Goal: Information Seeking & Learning: Learn about a topic

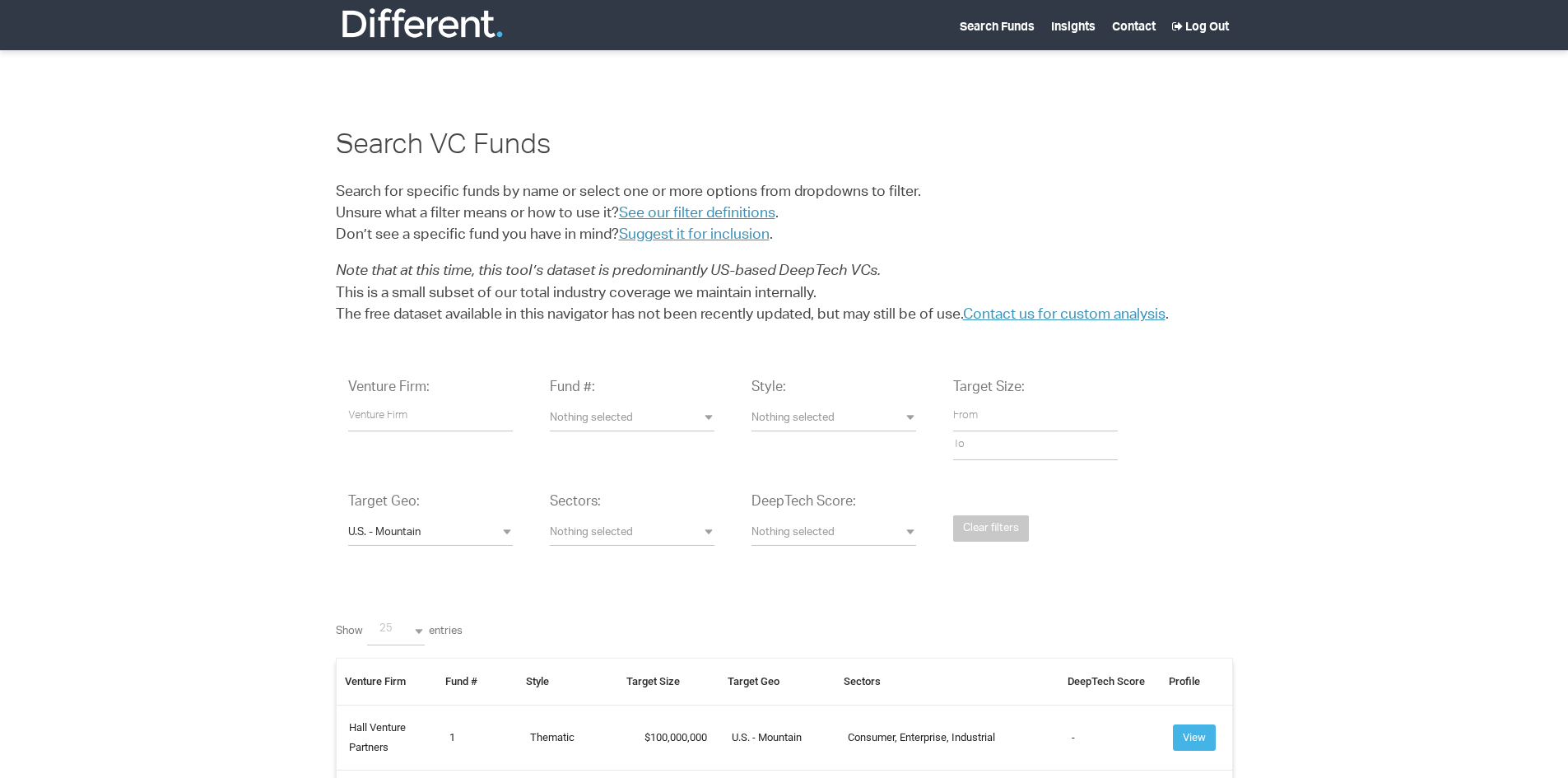
select select
select select "U.S.%20-%20Mountain"
select select
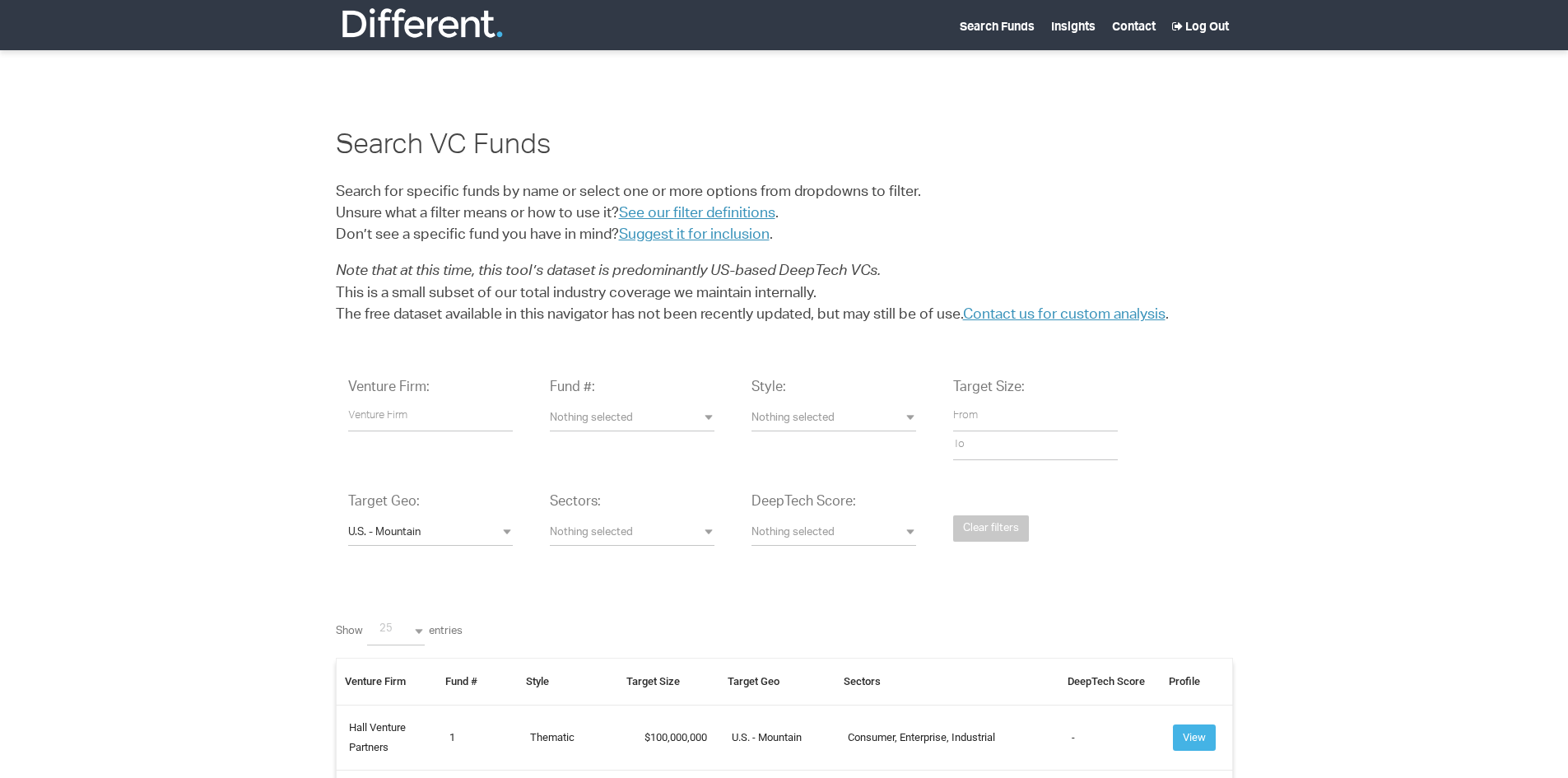
select select "25"
click at [506, 535] on span "U.S. - Mountain" at bounding box center [430, 534] width 165 height 15
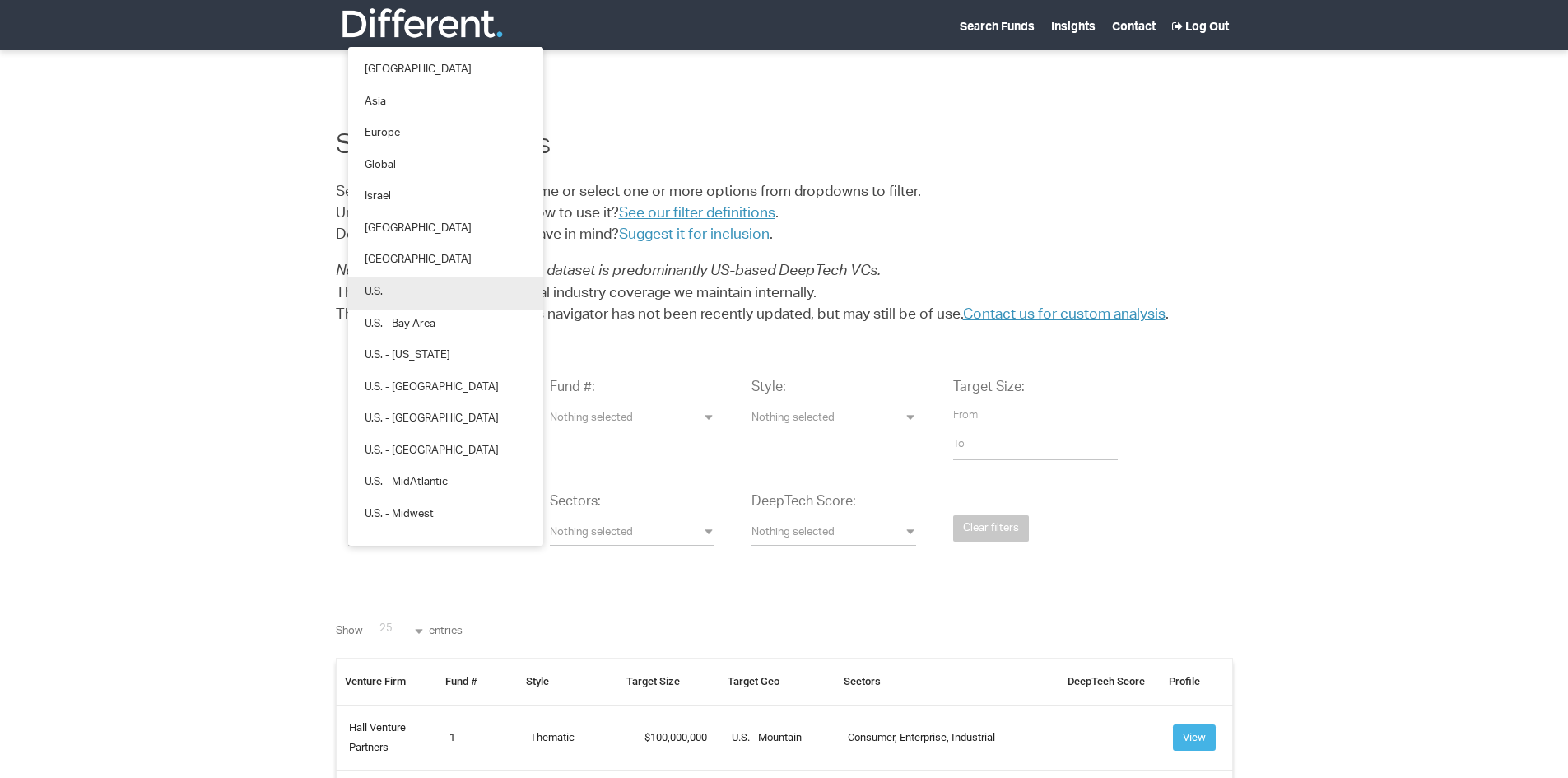
click at [408, 298] on link "U.S." at bounding box center [445, 293] width 195 height 32
select select "U.S."
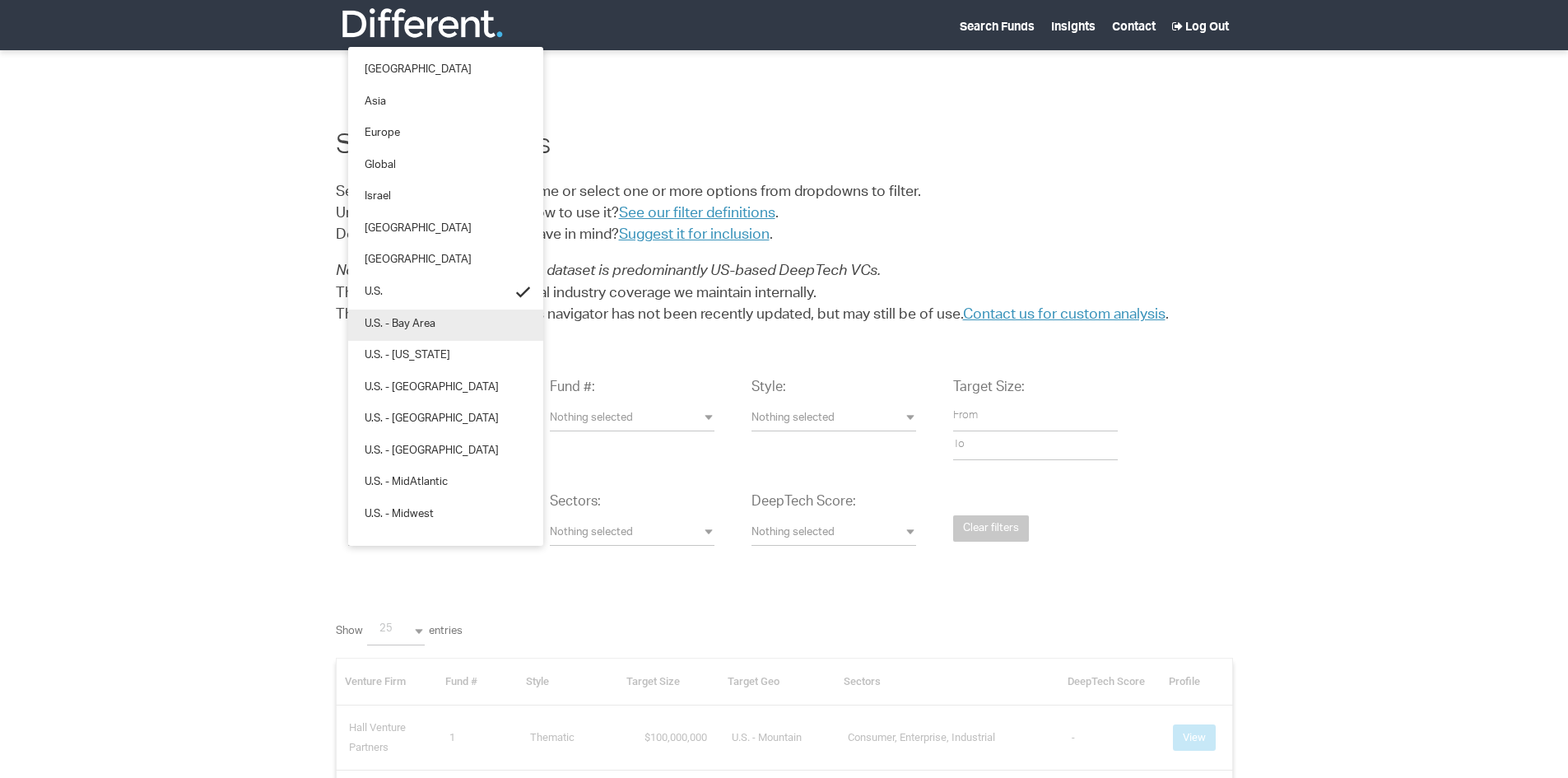
click at [402, 325] on span "U.S. - Bay Area" at bounding box center [400, 325] width 71 height 15
click at [402, 356] on span "U.S. - [US_STATE]" at bounding box center [407, 356] width 86 height 15
click at [410, 389] on span "U.S. - [GEOGRAPHIC_DATA]" at bounding box center [431, 388] width 134 height 15
click at [409, 407] on link "U.S. - [GEOGRAPHIC_DATA]" at bounding box center [445, 420] width 195 height 32
click at [417, 441] on link "U.S. - [GEOGRAPHIC_DATA]" at bounding box center [445, 452] width 195 height 32
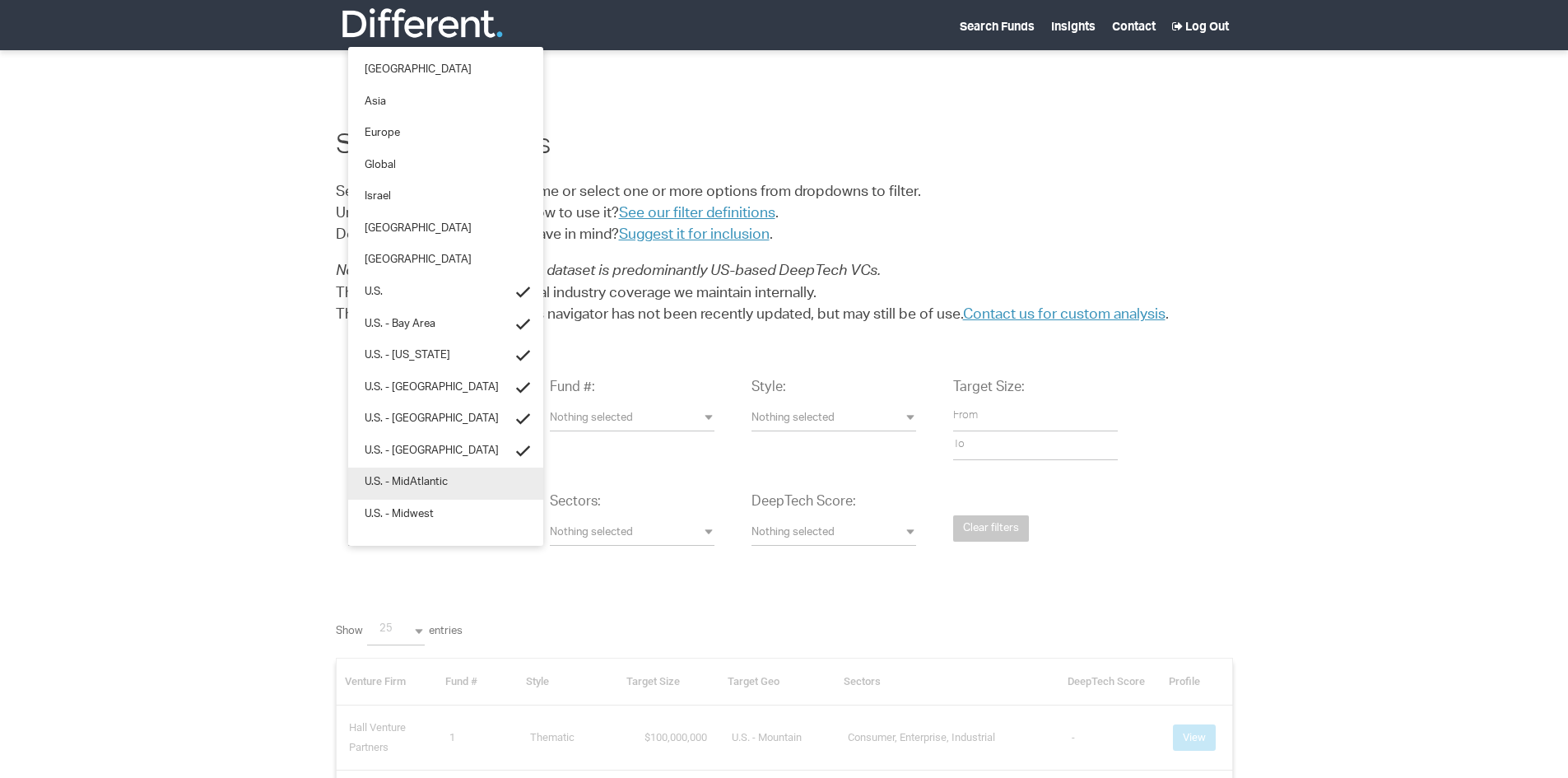
click at [415, 467] on link "U.S. - MidAtlantic" at bounding box center [445, 483] width 195 height 32
click at [426, 509] on span "U.S. - Midwest" at bounding box center [399, 516] width 69 height 15
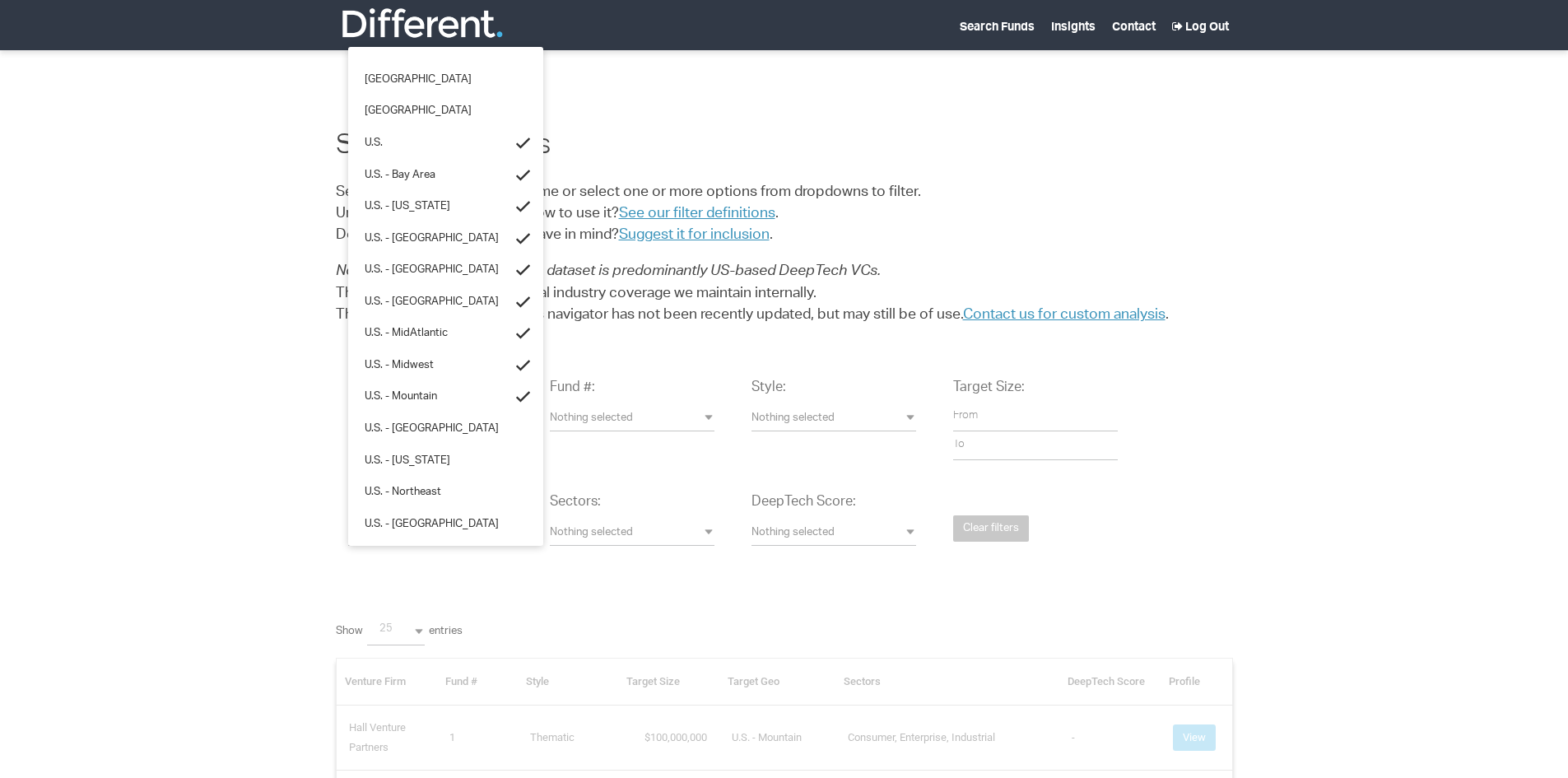
scroll to position [165, 0]
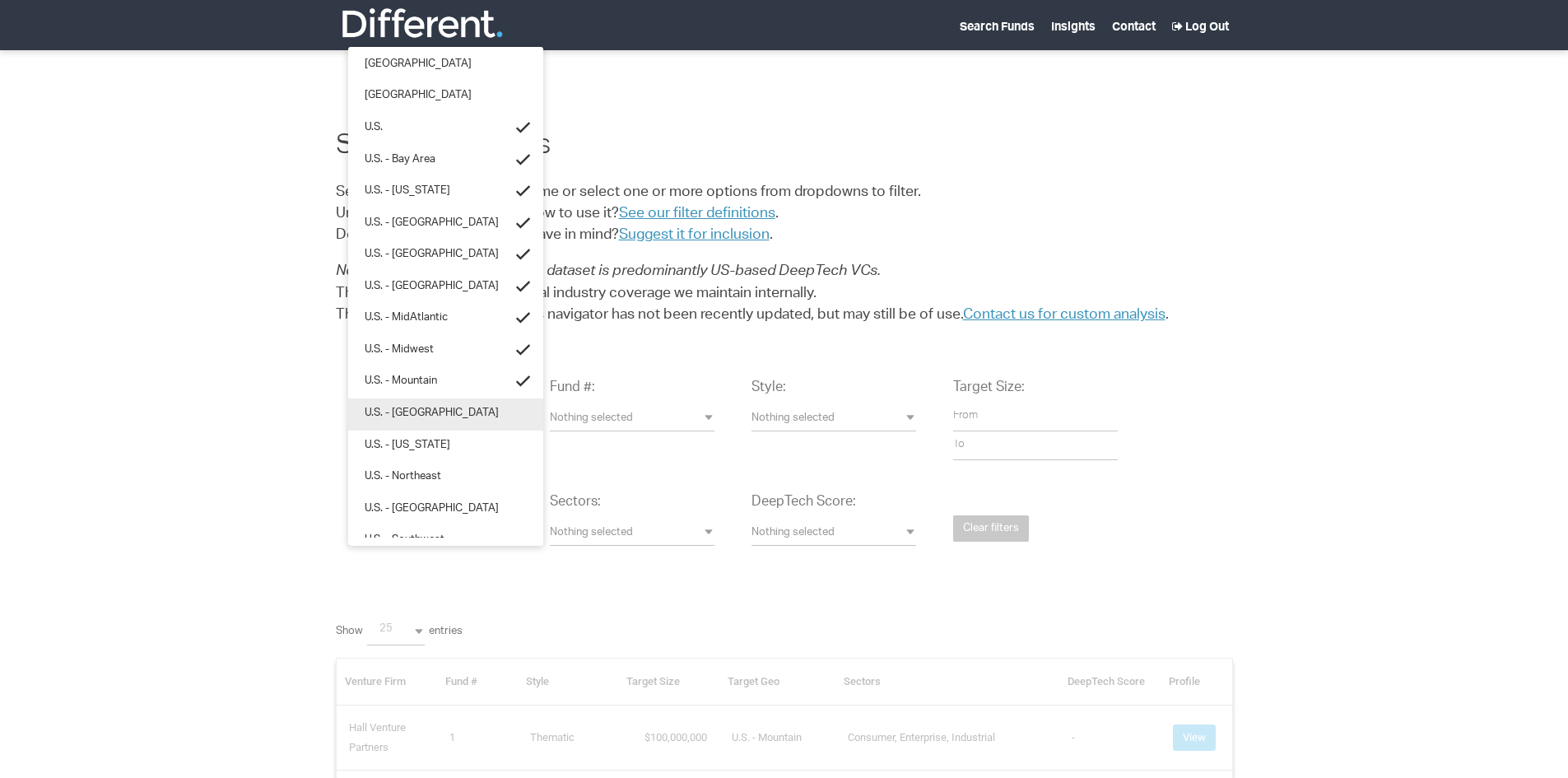
click at [408, 410] on span "U.S. - New England" at bounding box center [431, 414] width 134 height 15
click at [408, 447] on span "U.S. - New York" at bounding box center [407, 446] width 86 height 15
click at [413, 470] on span "U.S. - Northeast" at bounding box center [402, 477] width 76 height 15
click at [444, 502] on span "U.S. - Pacific Northwest" at bounding box center [431, 509] width 134 height 15
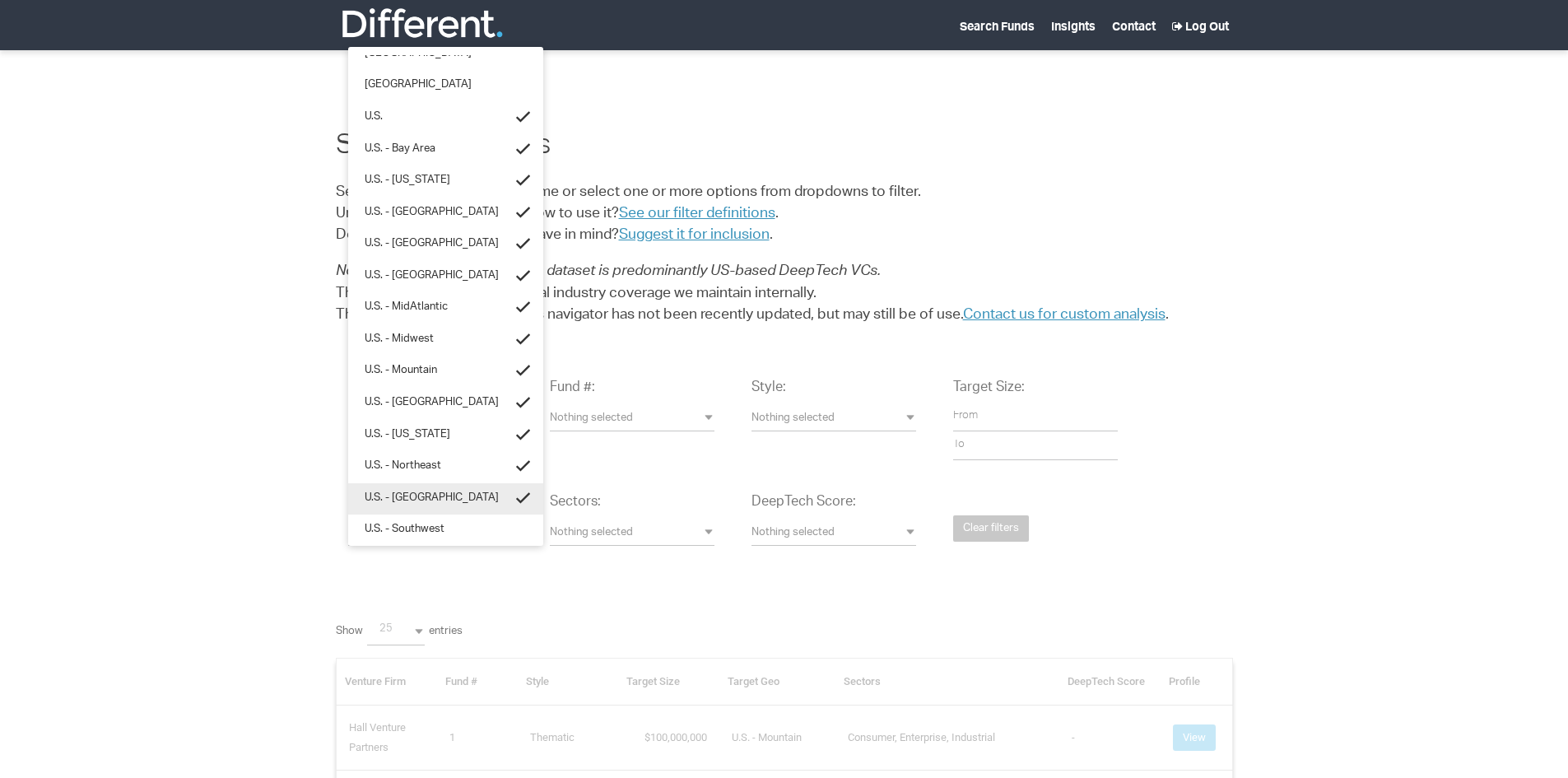
scroll to position [184, 0]
click at [430, 511] on link "U.S. - Southwest" at bounding box center [445, 521] width 195 height 32
click at [709, 534] on span "Nothing selected" at bounding box center [632, 534] width 165 height 15
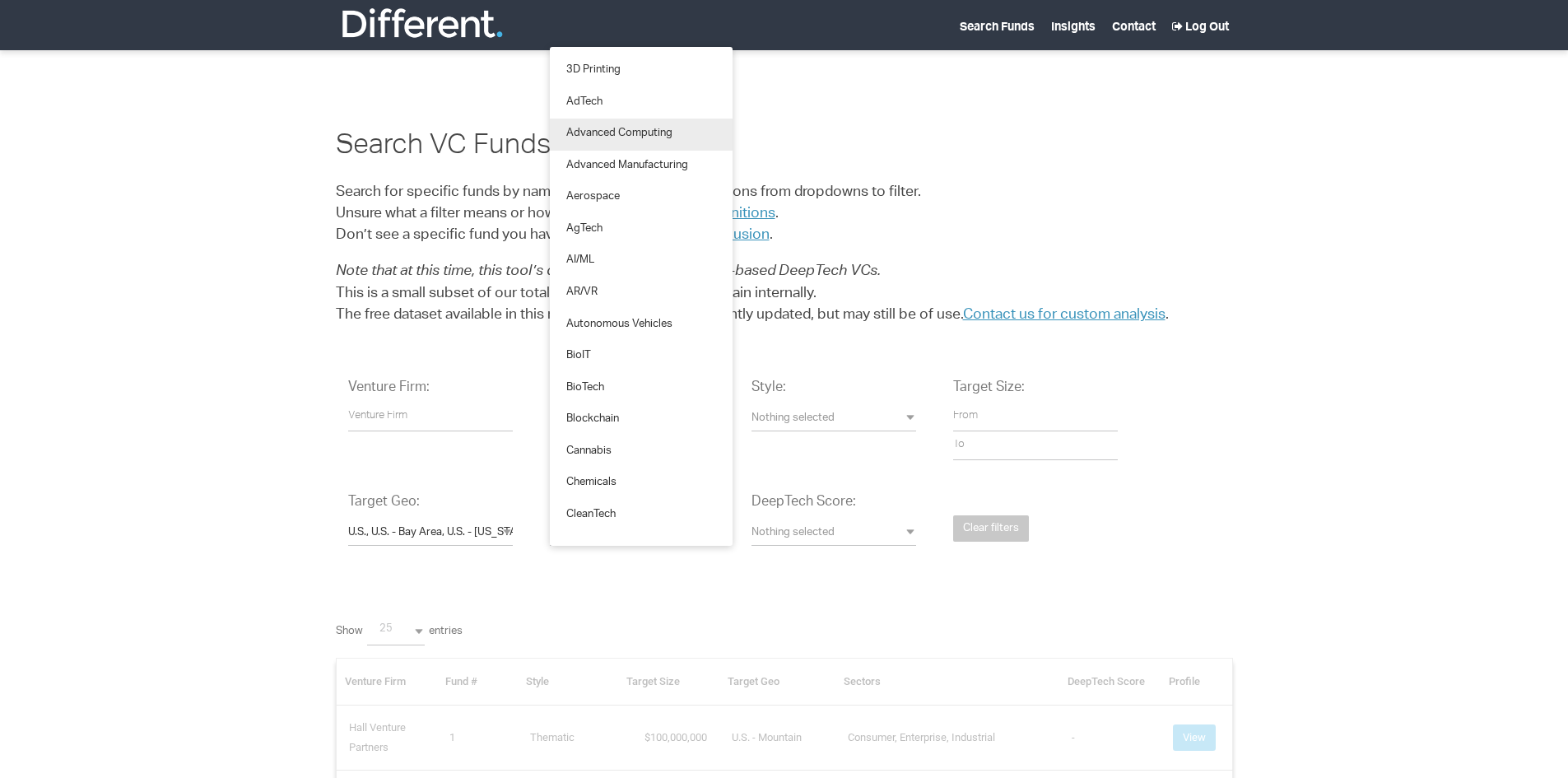
click at [608, 132] on span "Advanced Computing" at bounding box center [619, 134] width 107 height 15
select select "Advanced%20Computing"
click at [598, 251] on link "AI/ML" at bounding box center [641, 261] width 183 height 32
click at [608, 287] on link "AR/VR" at bounding box center [641, 293] width 183 height 32
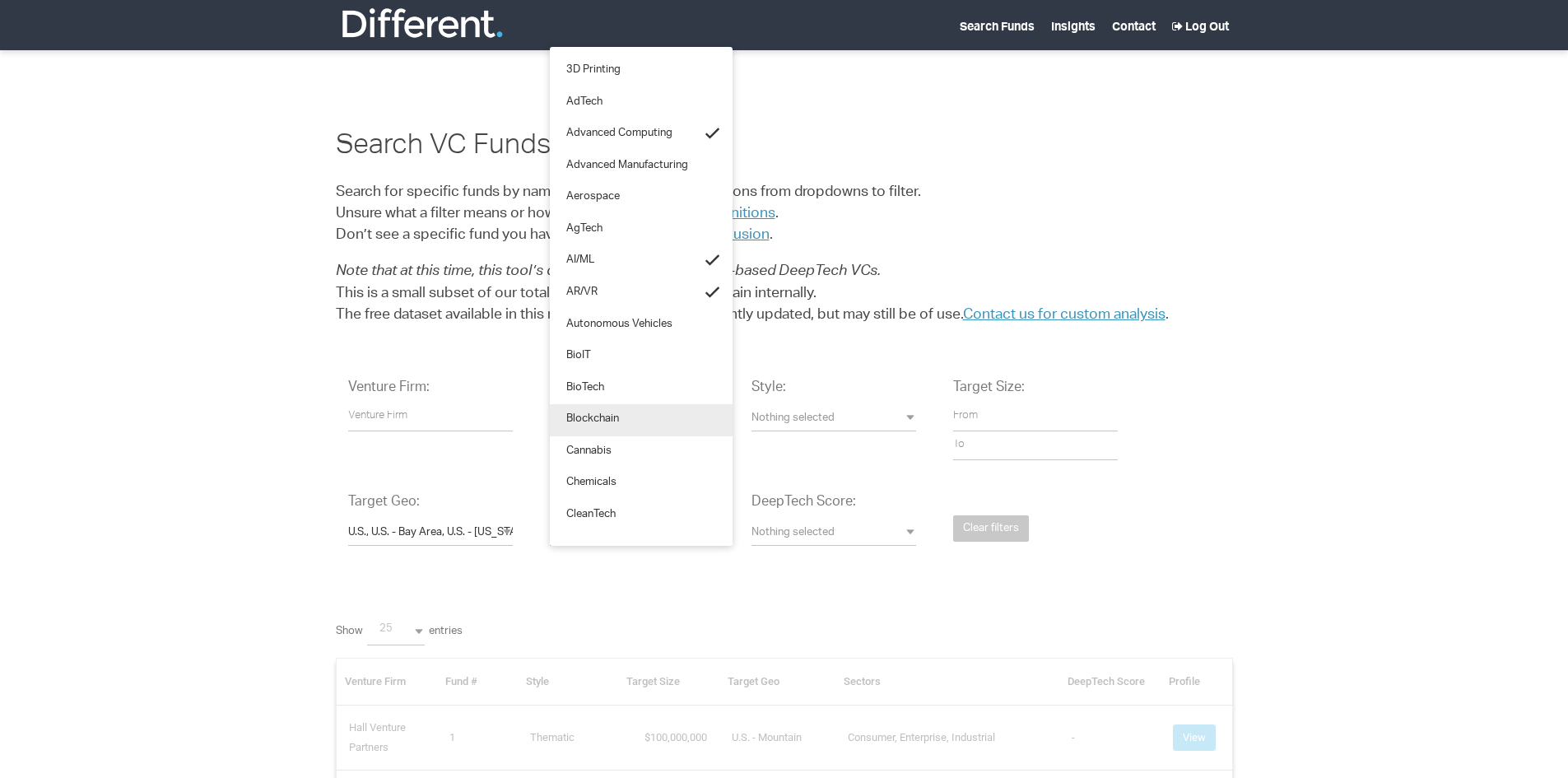
click at [577, 417] on span "Blockchain" at bounding box center [593, 420] width 53 height 15
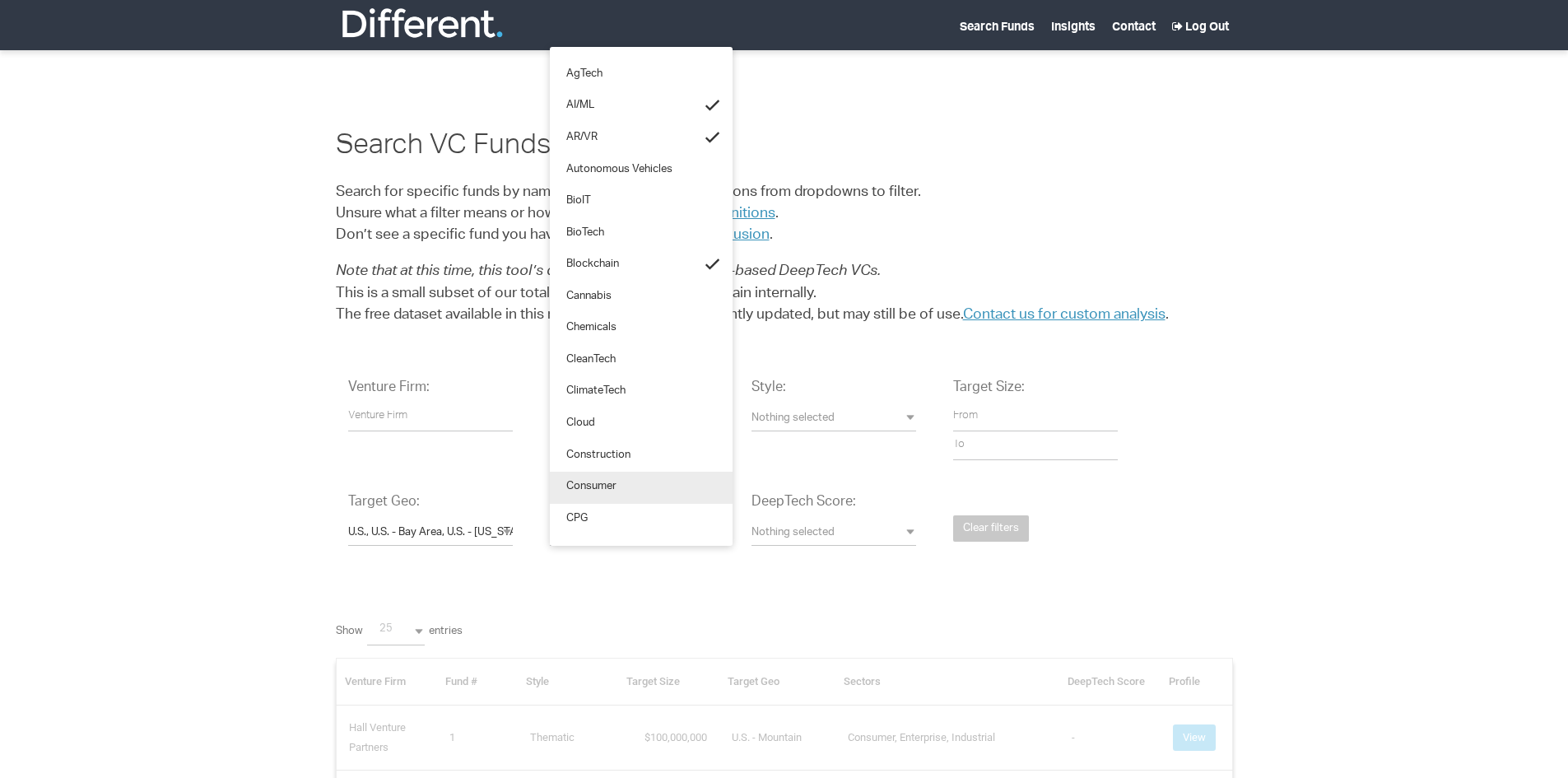
scroll to position [165, 0]
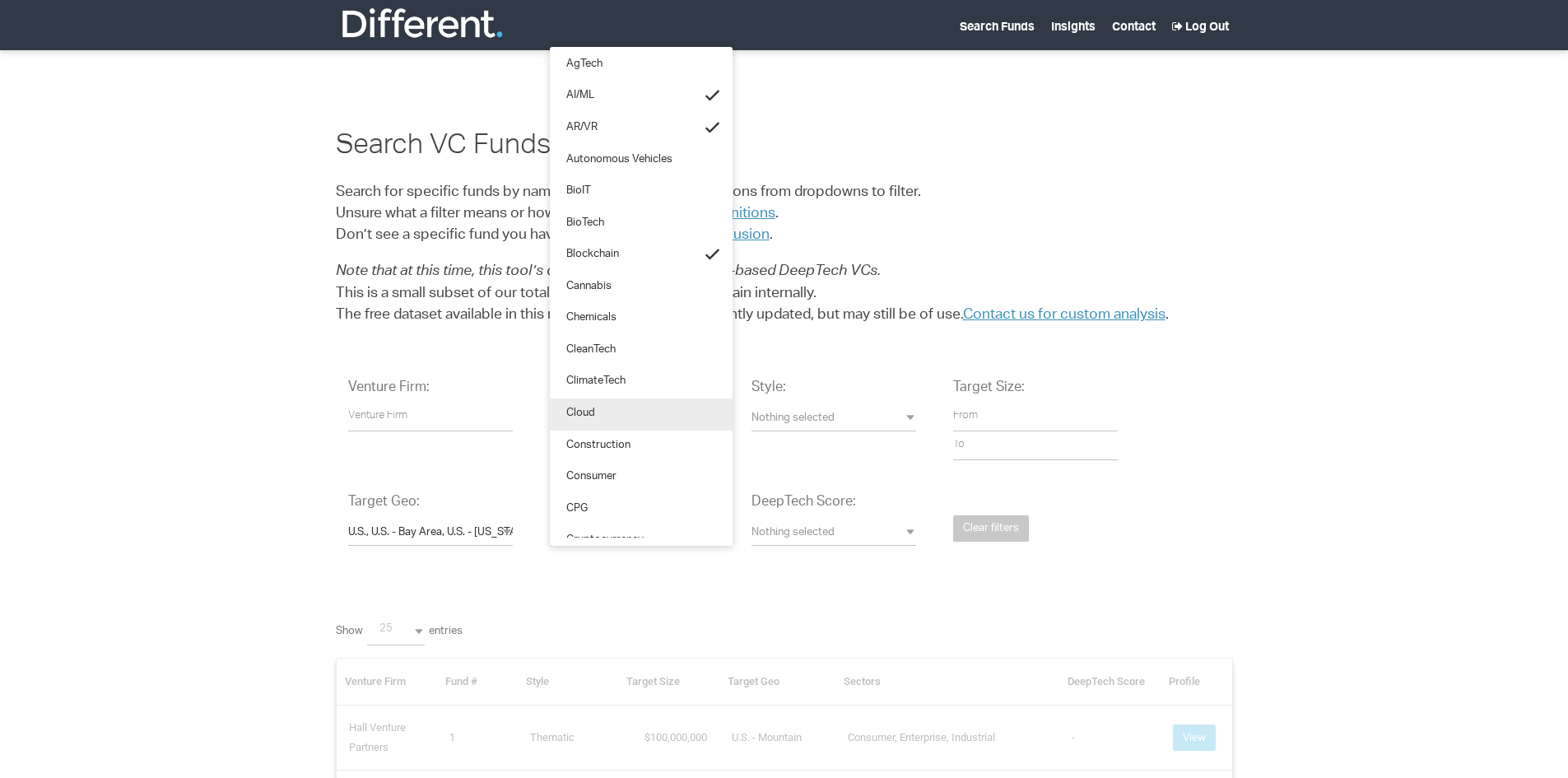
click at [575, 418] on span "Cloud" at bounding box center [581, 414] width 29 height 15
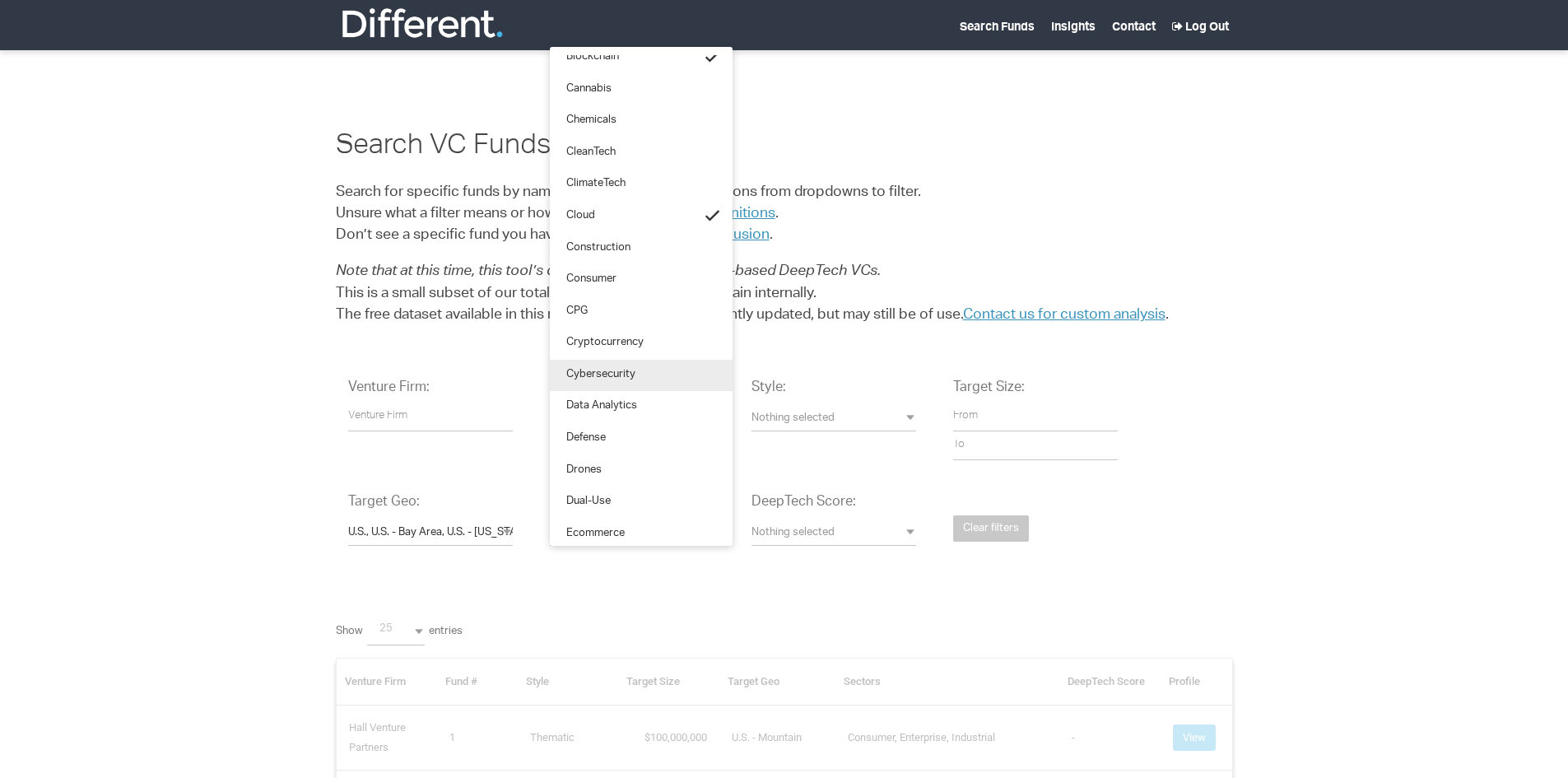
click at [616, 379] on span "Cybersecurity" at bounding box center [601, 375] width 69 height 15
click at [580, 441] on span "Defense" at bounding box center [585, 439] width 39 height 15
click at [588, 403] on span "Data Analytics" at bounding box center [602, 406] width 71 height 15
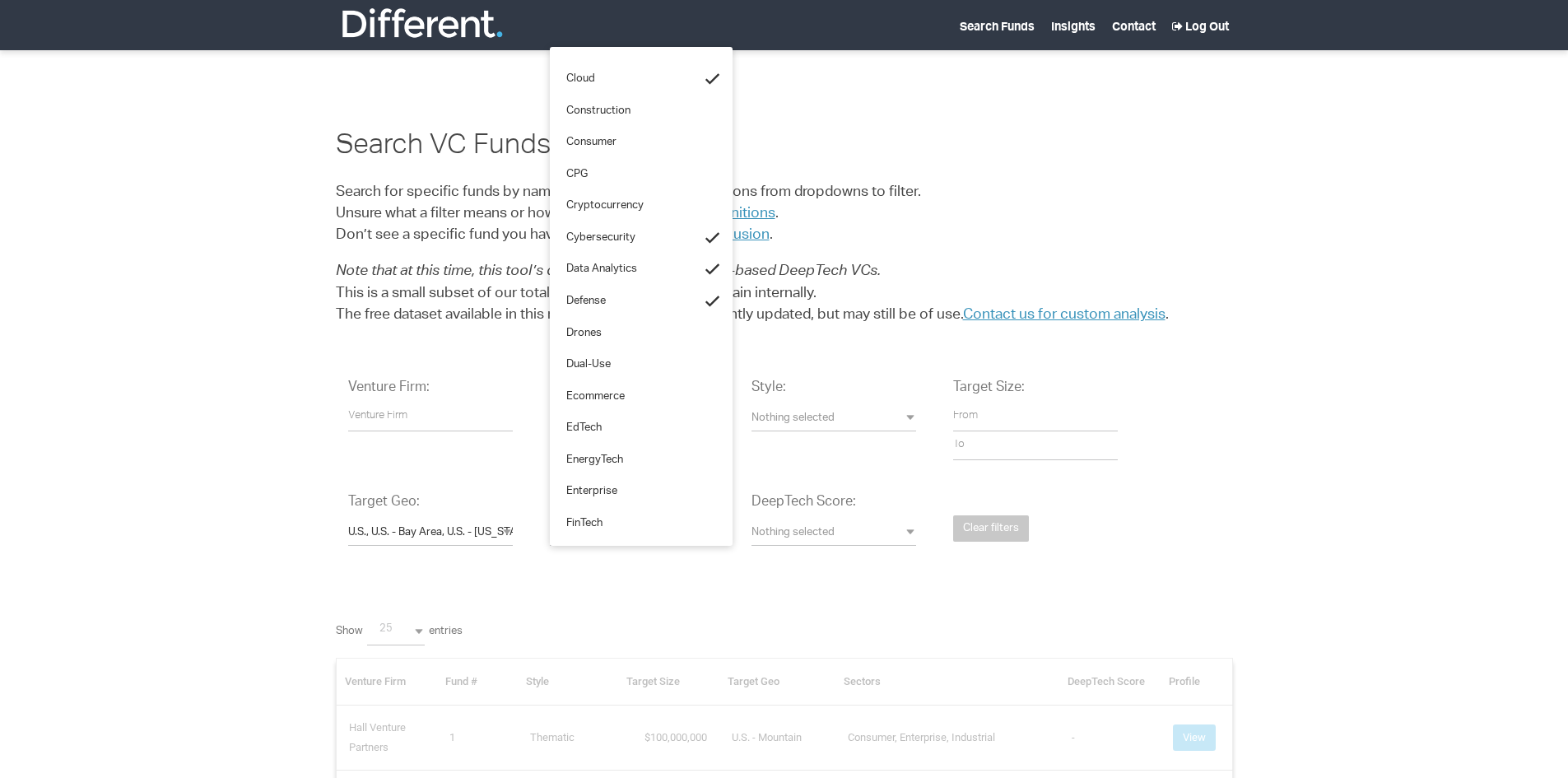
scroll to position [527, 0]
click at [591, 404] on span "EdTech" at bounding box center [584, 401] width 36 height 15
click at [596, 491] on span "FinTech" at bounding box center [585, 496] width 36 height 15
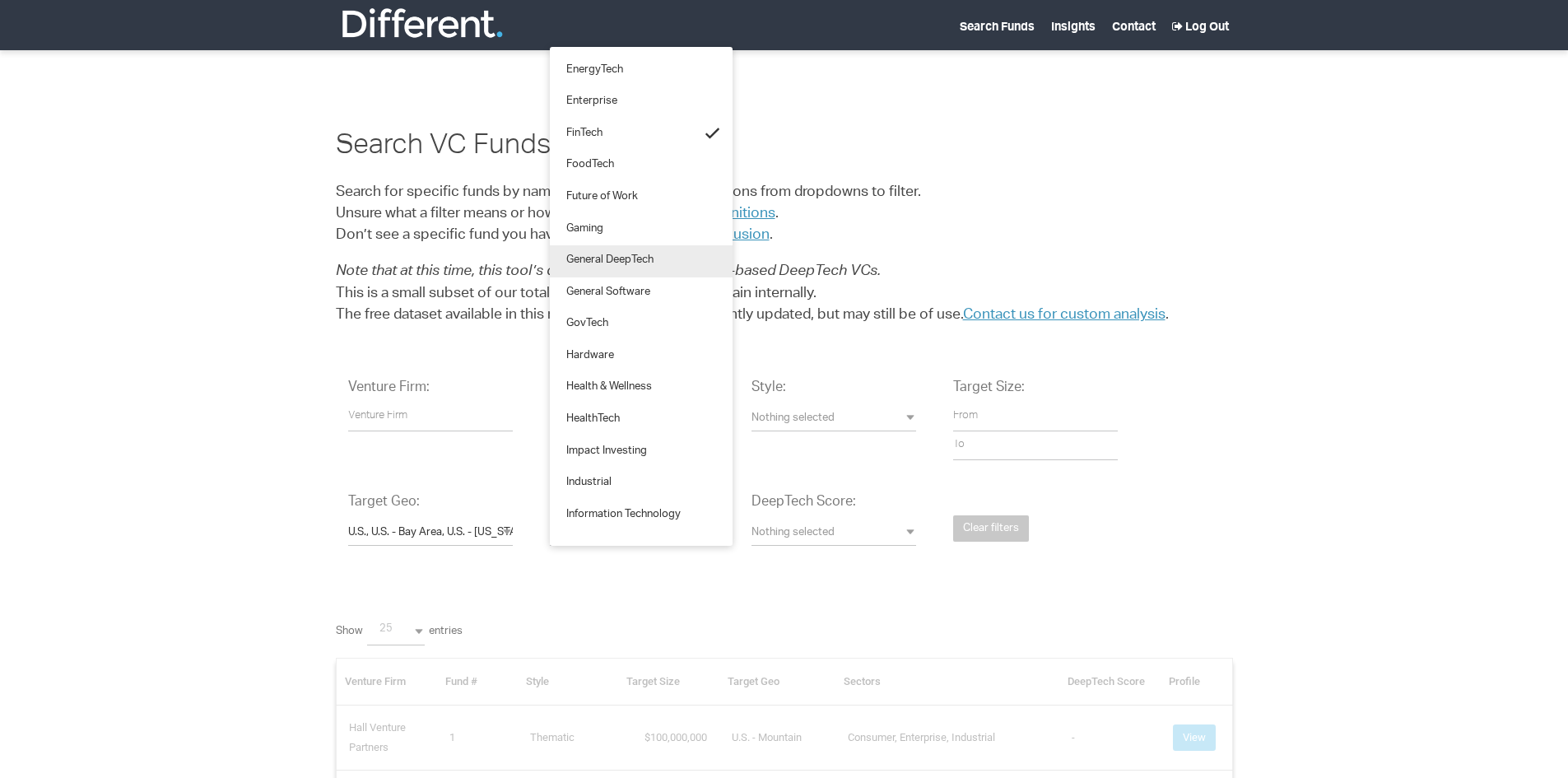
click at [623, 256] on span "General DeepTech" at bounding box center [610, 261] width 87 height 15
click at [618, 286] on span "General Software" at bounding box center [608, 293] width 84 height 15
click at [611, 319] on link "GovTech" at bounding box center [641, 324] width 183 height 32
click at [606, 358] on span "Hardware" at bounding box center [590, 356] width 47 height 15
click at [654, 511] on span "Information Technology" at bounding box center [624, 516] width 115 height 15
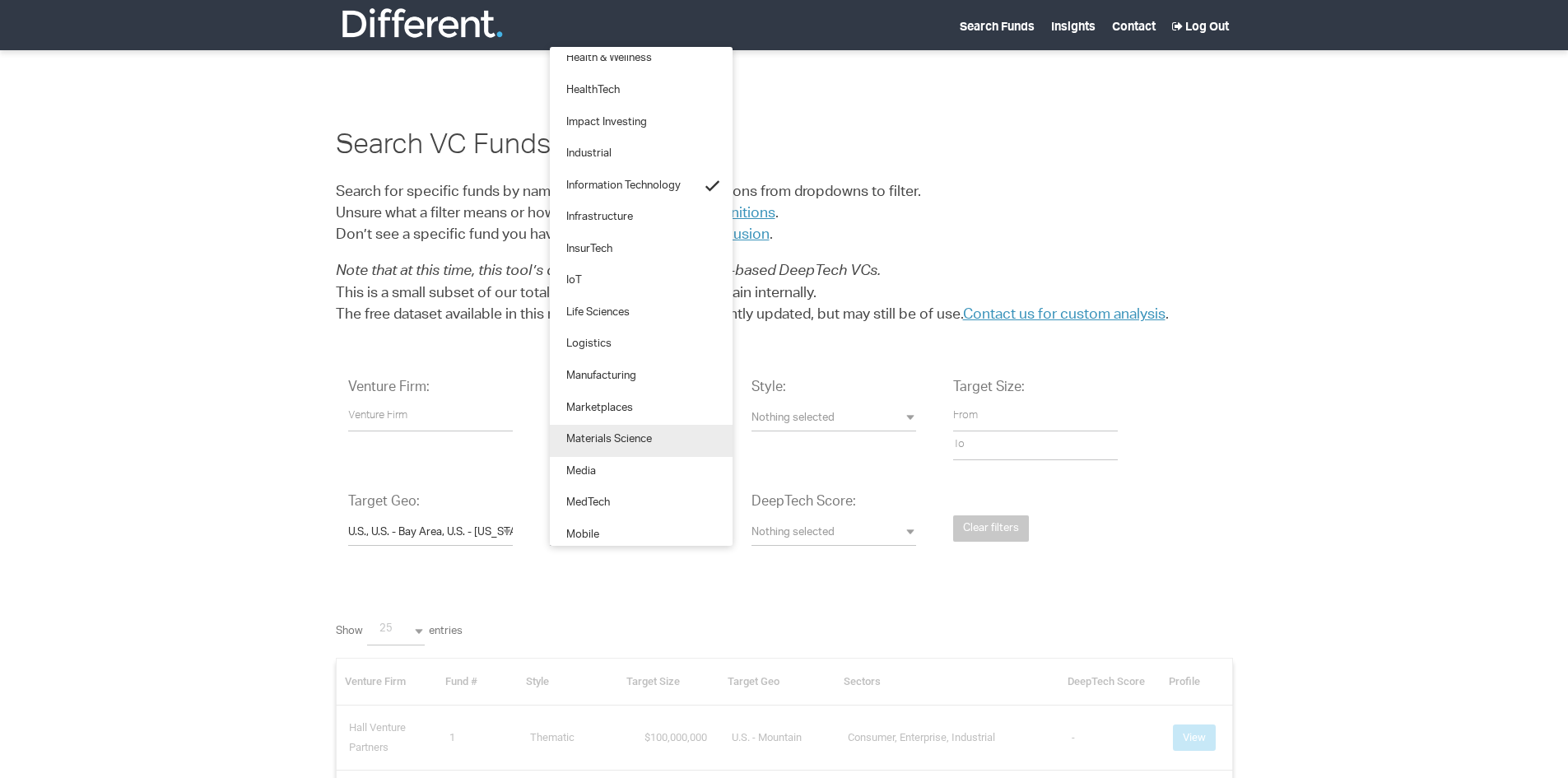
scroll to position [1219, 0]
click at [571, 280] on span "IoT" at bounding box center [574, 281] width 15 height 15
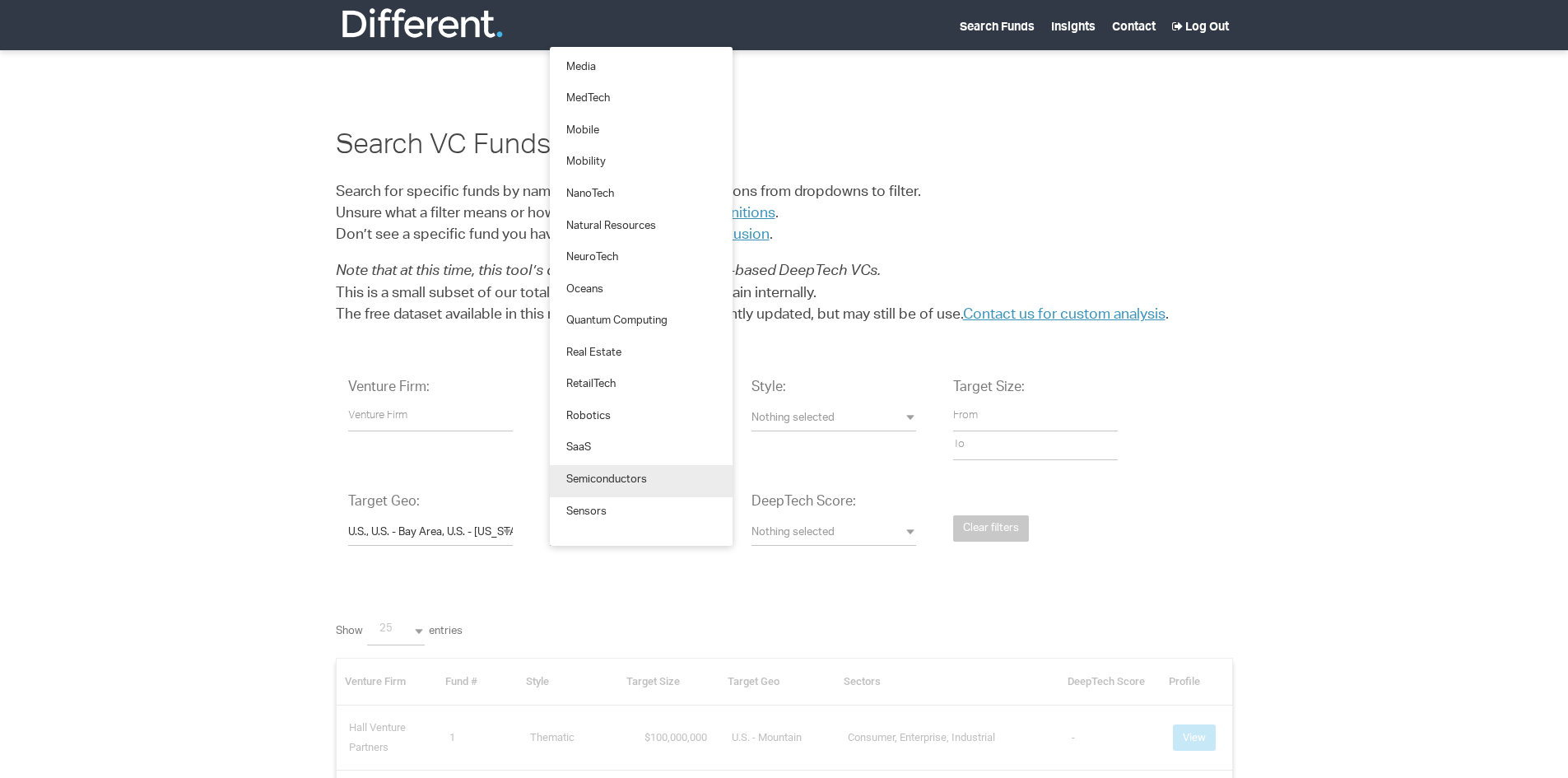
scroll to position [1647, 0]
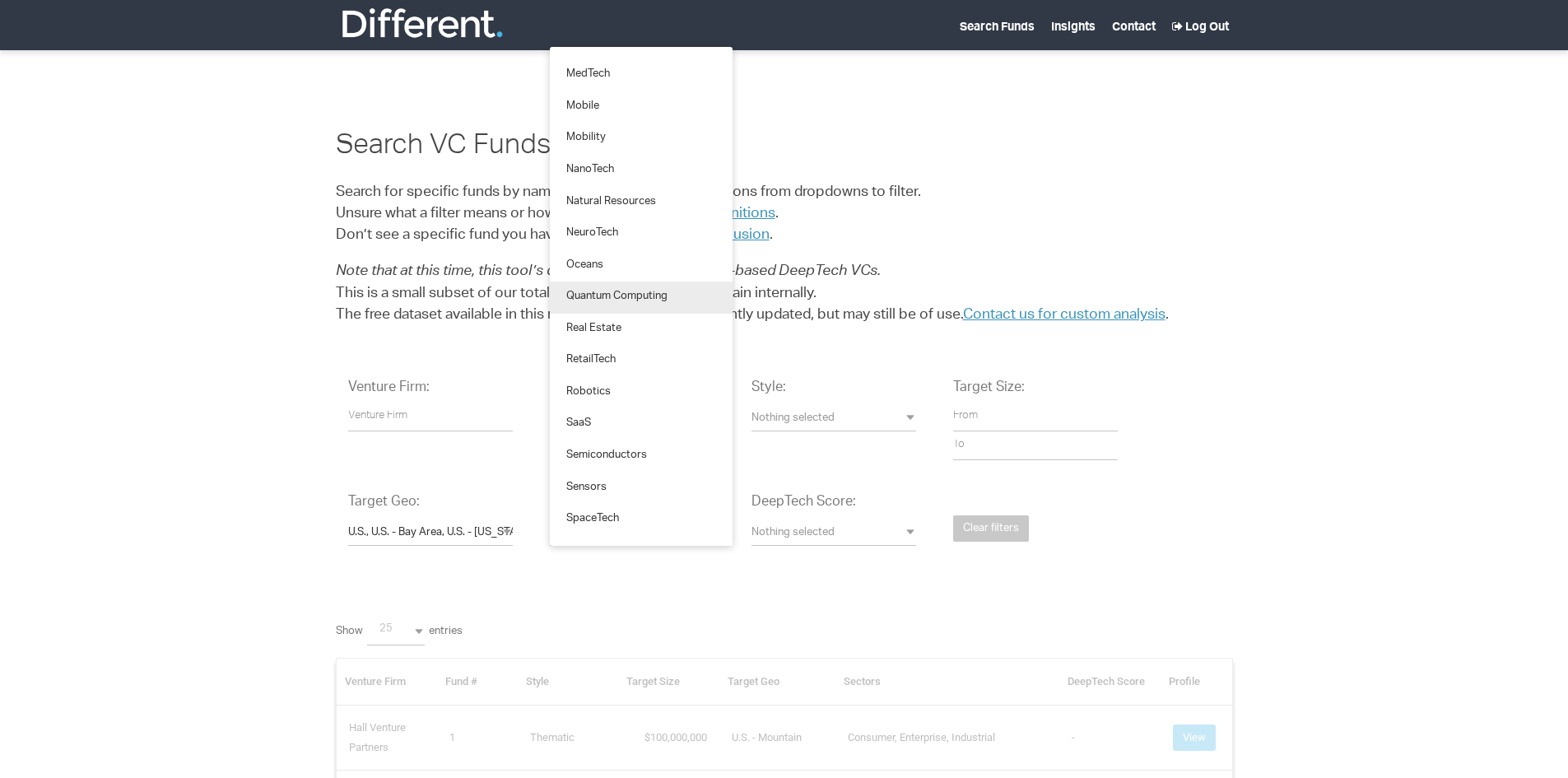
click at [589, 297] on span "Quantum Computing" at bounding box center [616, 297] width 101 height 15
click at [592, 383] on link "Robotics" at bounding box center [641, 393] width 183 height 32
click at [585, 429] on span "SaaS" at bounding box center [578, 424] width 25 height 15
click at [629, 524] on link "SpaceTech" at bounding box center [641, 519] width 183 height 32
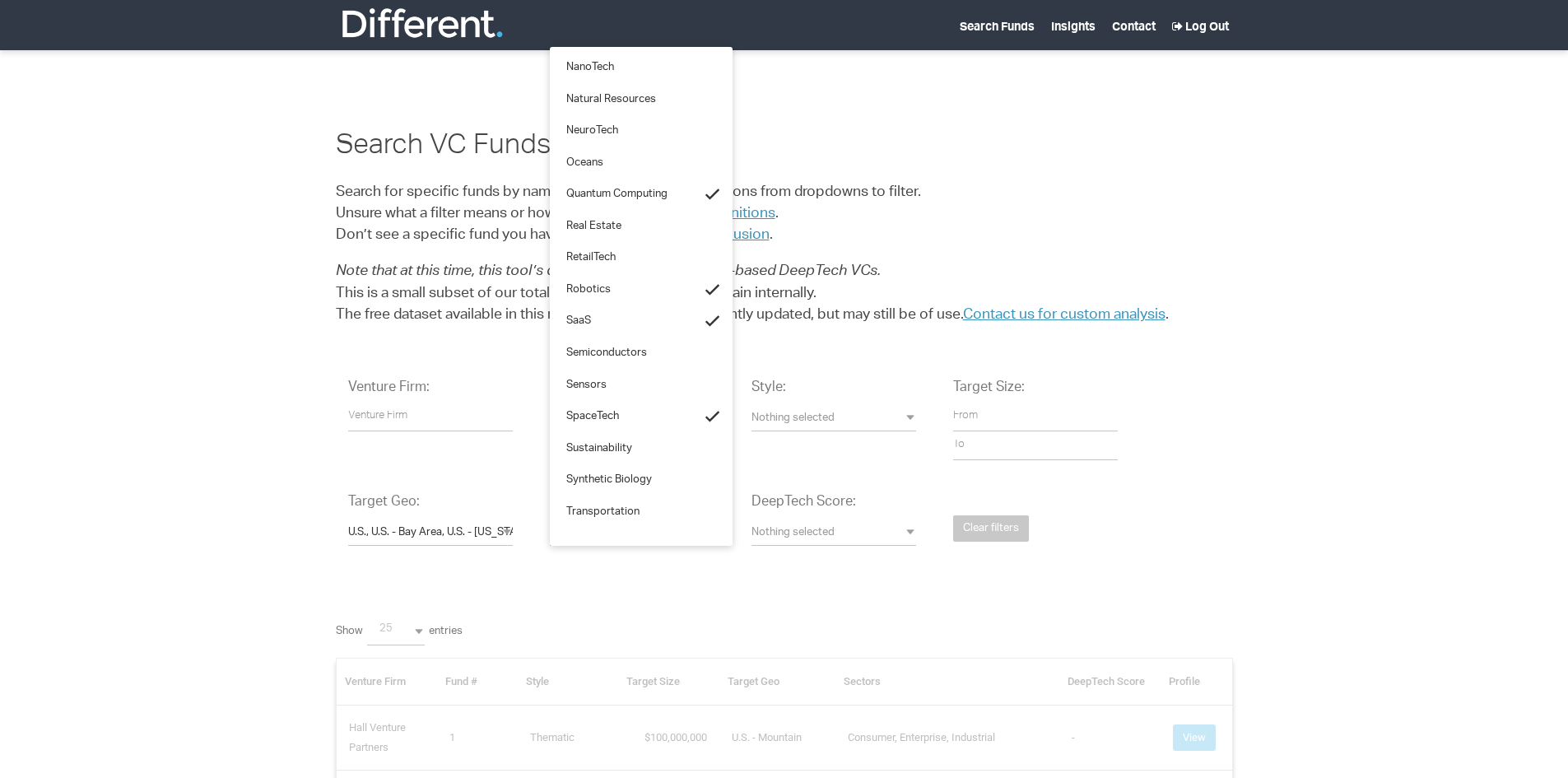
scroll to position [1772, 0]
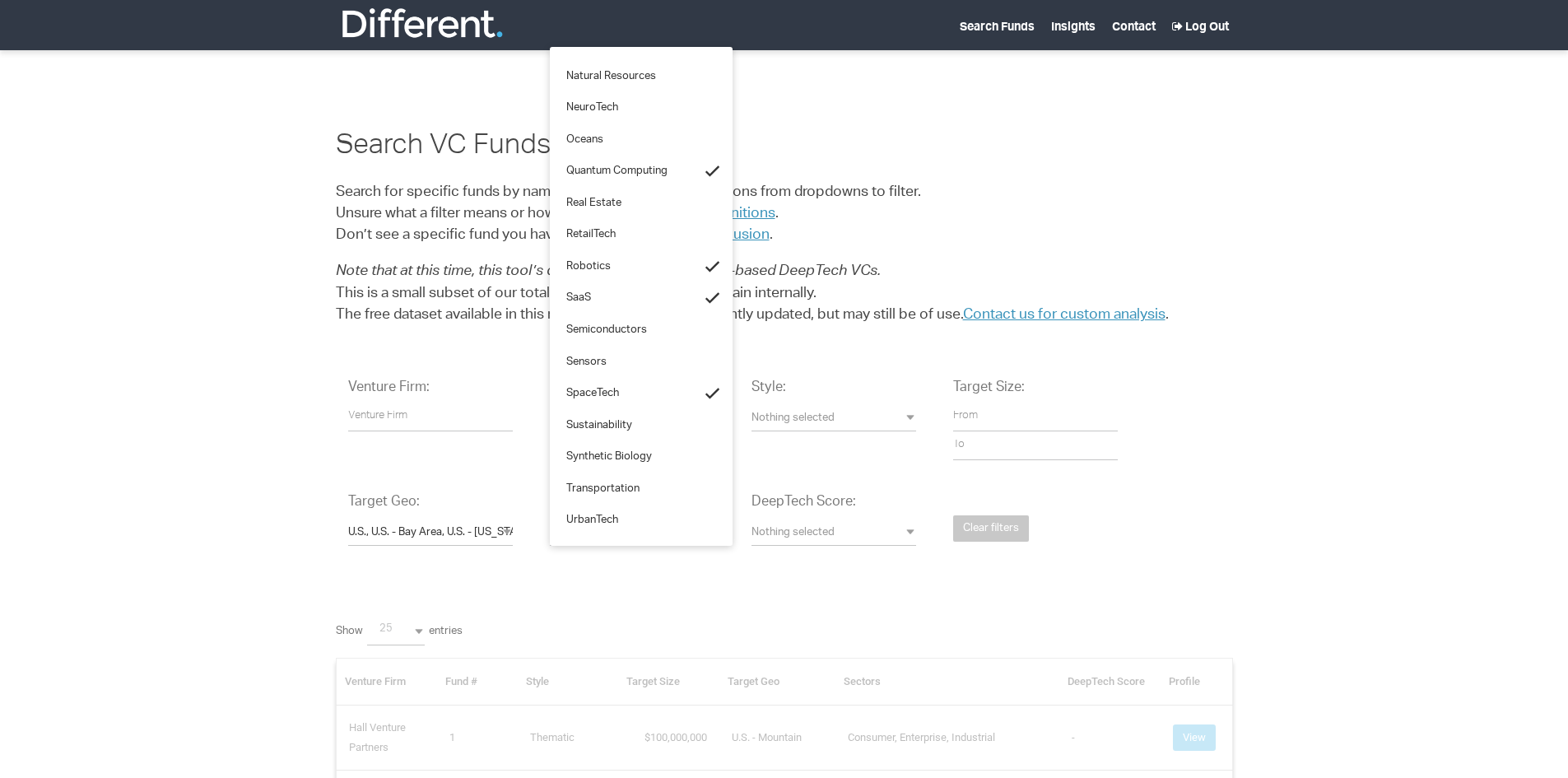
click at [728, 582] on div "Venture Firm: Fund #: Nothing selected 1 2 3 4 or later Accelerator Evergreen R…" at bounding box center [784, 475] width 897 height 218
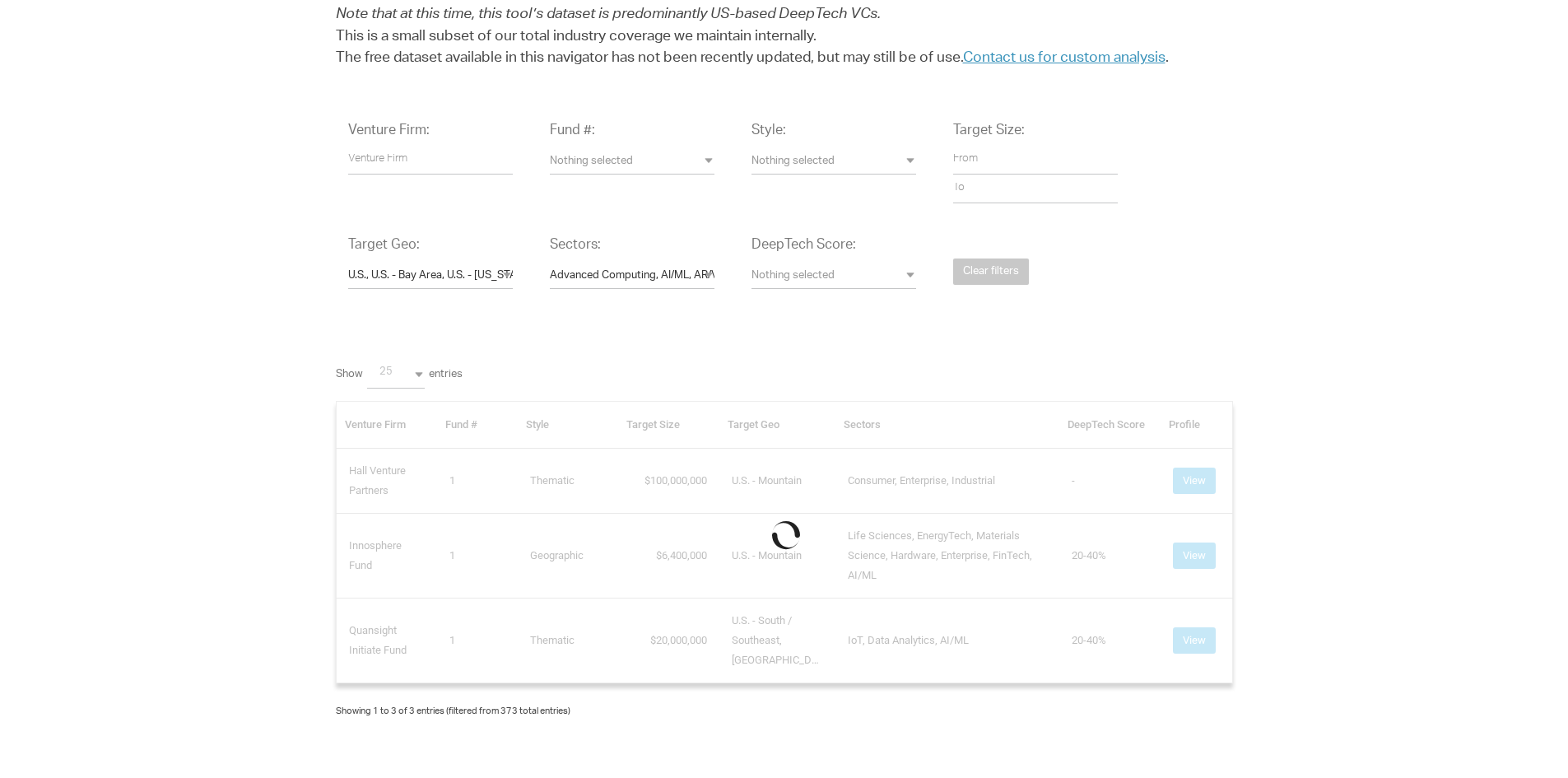
scroll to position [0, 0]
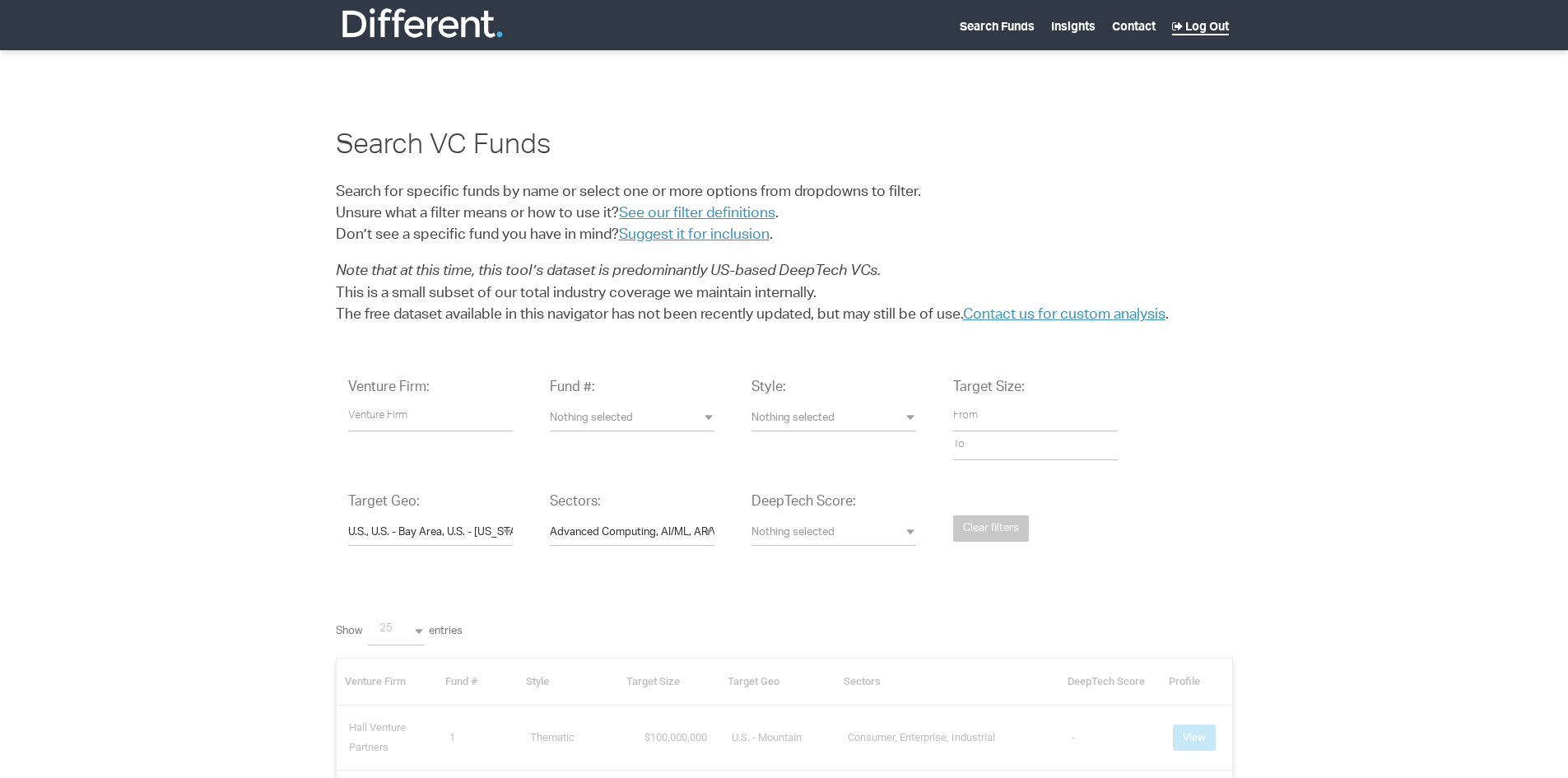
click at [1195, 26] on link "Log Out" at bounding box center [1200, 28] width 56 height 13
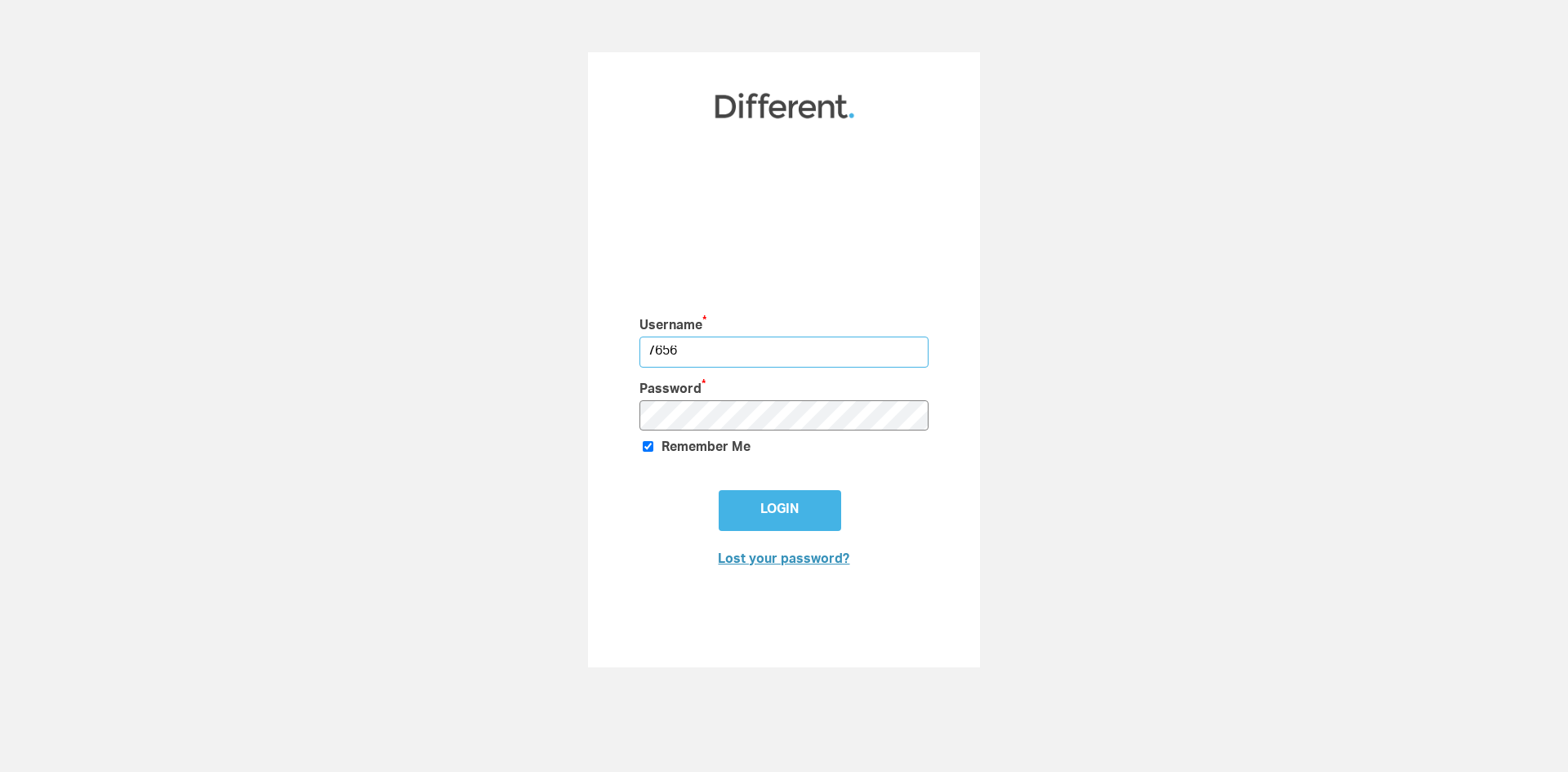
click at [758, 352] on input "7656" at bounding box center [784, 351] width 290 height 30
type input "7"
type input "pauloneill@directchannel.com"
click at [767, 502] on input "Login" at bounding box center [780, 510] width 123 height 41
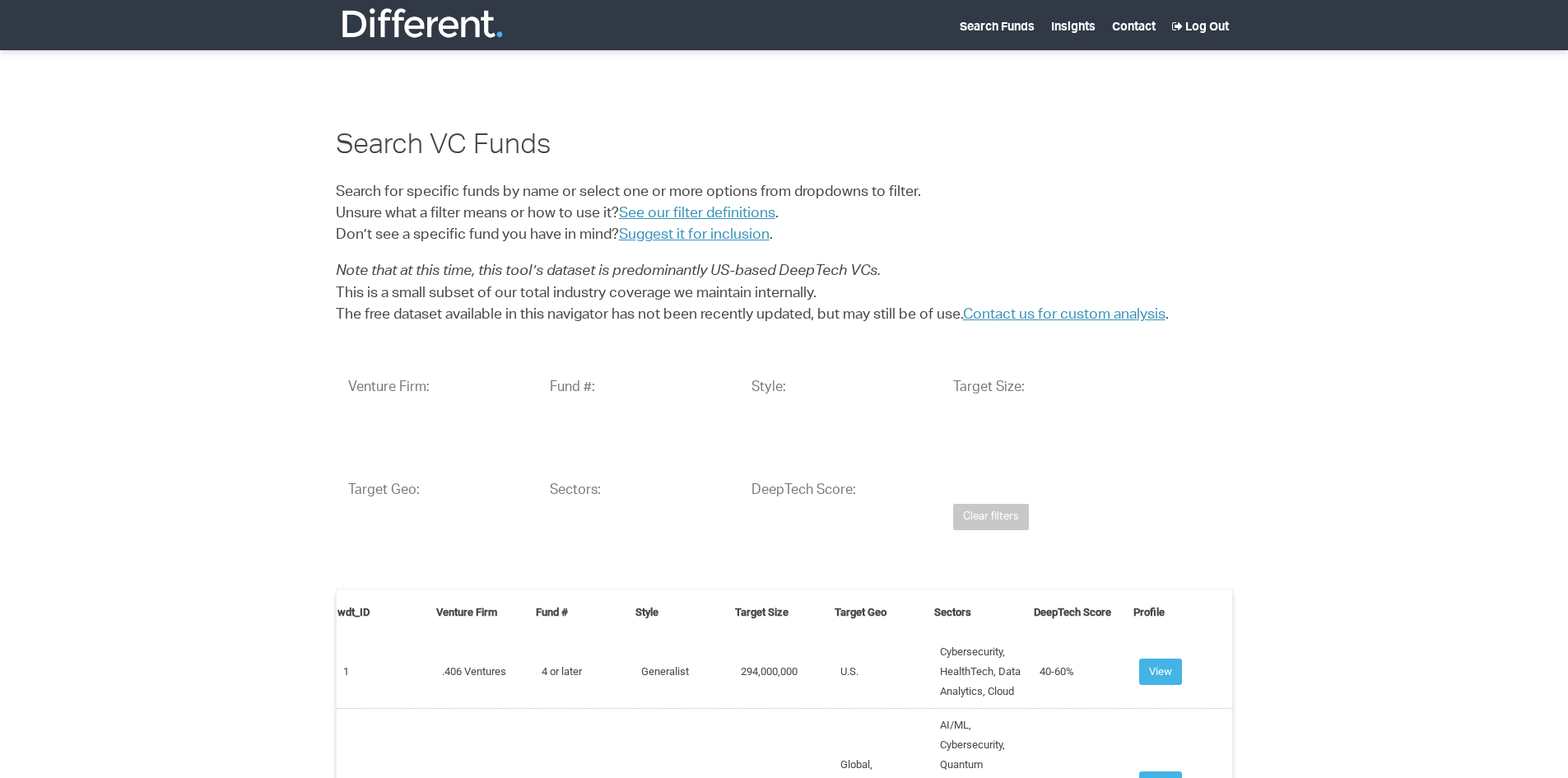
select select "25"
select select
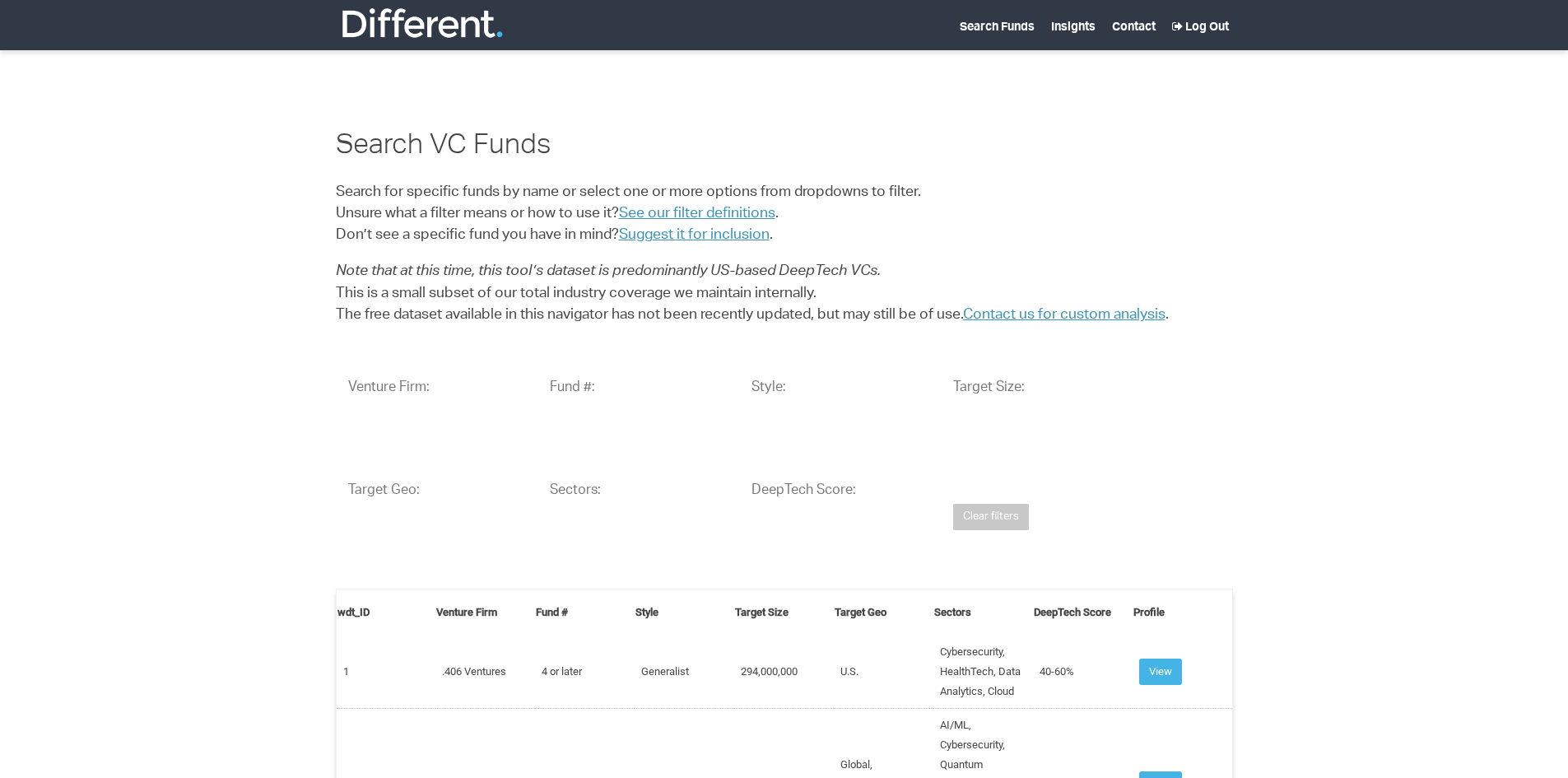
select select
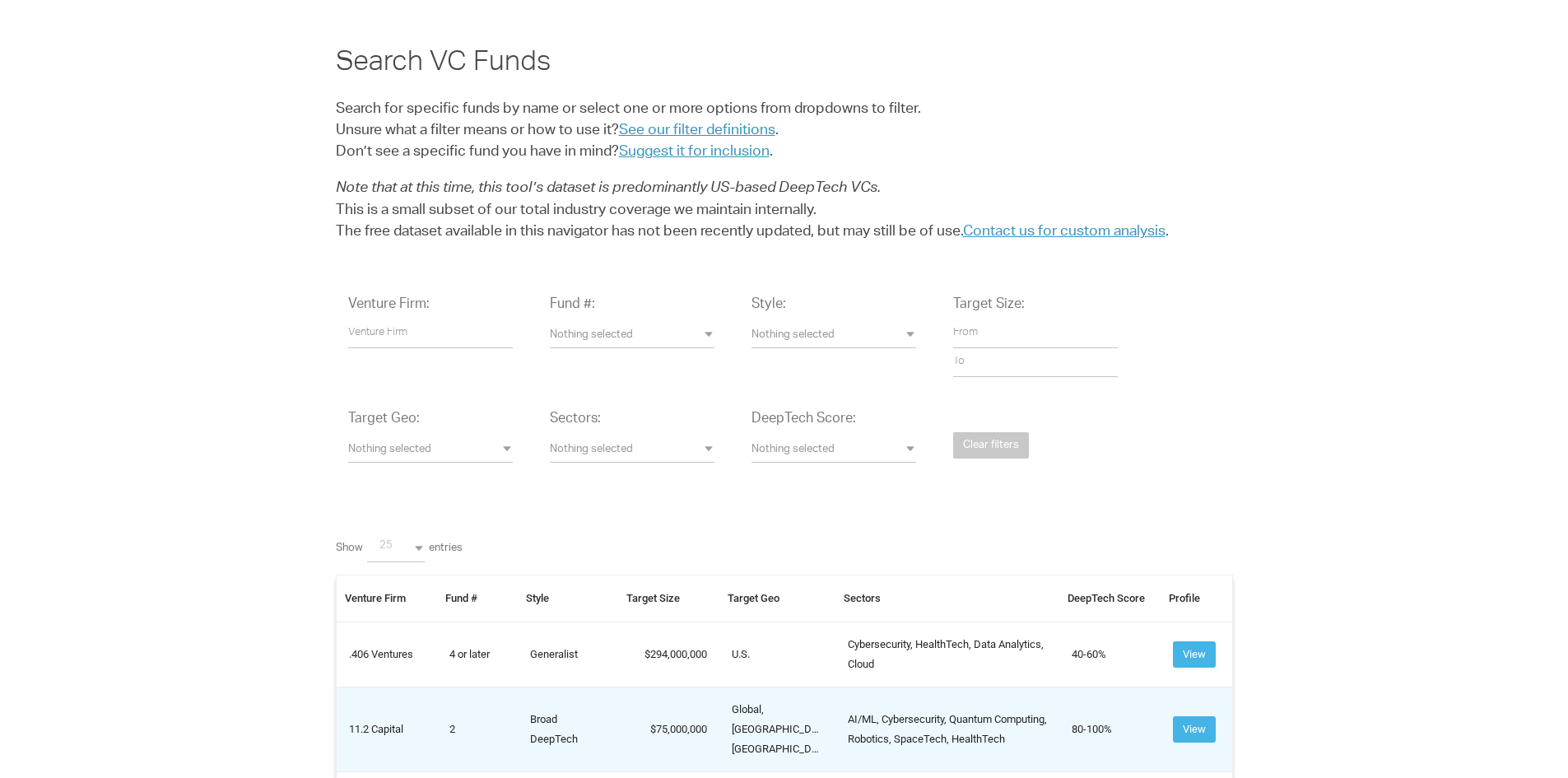
scroll to position [82, 0]
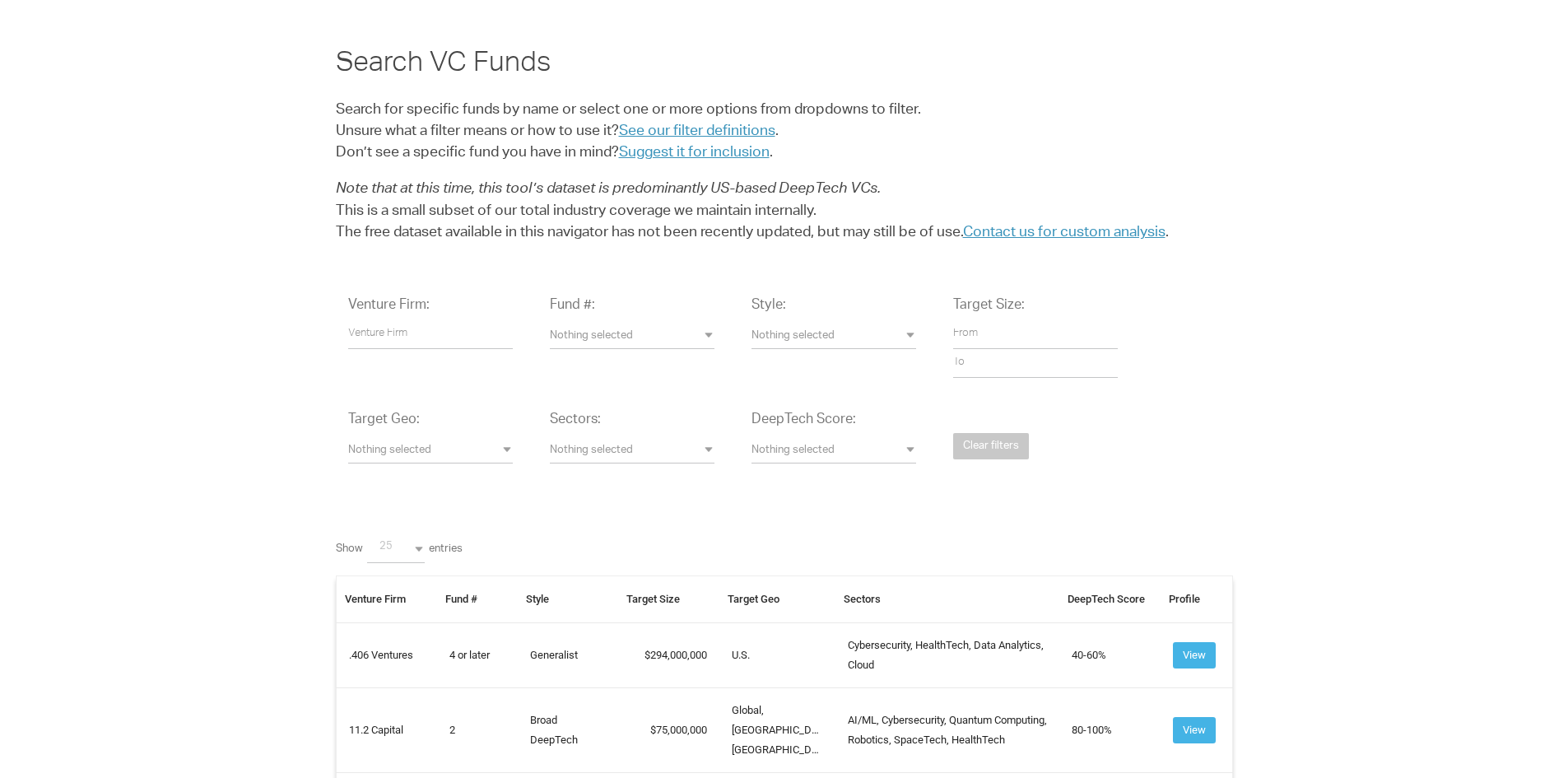
click at [511, 451] on span "Nothing selected" at bounding box center [430, 451] width 165 height 15
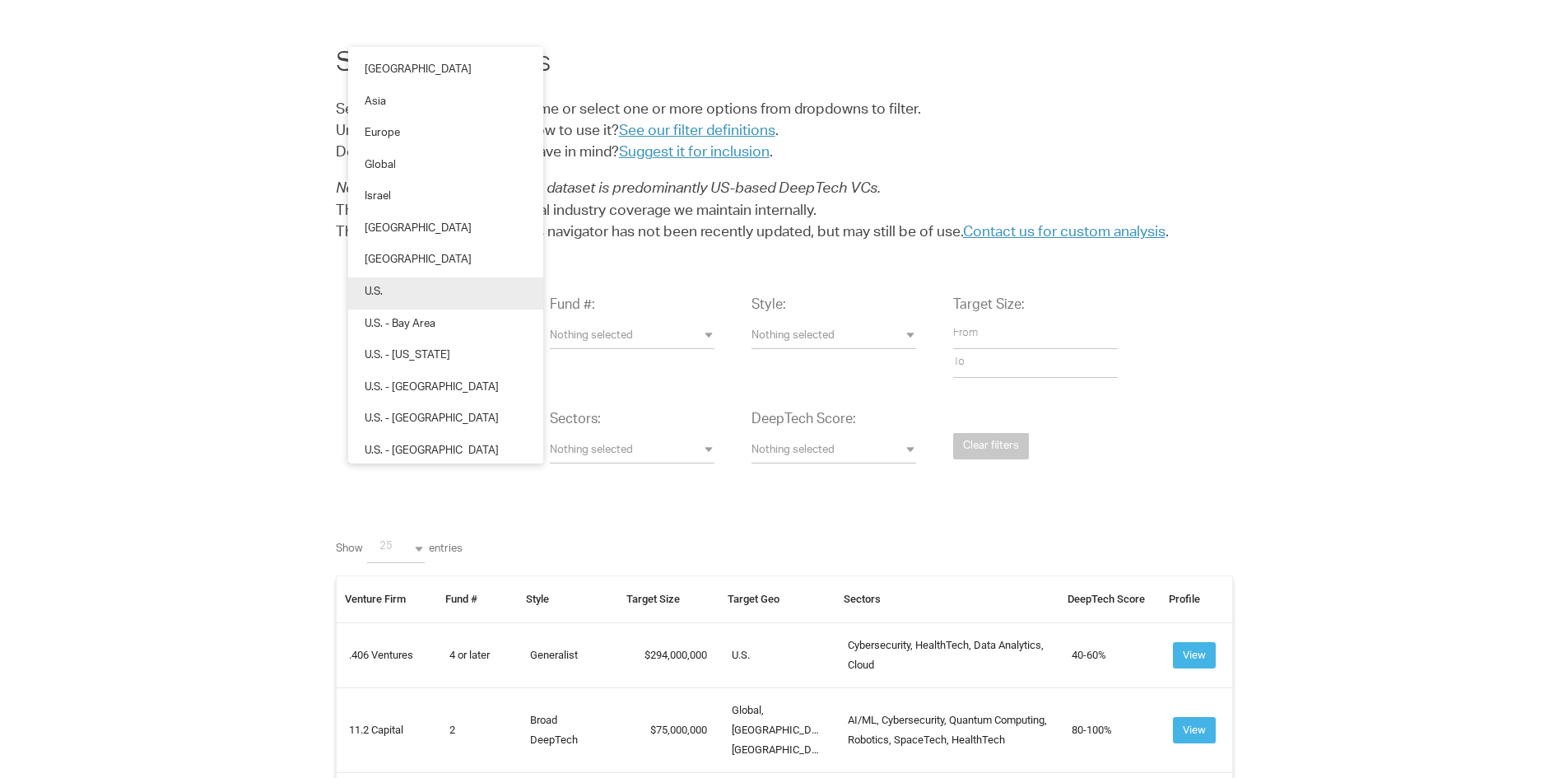
click at [390, 288] on link "U.S." at bounding box center [445, 293] width 195 height 32
select select "U.S."
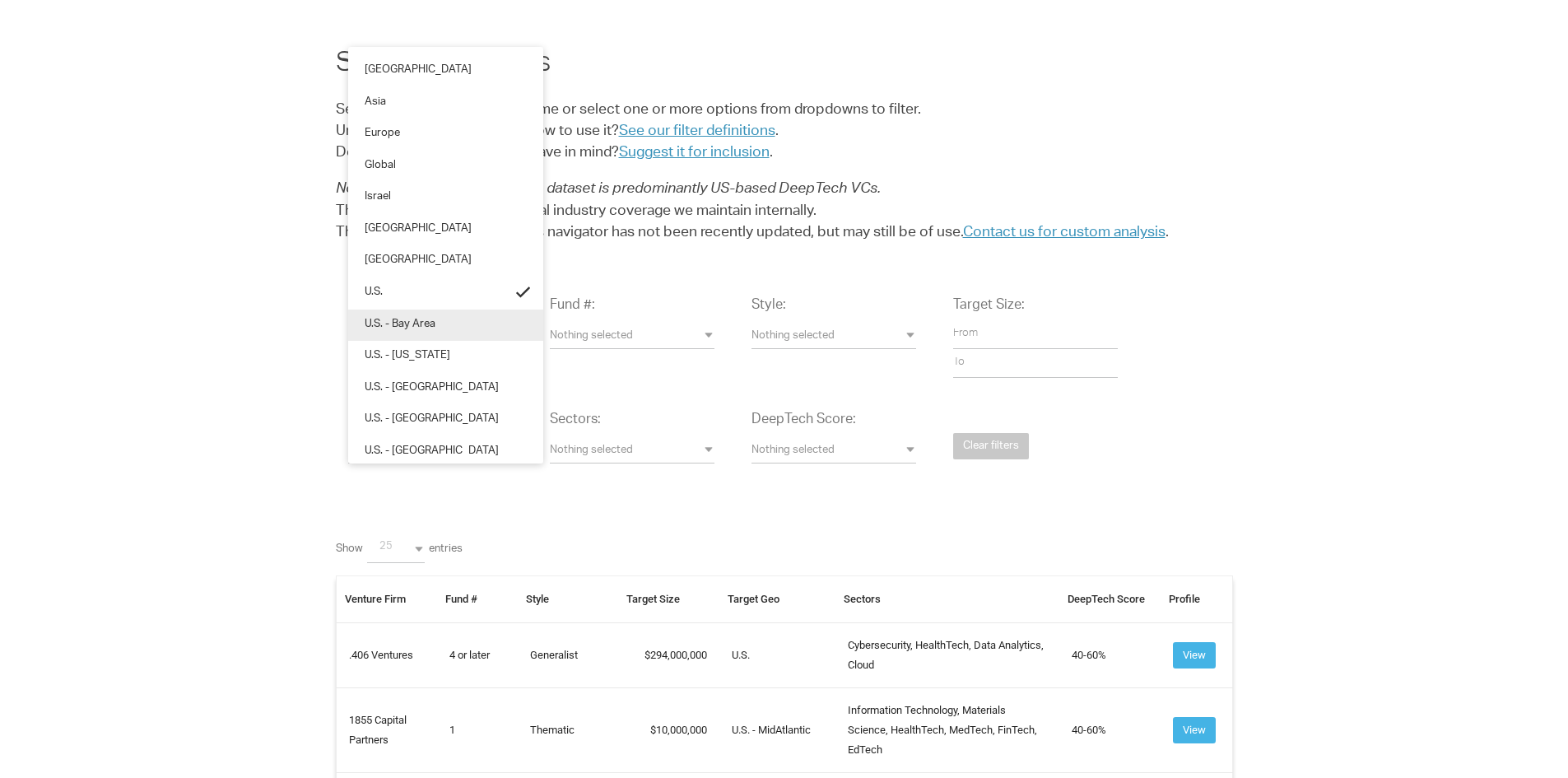
click at [389, 313] on link "U.S. - Bay Area" at bounding box center [445, 325] width 195 height 32
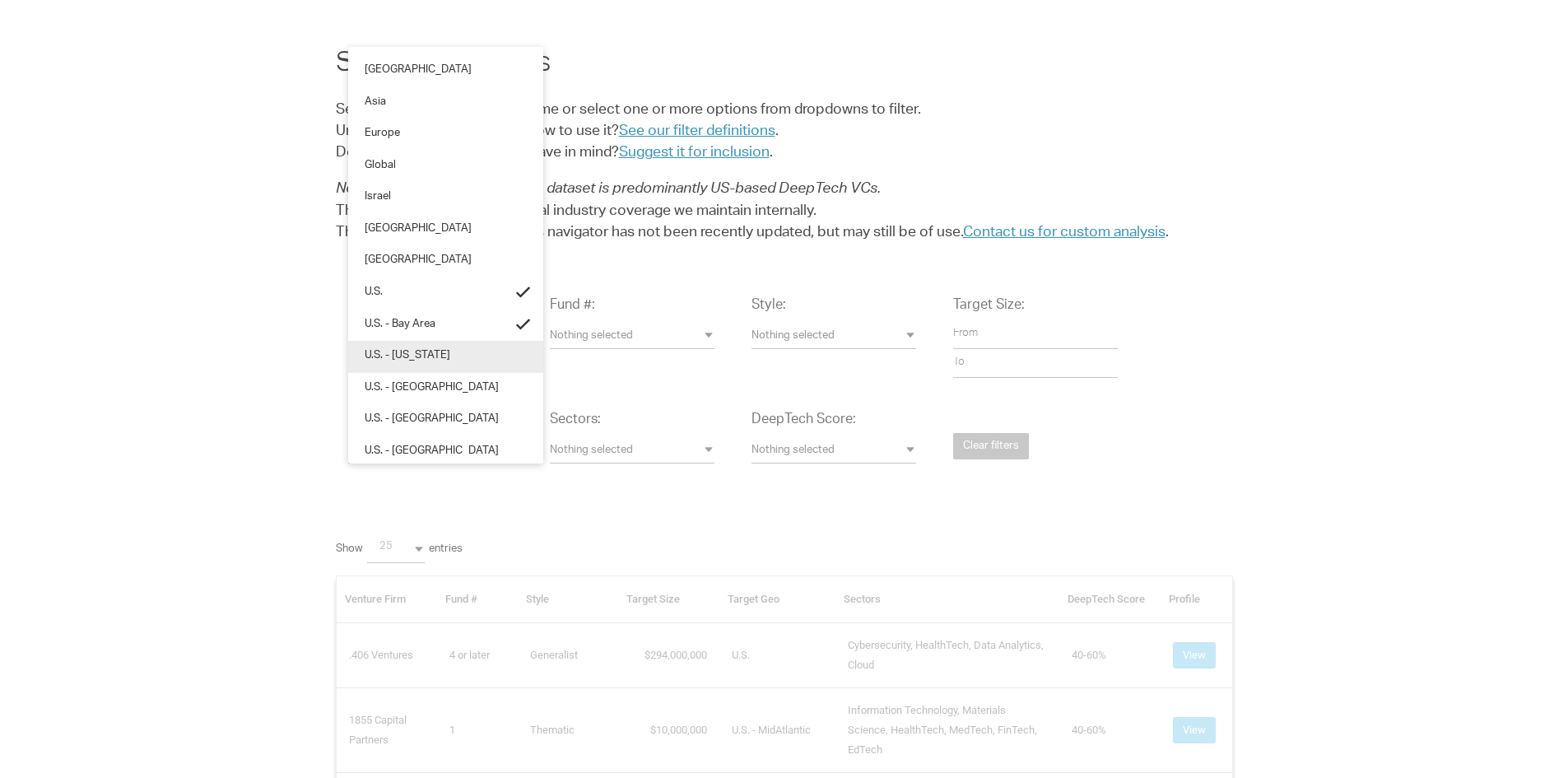
click at [398, 348] on link "U.S. - California" at bounding box center [445, 356] width 195 height 32
click at [448, 390] on link "U.S. - East Coast" at bounding box center [445, 388] width 195 height 32
click at [443, 406] on link "U.S. - Great Lakes" at bounding box center [445, 420] width 195 height 32
click at [451, 445] on span "U.S. - Los Angeles Area" at bounding box center [431, 452] width 134 height 15
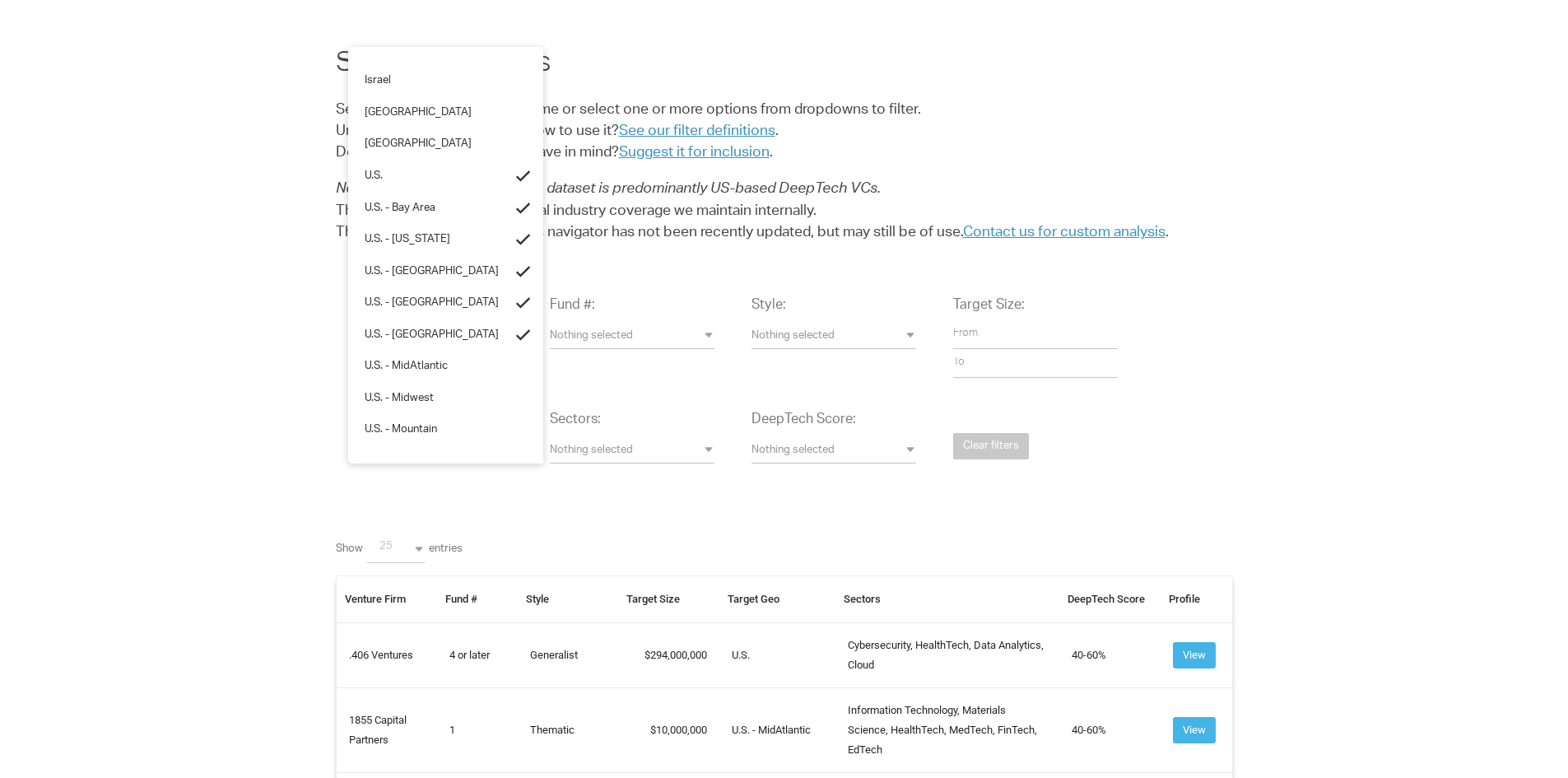
scroll to position [132, 0]
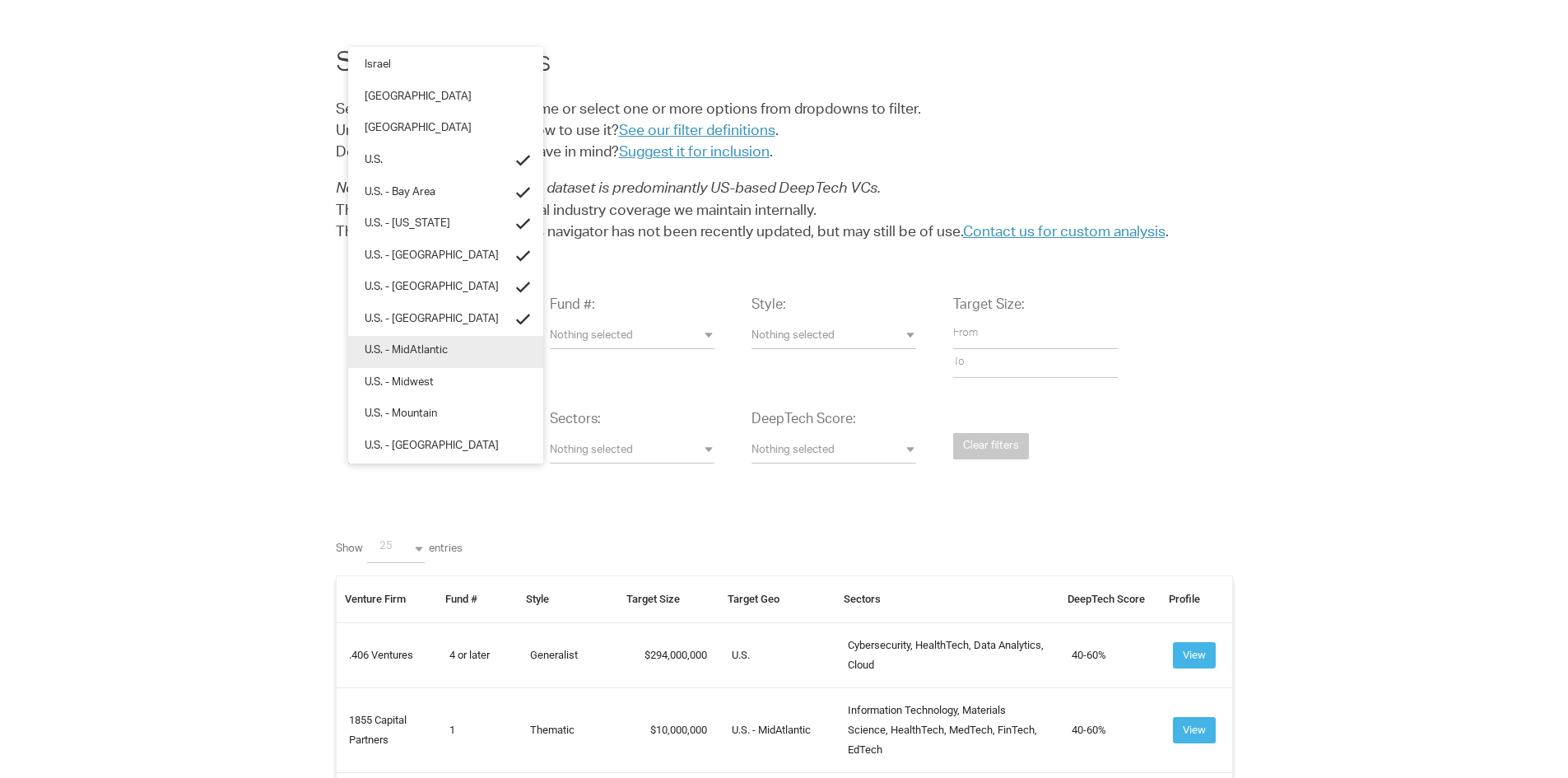
click at [433, 355] on span "U.S. - MidAtlantic" at bounding box center [405, 352] width 83 height 15
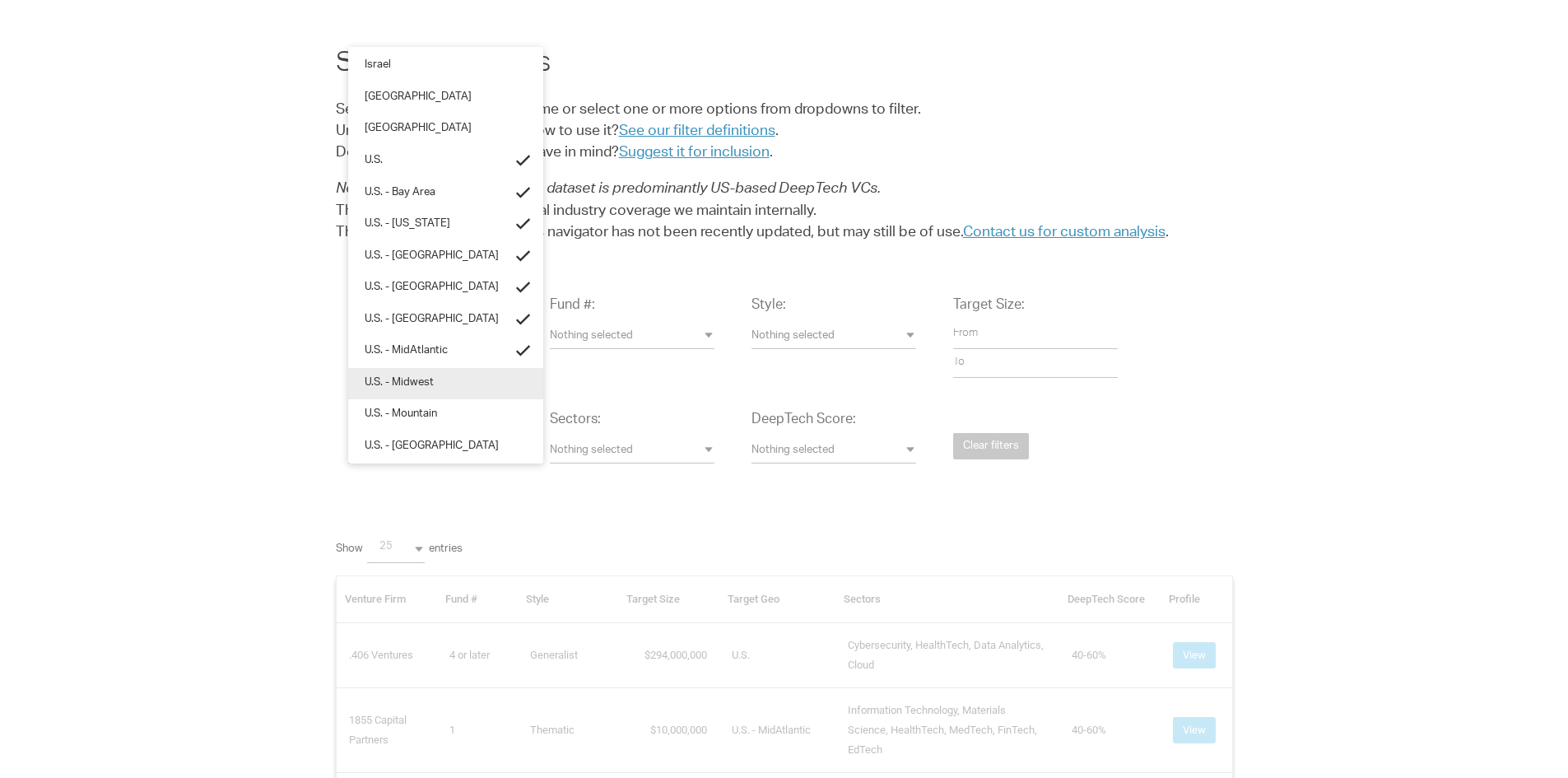
click at [424, 386] on span "U.S. - Midwest" at bounding box center [399, 384] width 69 height 15
click at [425, 402] on link "U.S. - Mountain" at bounding box center [445, 415] width 195 height 32
click at [427, 435] on link "U.S. - New England" at bounding box center [445, 447] width 195 height 32
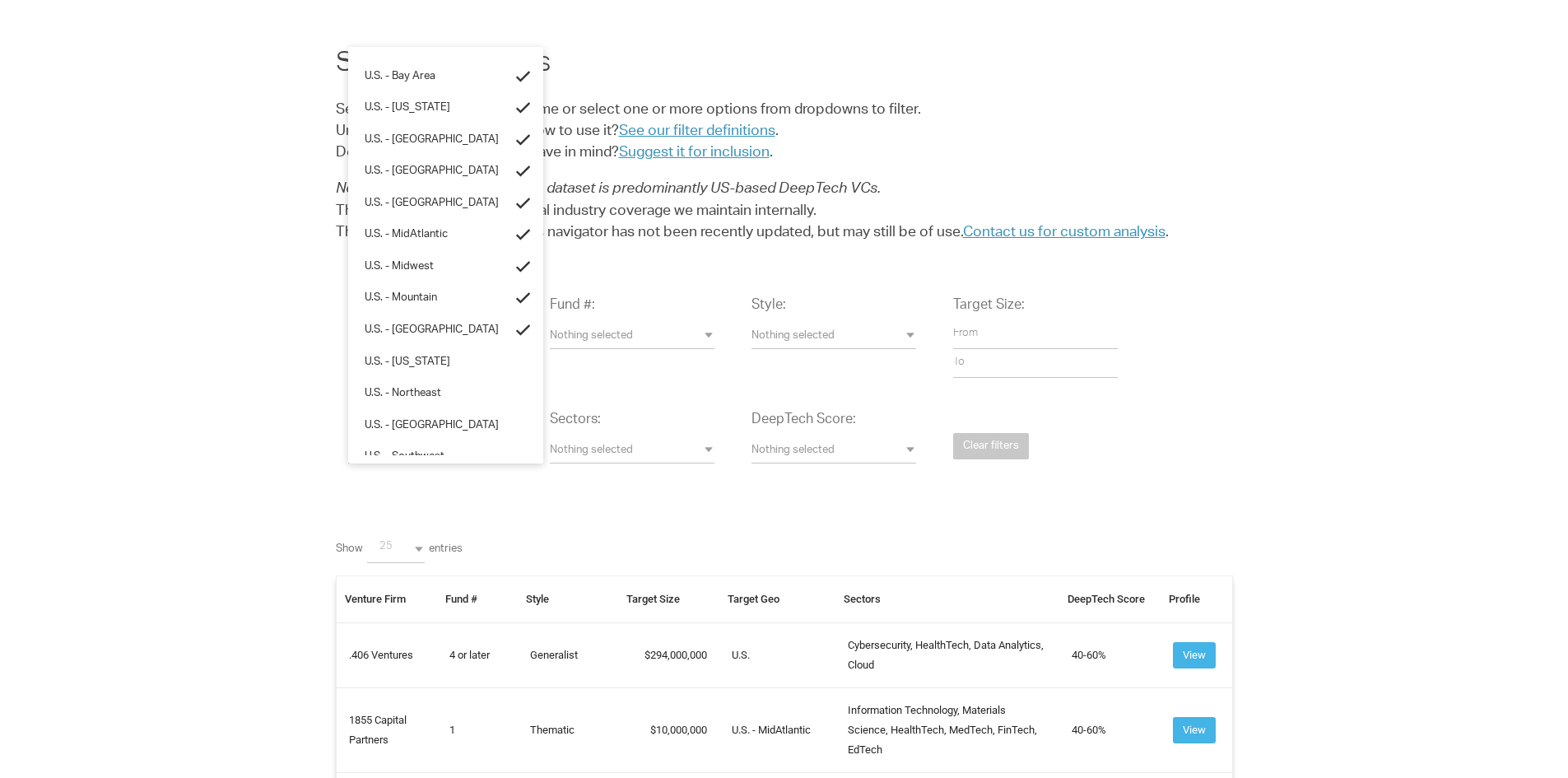
scroll to position [263, 0]
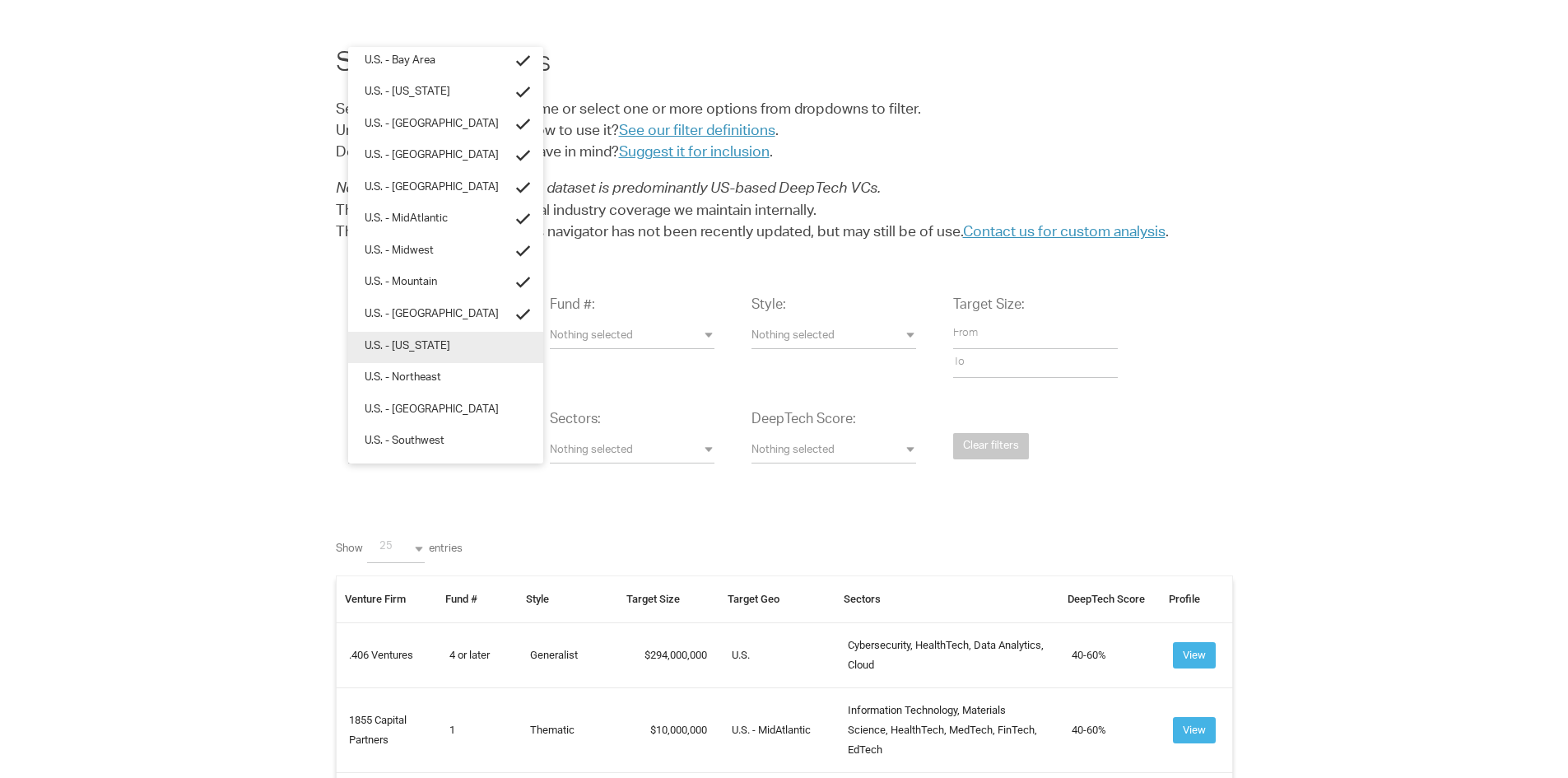
click at [410, 352] on span "U.S. - New York" at bounding box center [407, 347] width 86 height 15
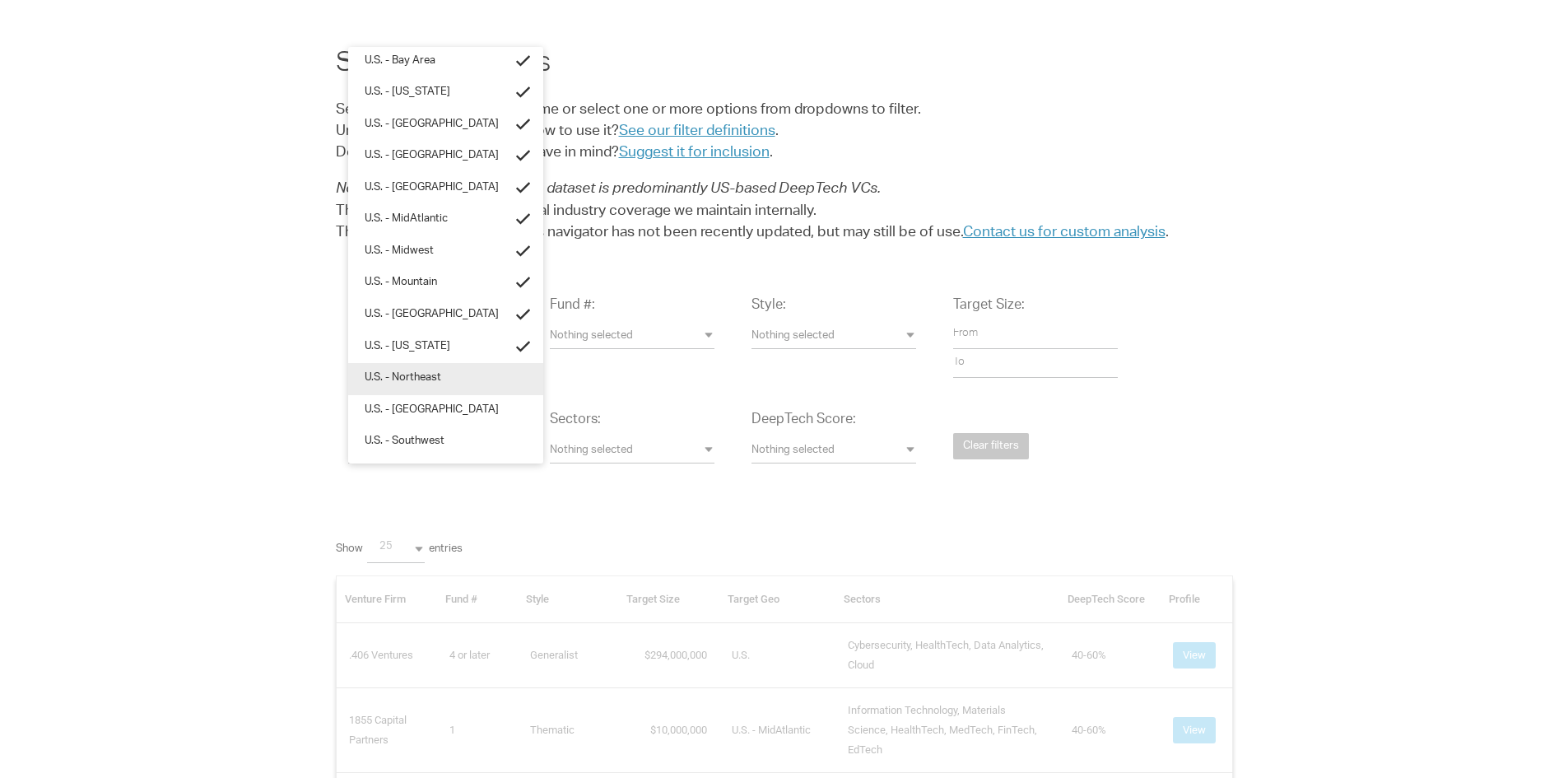
click at [411, 373] on span "U.S. - Northeast" at bounding box center [402, 379] width 76 height 15
click at [419, 400] on link "U.S. - Pacific Northwest" at bounding box center [445, 411] width 195 height 32
click at [425, 435] on span "U.S. - Southwest" at bounding box center [404, 442] width 80 height 15
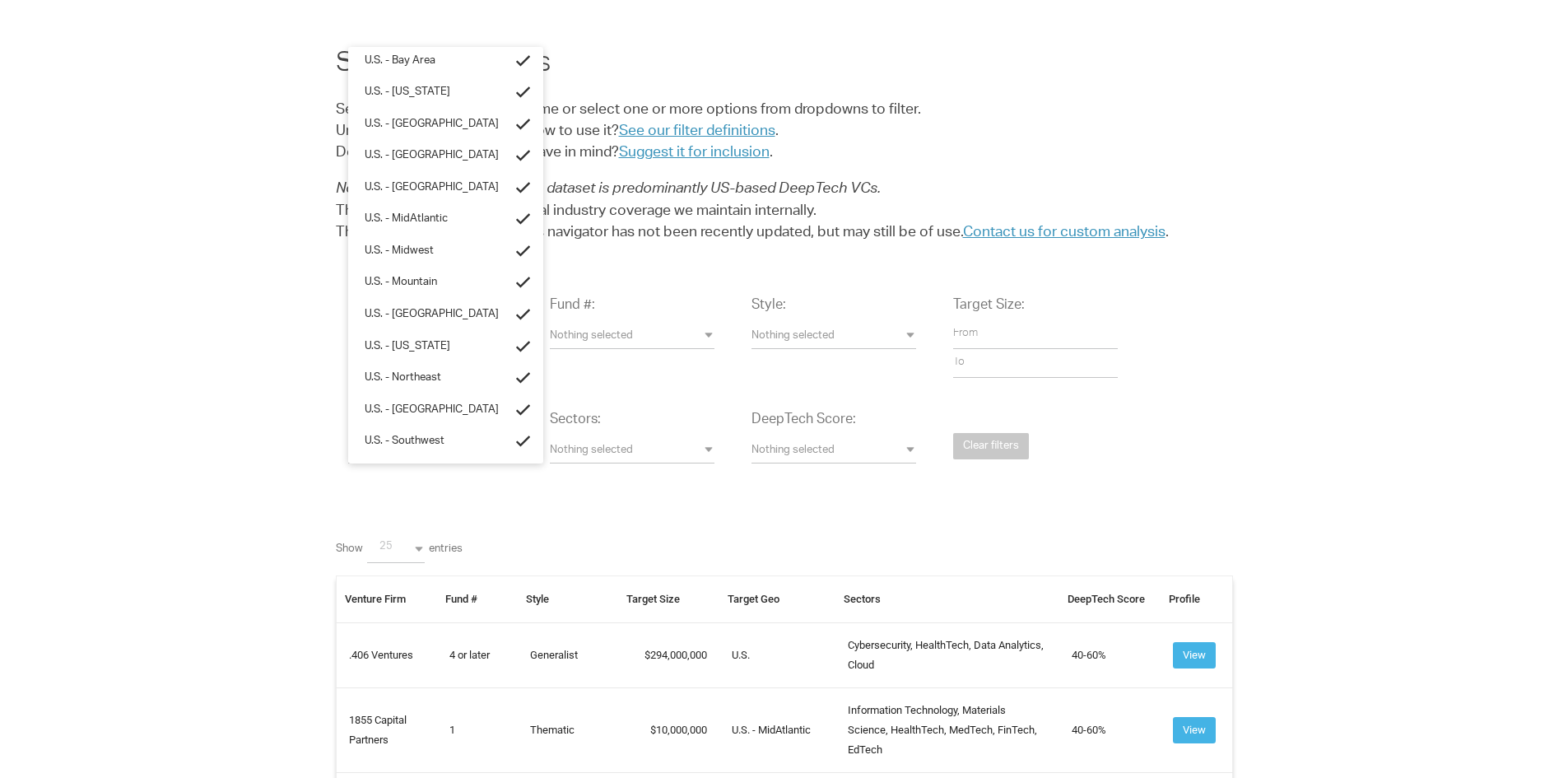
scroll to position [267, 0]
click at [709, 449] on span "Nothing selected" at bounding box center [632, 451] width 165 height 15
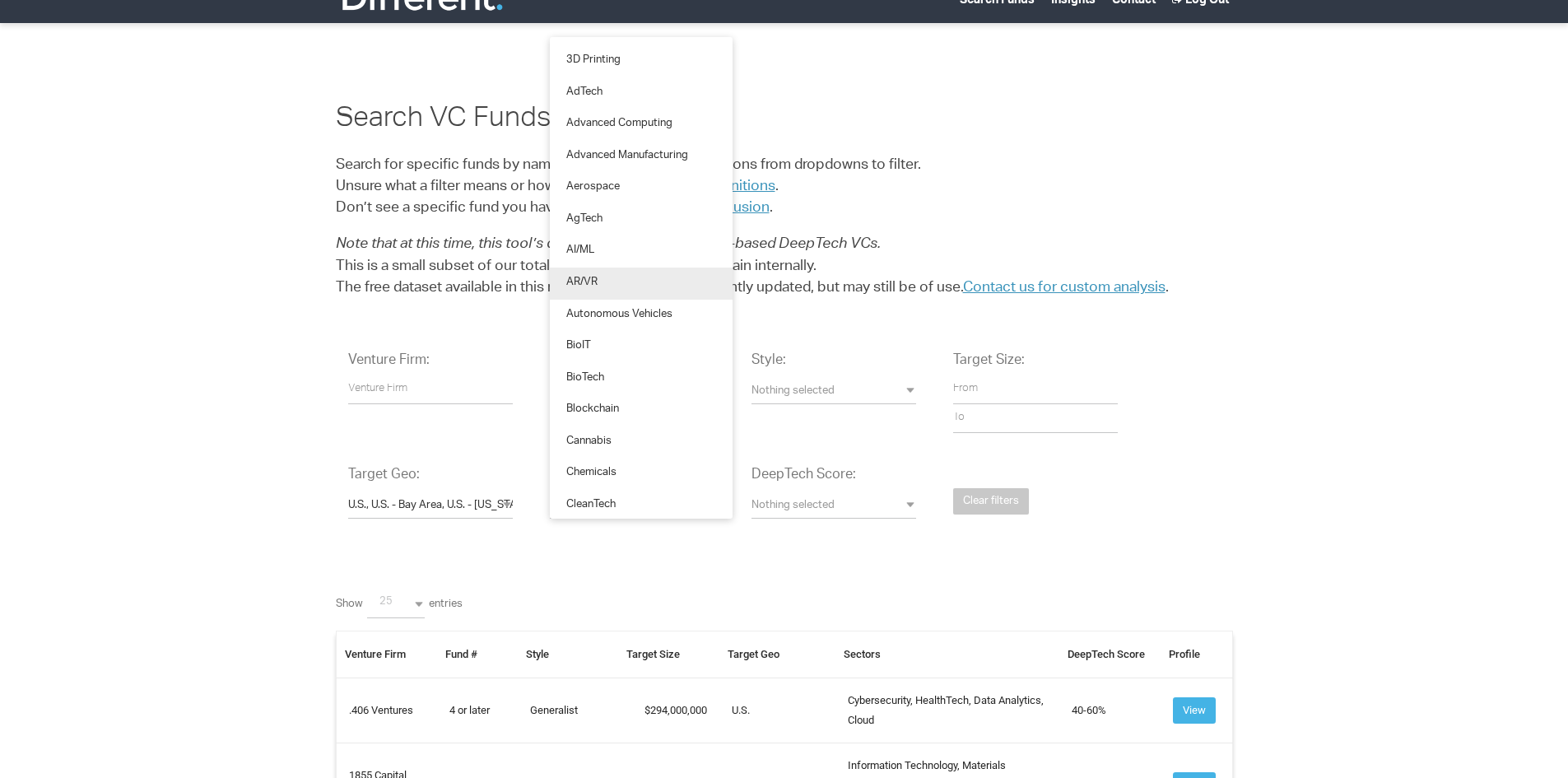
scroll to position [0, 0]
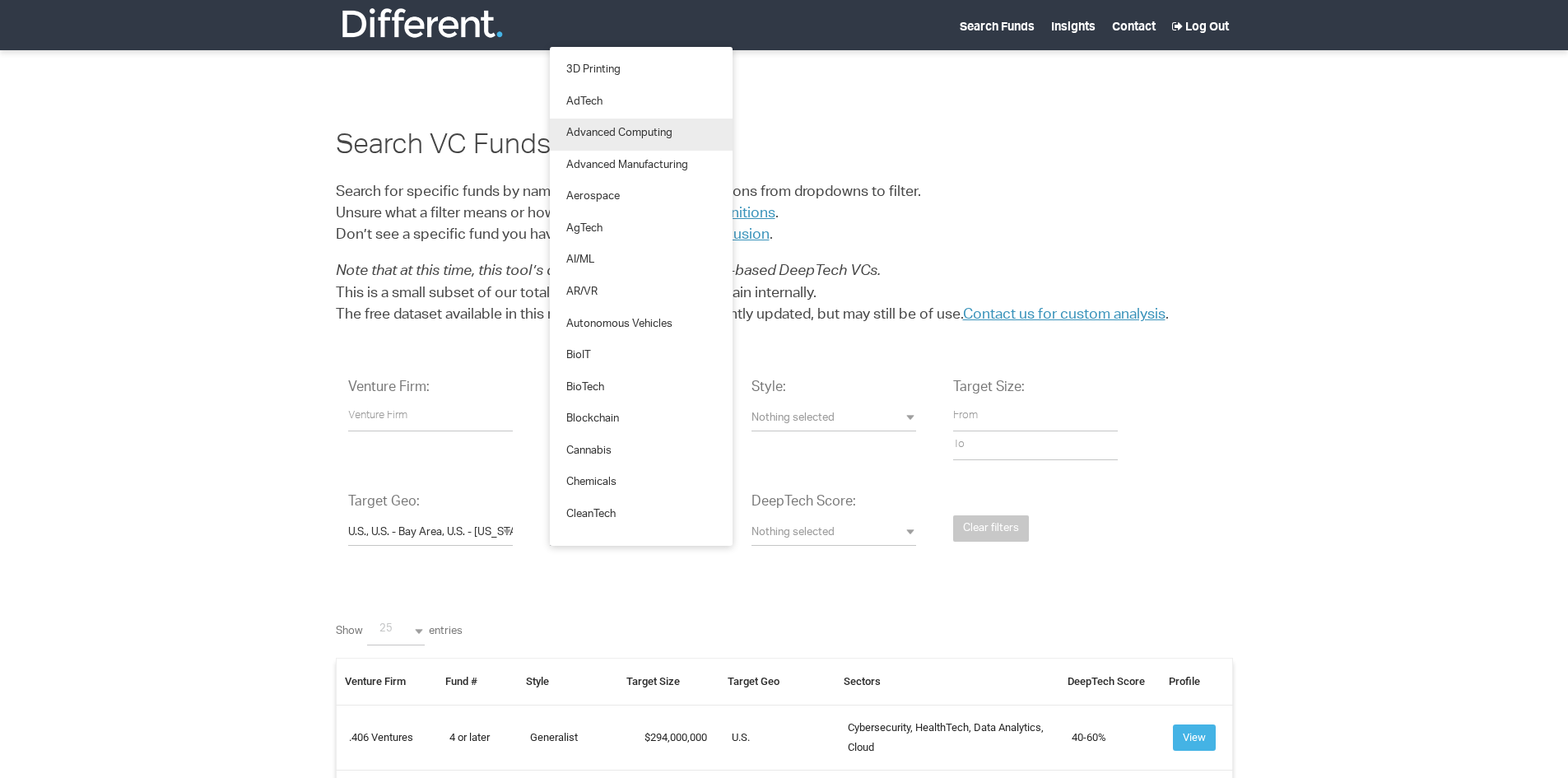
click at [623, 124] on link "Advanced Computing" at bounding box center [641, 134] width 183 height 32
select select "Advanced%20Computing"
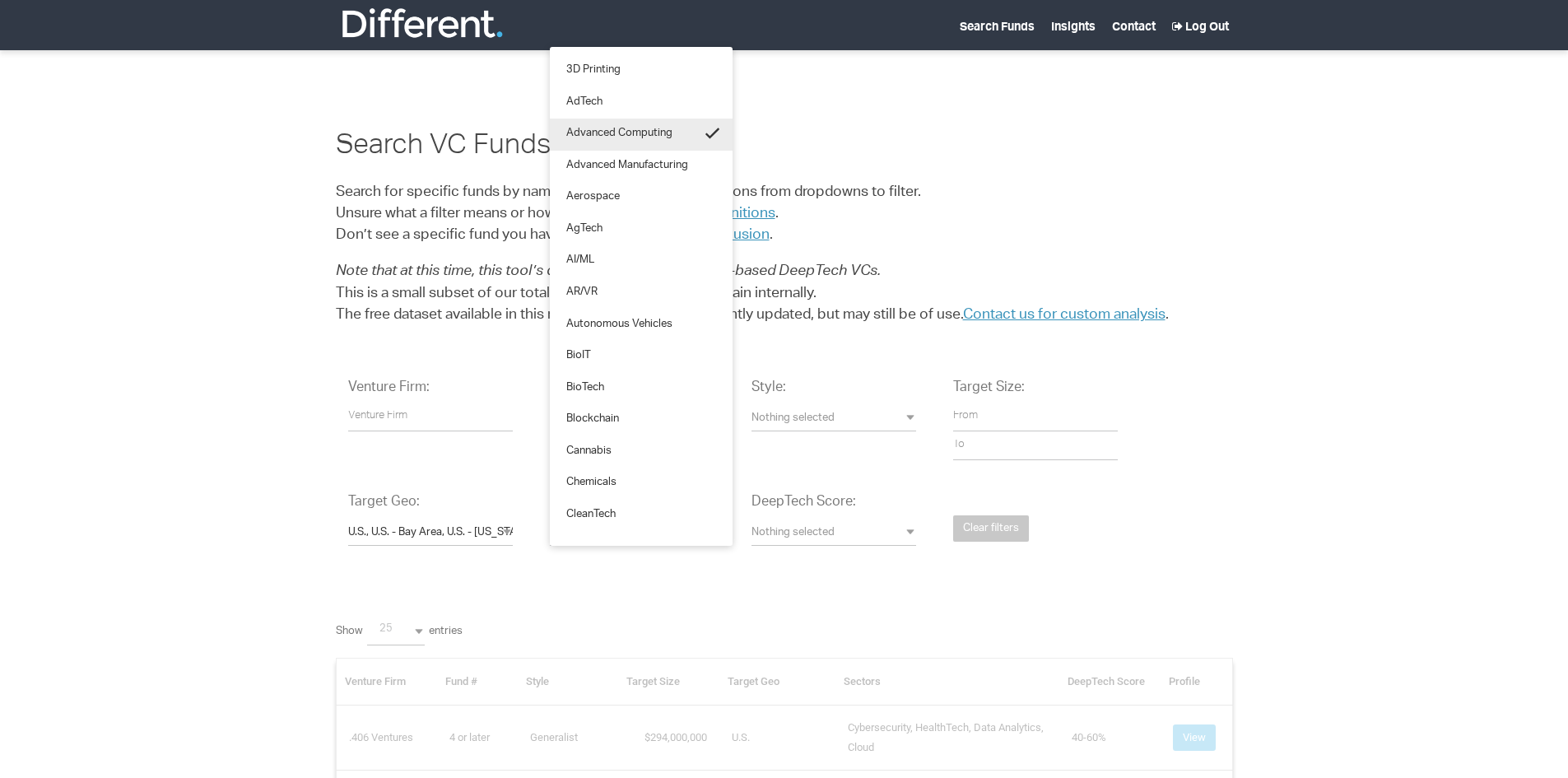
scroll to position [26, 5]
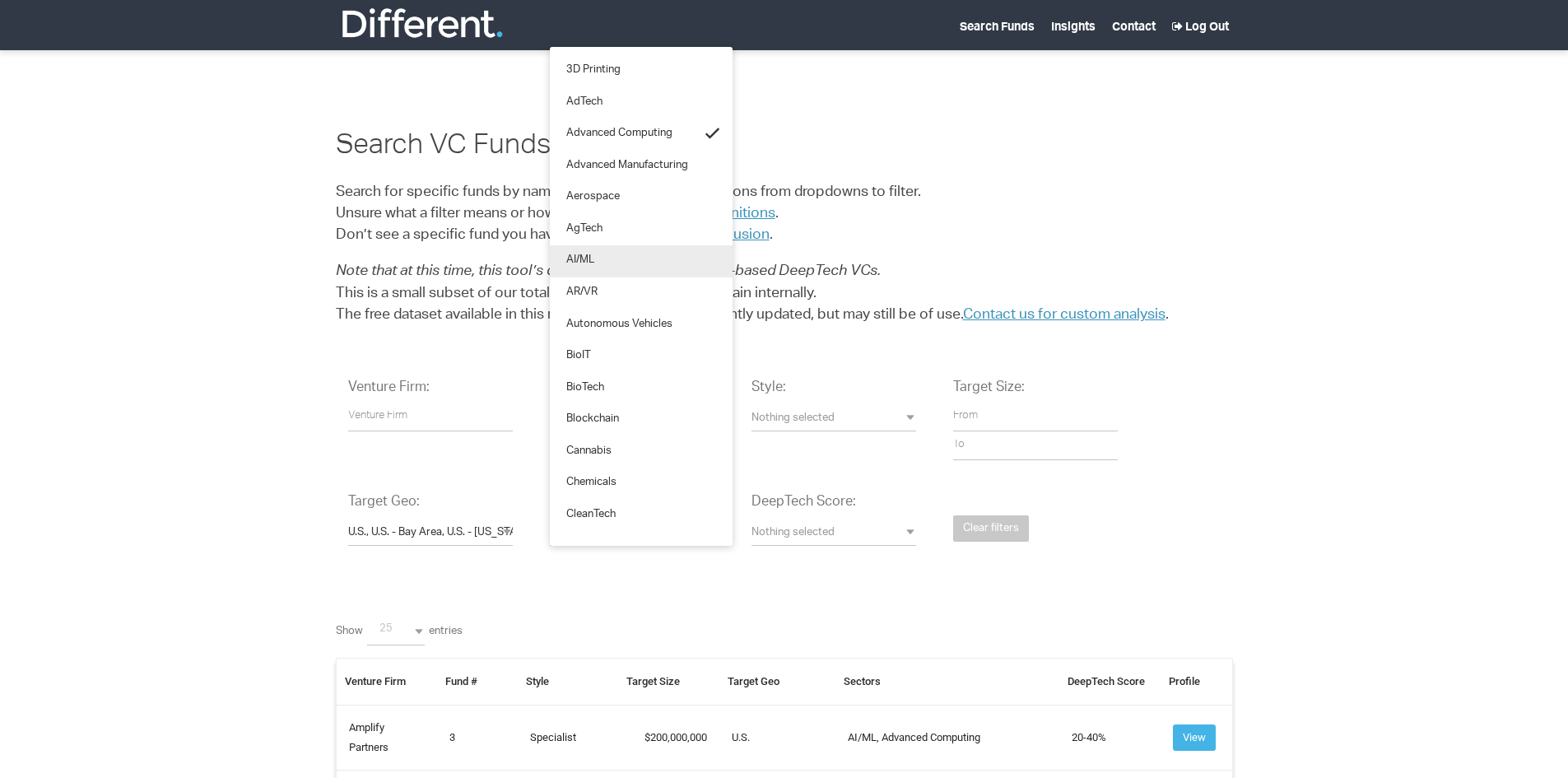
click at [586, 255] on span "AI/ML" at bounding box center [580, 261] width 28 height 15
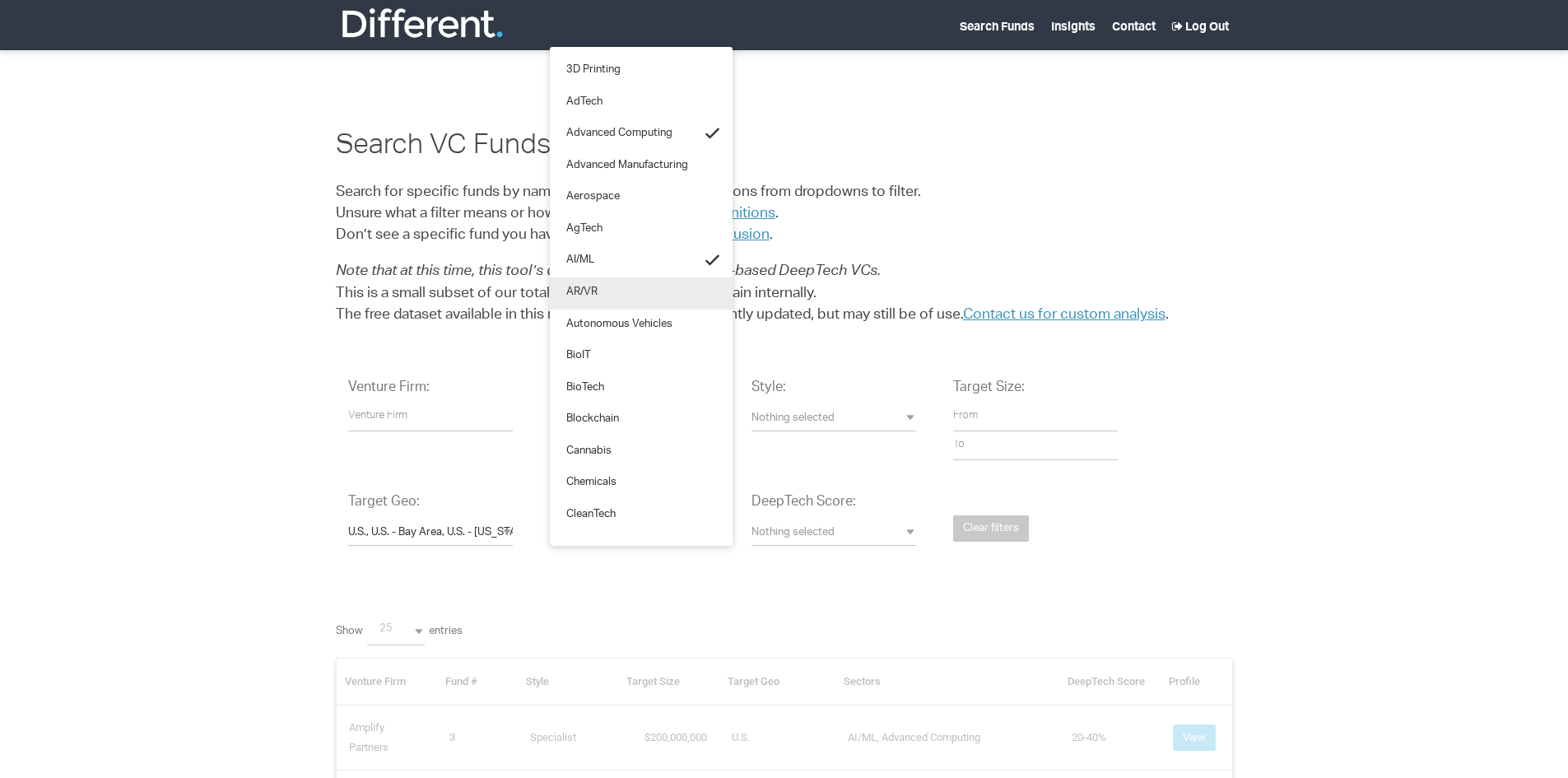
click at [593, 291] on span "AR/VR" at bounding box center [582, 293] width 31 height 15
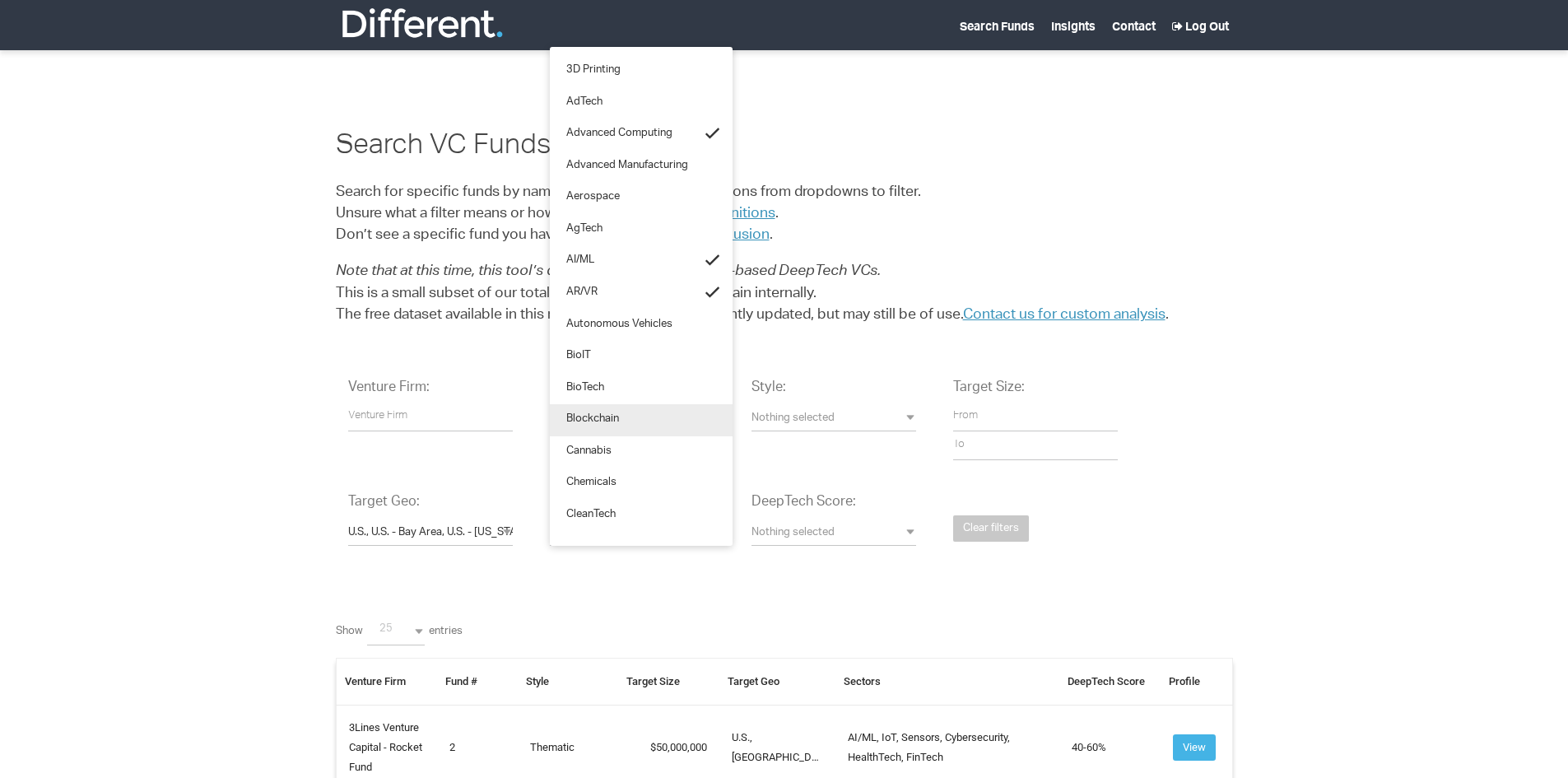
click at [607, 410] on link "Blockchain" at bounding box center [641, 420] width 183 height 32
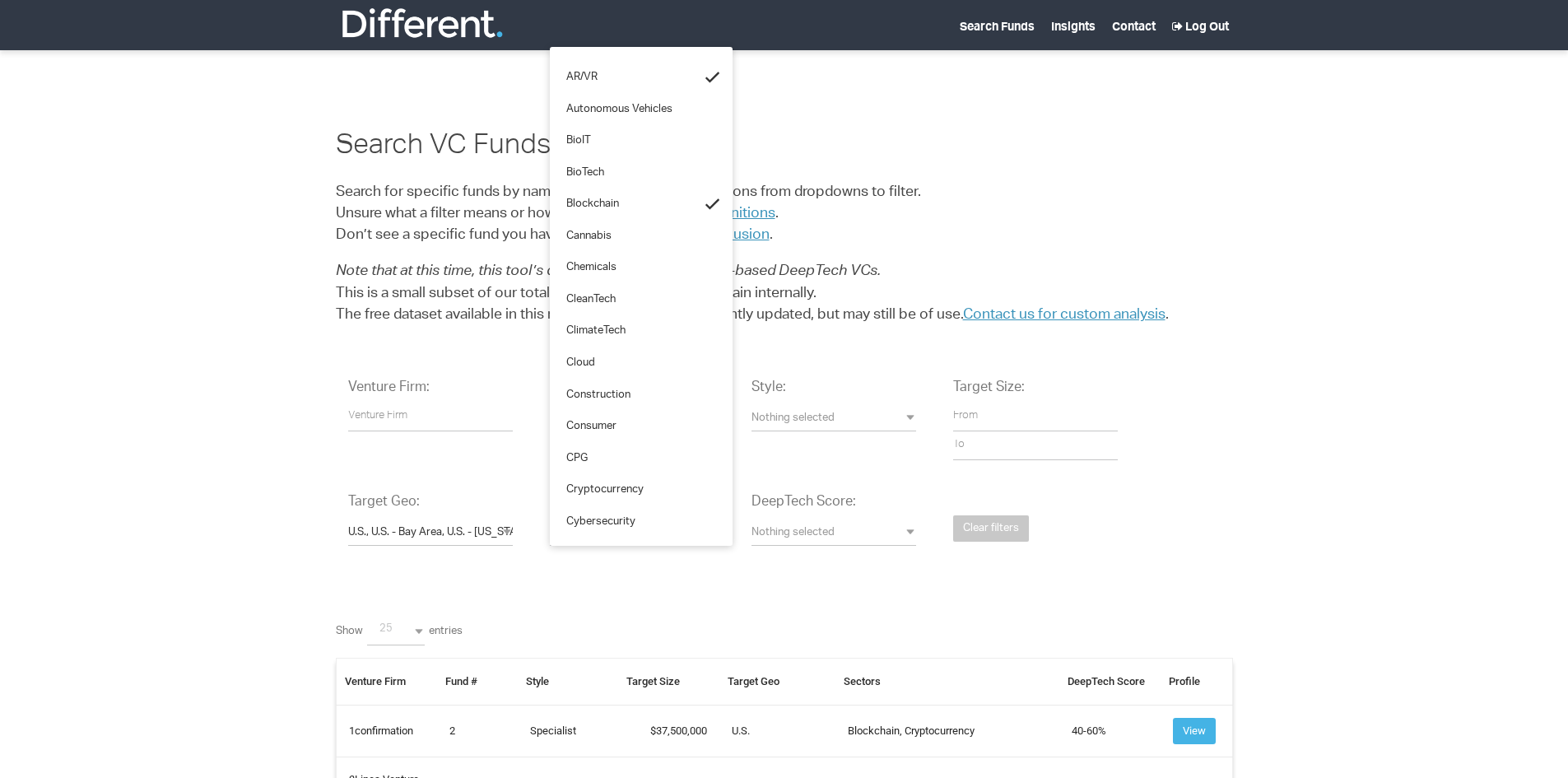
scroll to position [230, 0]
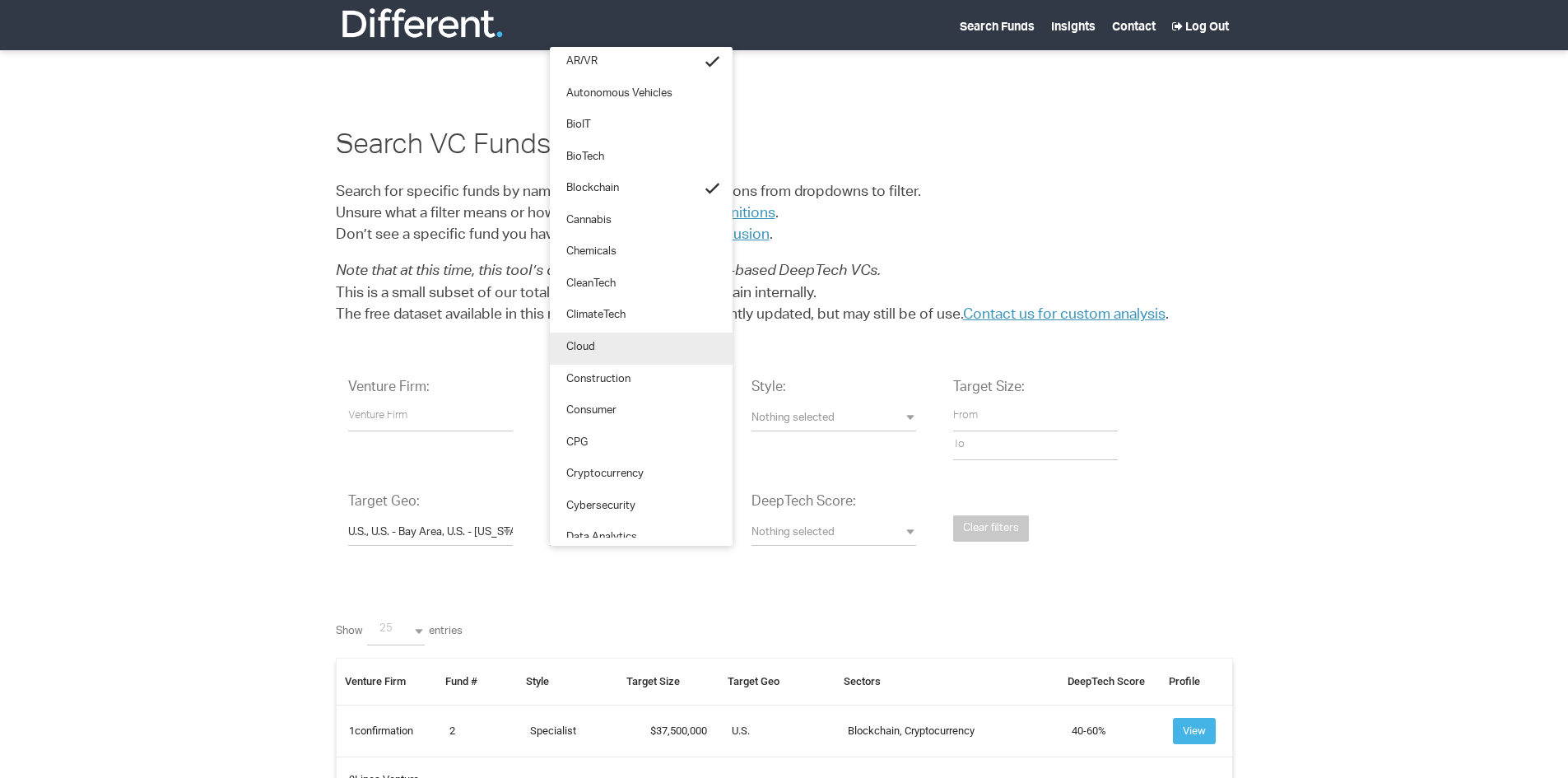
click at [612, 339] on link "Cloud" at bounding box center [641, 348] width 183 height 32
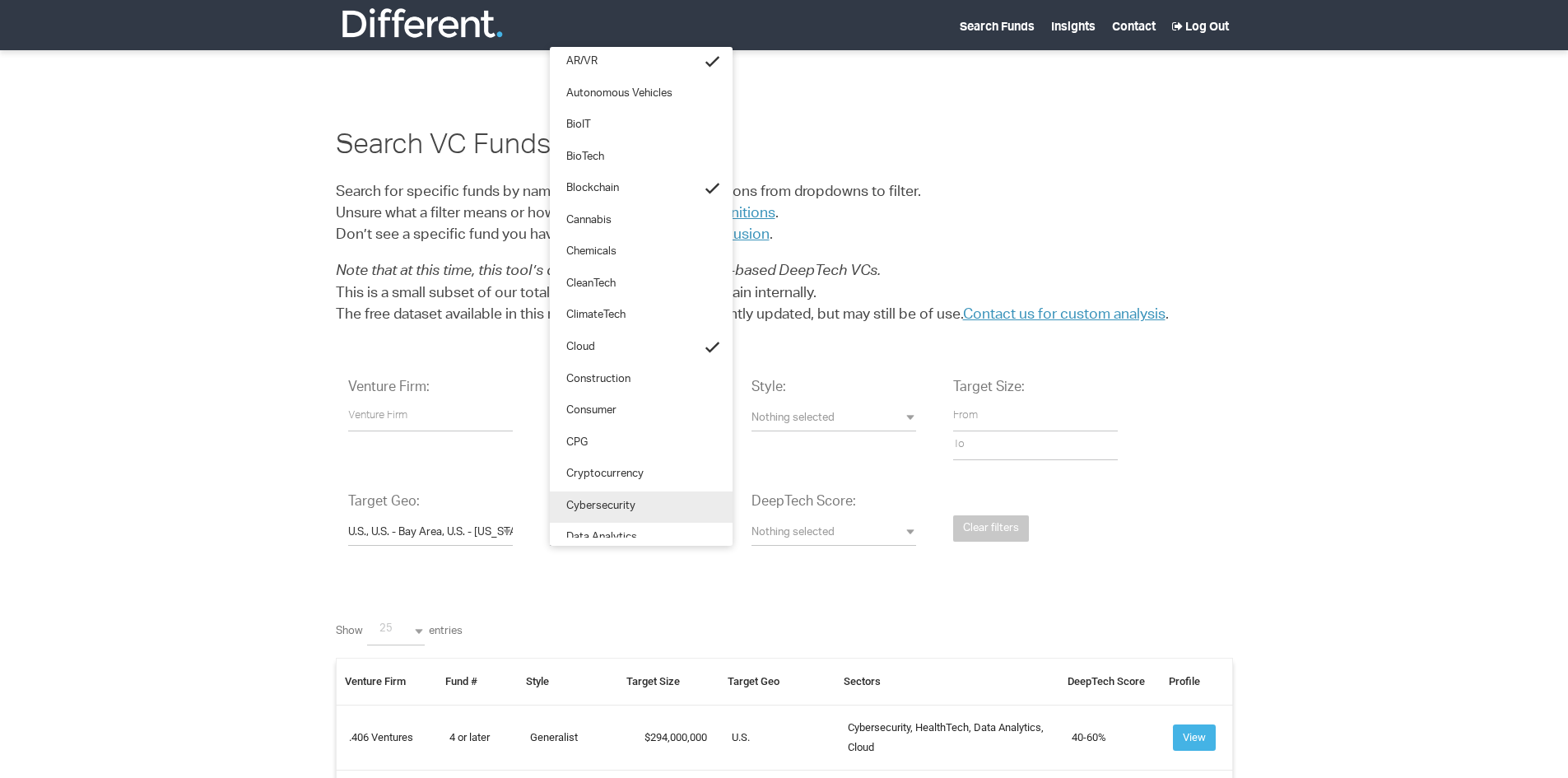
click at [649, 496] on link "Cybersecurity" at bounding box center [641, 507] width 183 height 32
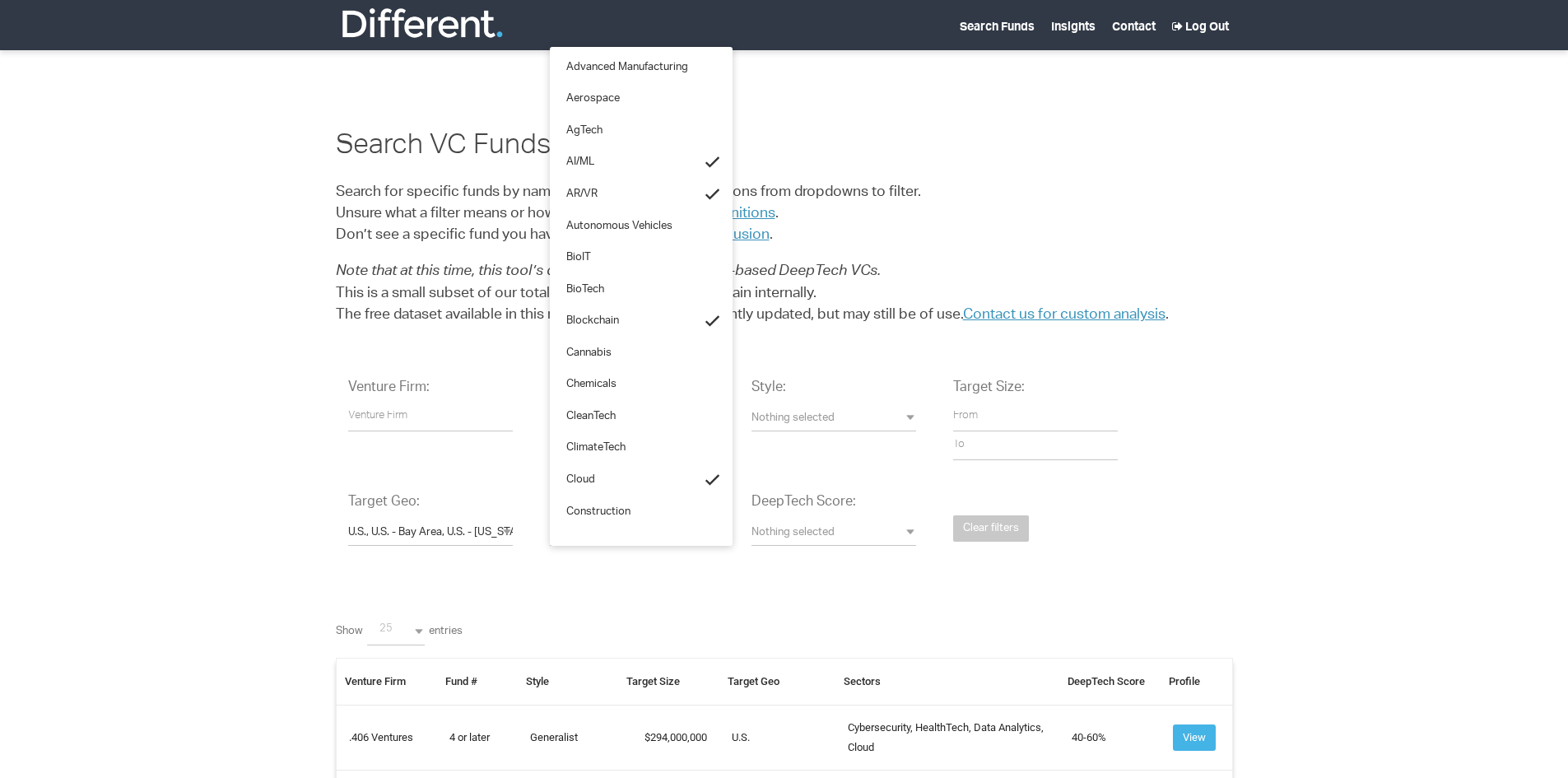
click at [732, 527] on ul "3D Printing AdTech Advanced Computing Advanced Manufacturing Aerospace AgTech A…" at bounding box center [641, 297] width 183 height 483
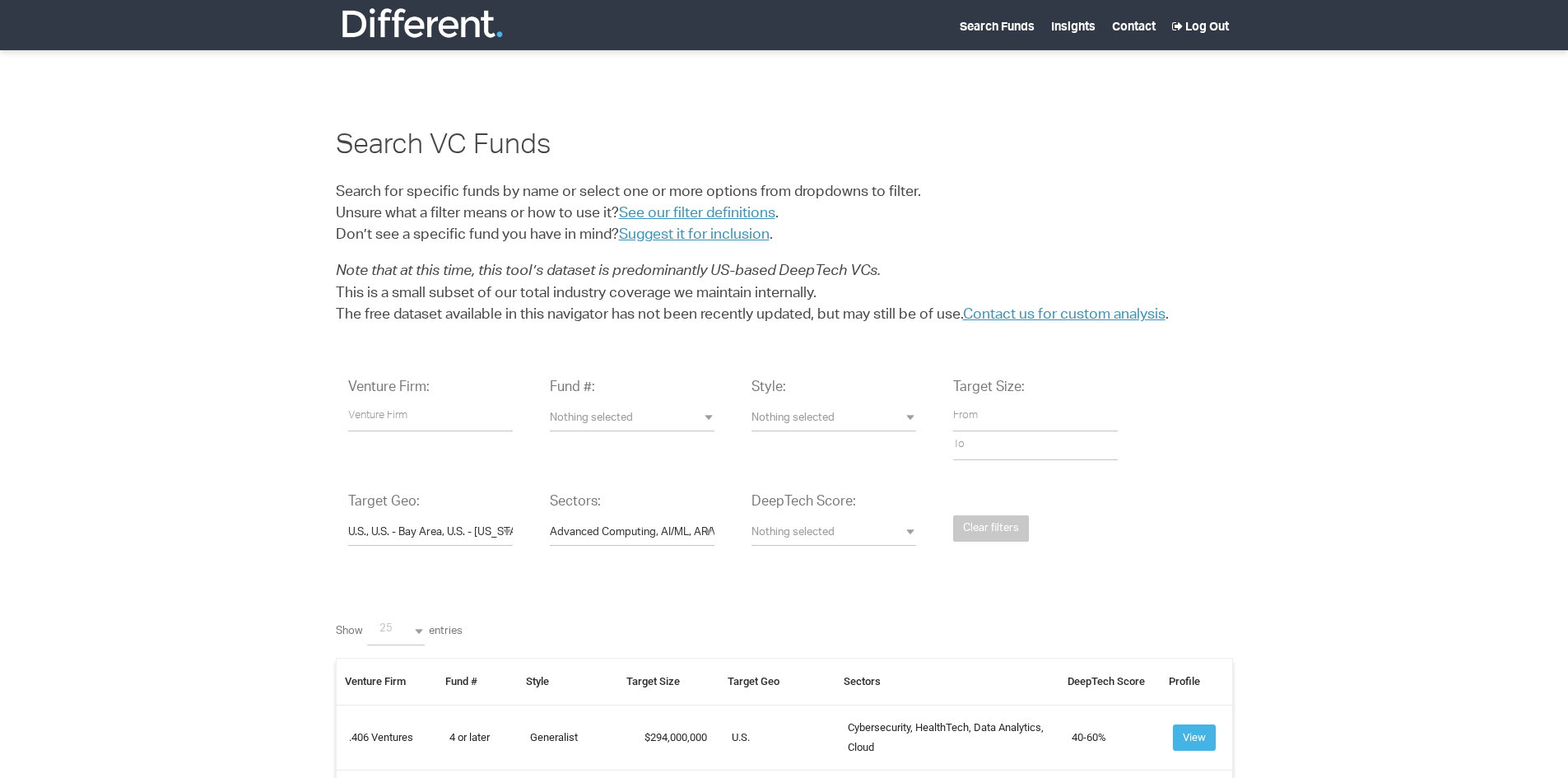
click at [744, 527] on div "DeepTech Score: Nothing selected 0-20% 20-40% 40-60% 60-80% 80-100% 0-20% 20-40…" at bounding box center [834, 528] width 189 height 95
click at [684, 534] on span "Advanced Computing, AI/ML, AR/VR, Blockchain, Cloud, Cybersecurity" at bounding box center [632, 534] width 165 height 15
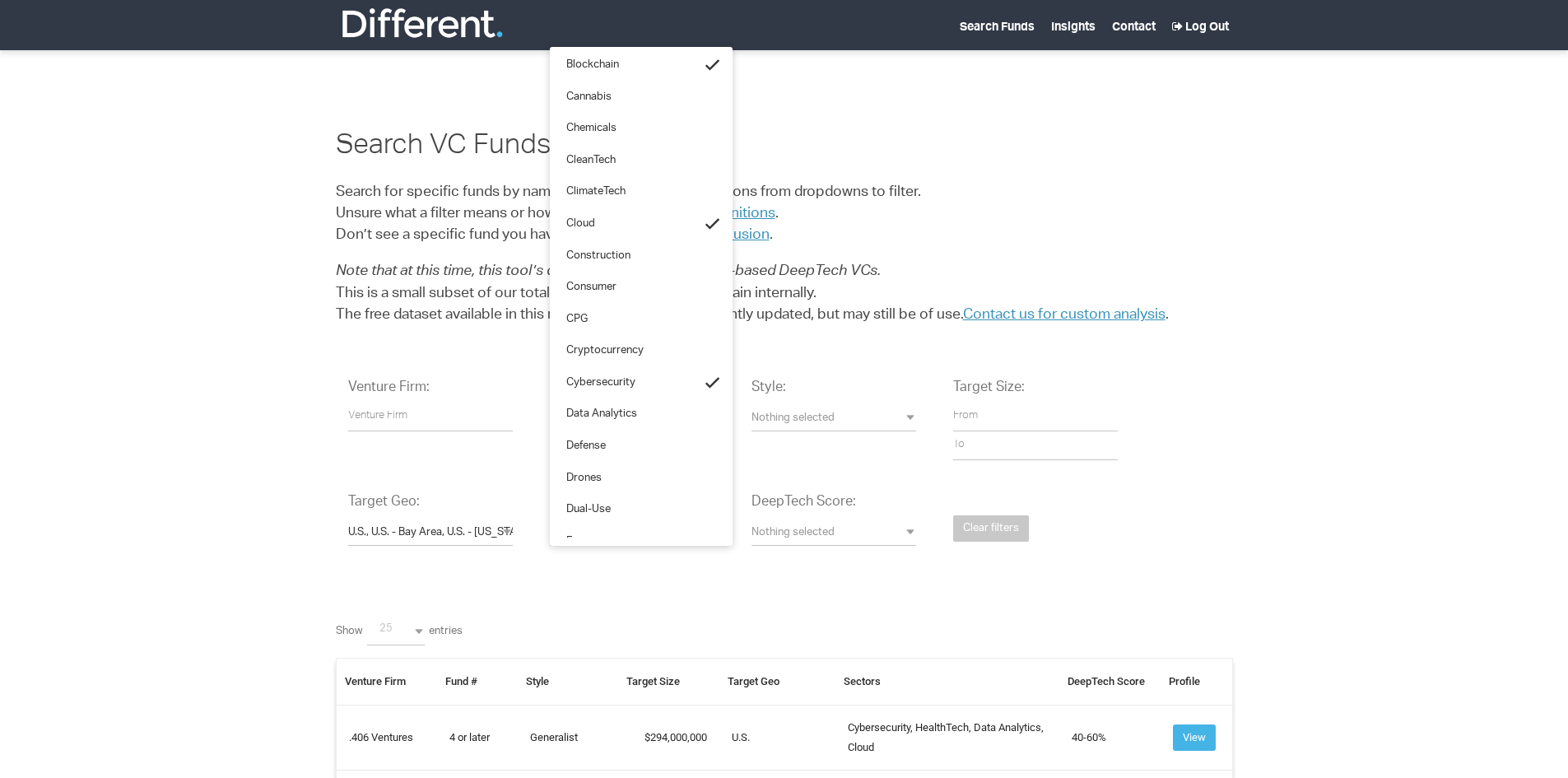
scroll to position [384, 0]
click at [605, 384] on span "Data Analytics" at bounding box center [602, 384] width 71 height 15
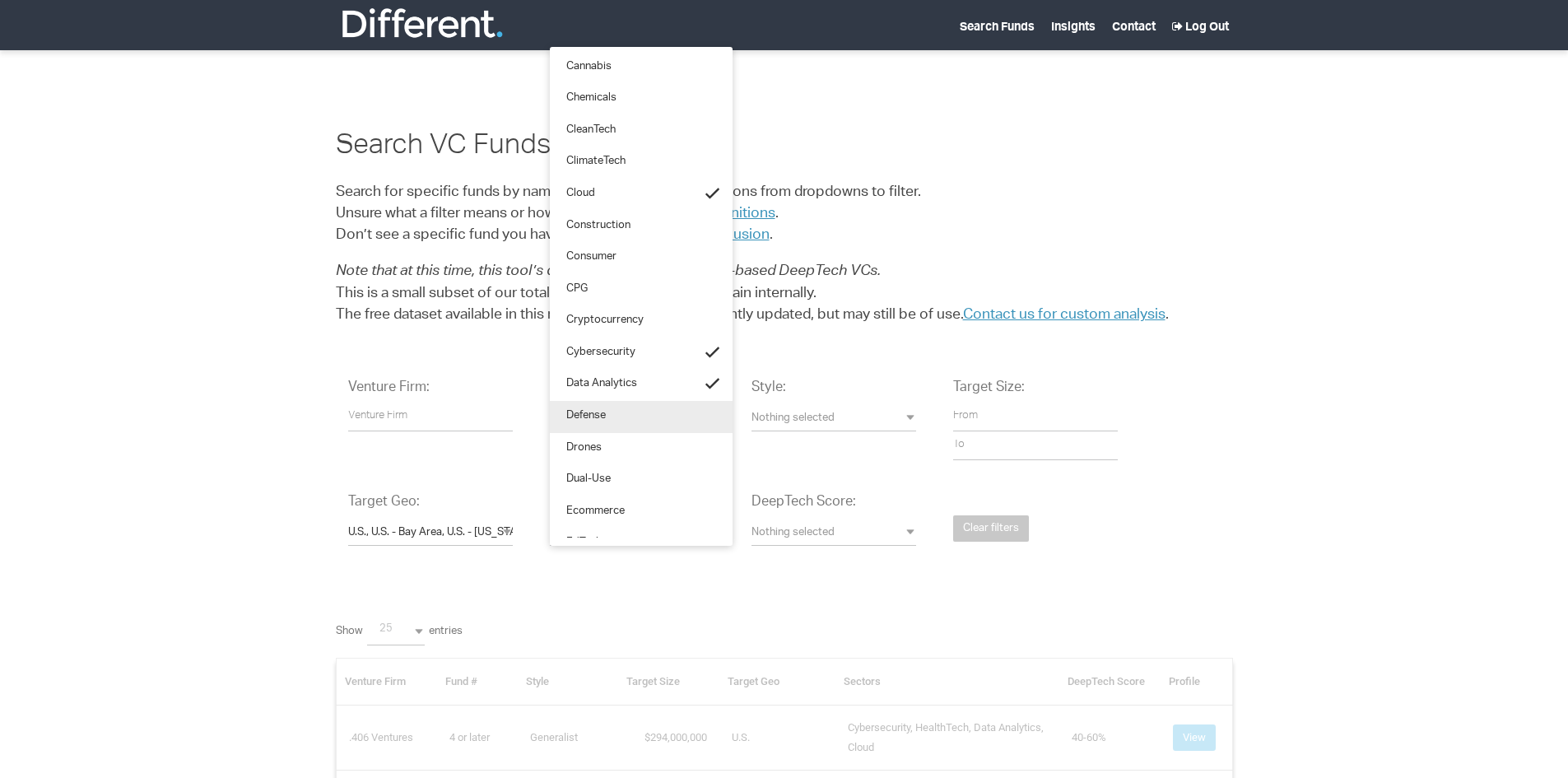
click at [601, 416] on span "Defense" at bounding box center [585, 416] width 39 height 15
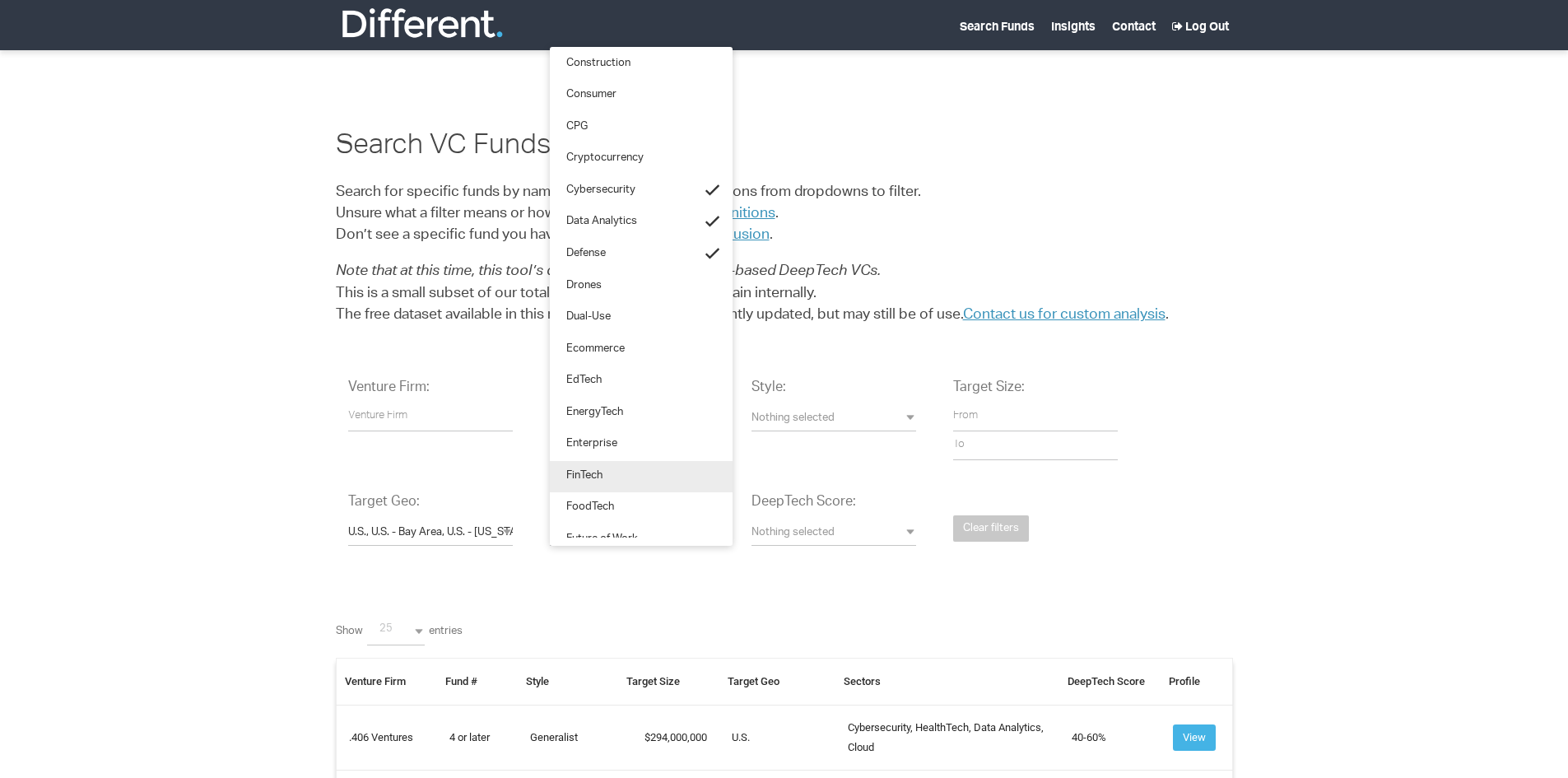
scroll to position [549, 0]
click at [597, 377] on span "EdTech" at bounding box center [584, 379] width 36 height 15
click at [606, 470] on link "FinTech" at bounding box center [641, 474] width 183 height 32
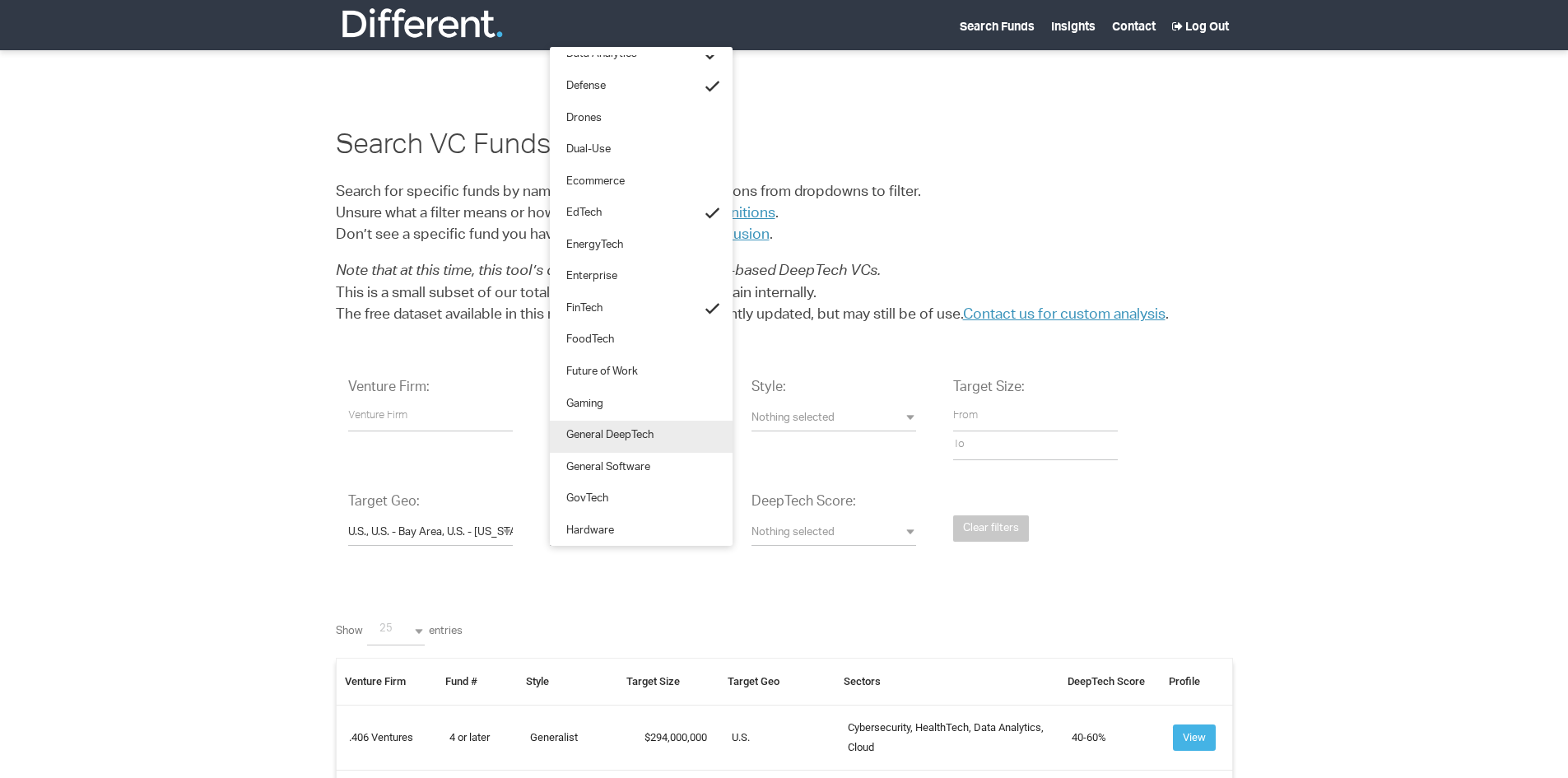
click at [612, 441] on span "General DeepTech" at bounding box center [610, 436] width 87 height 15
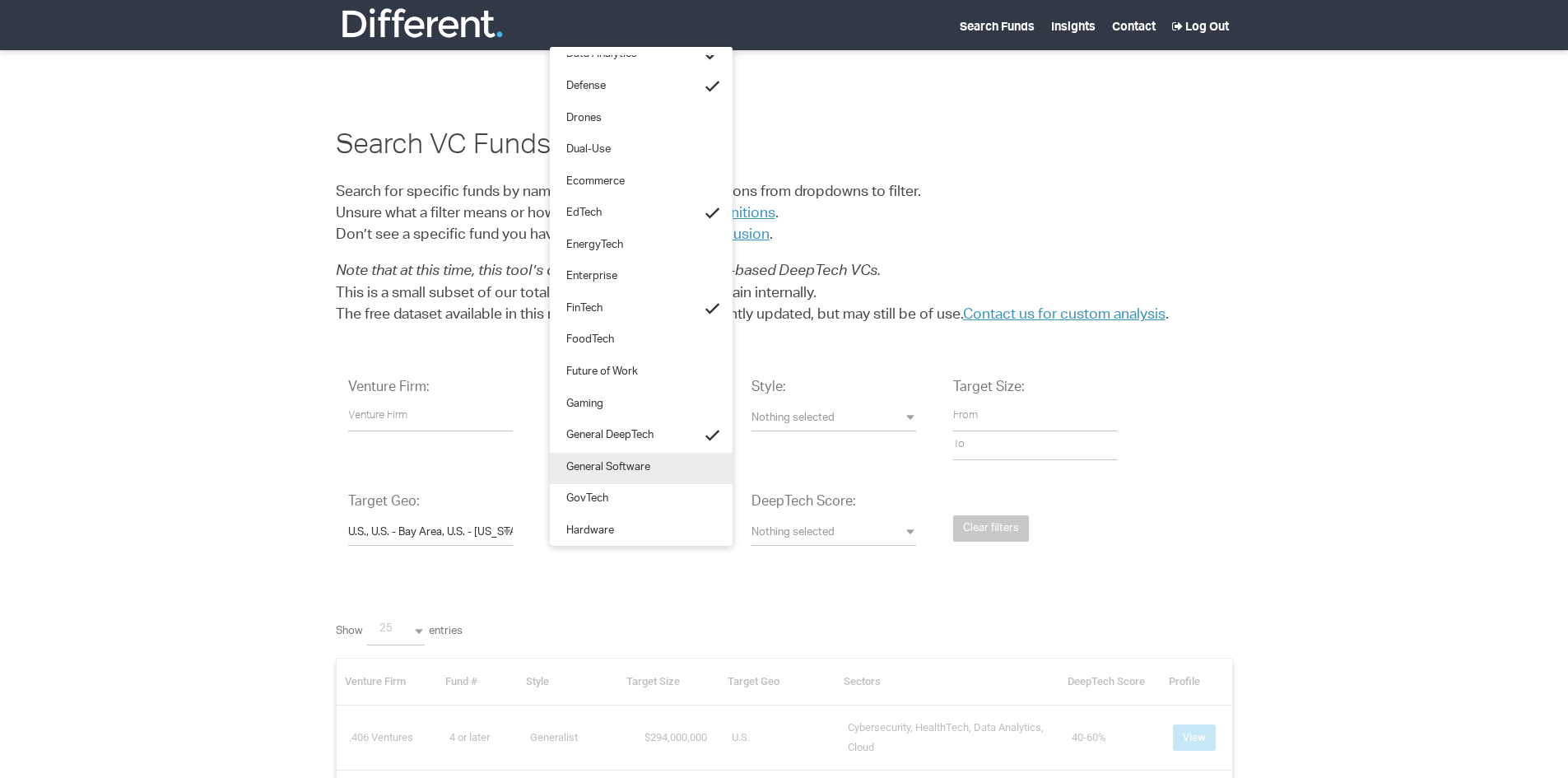
click at [616, 465] on span "General Software" at bounding box center [608, 468] width 84 height 15
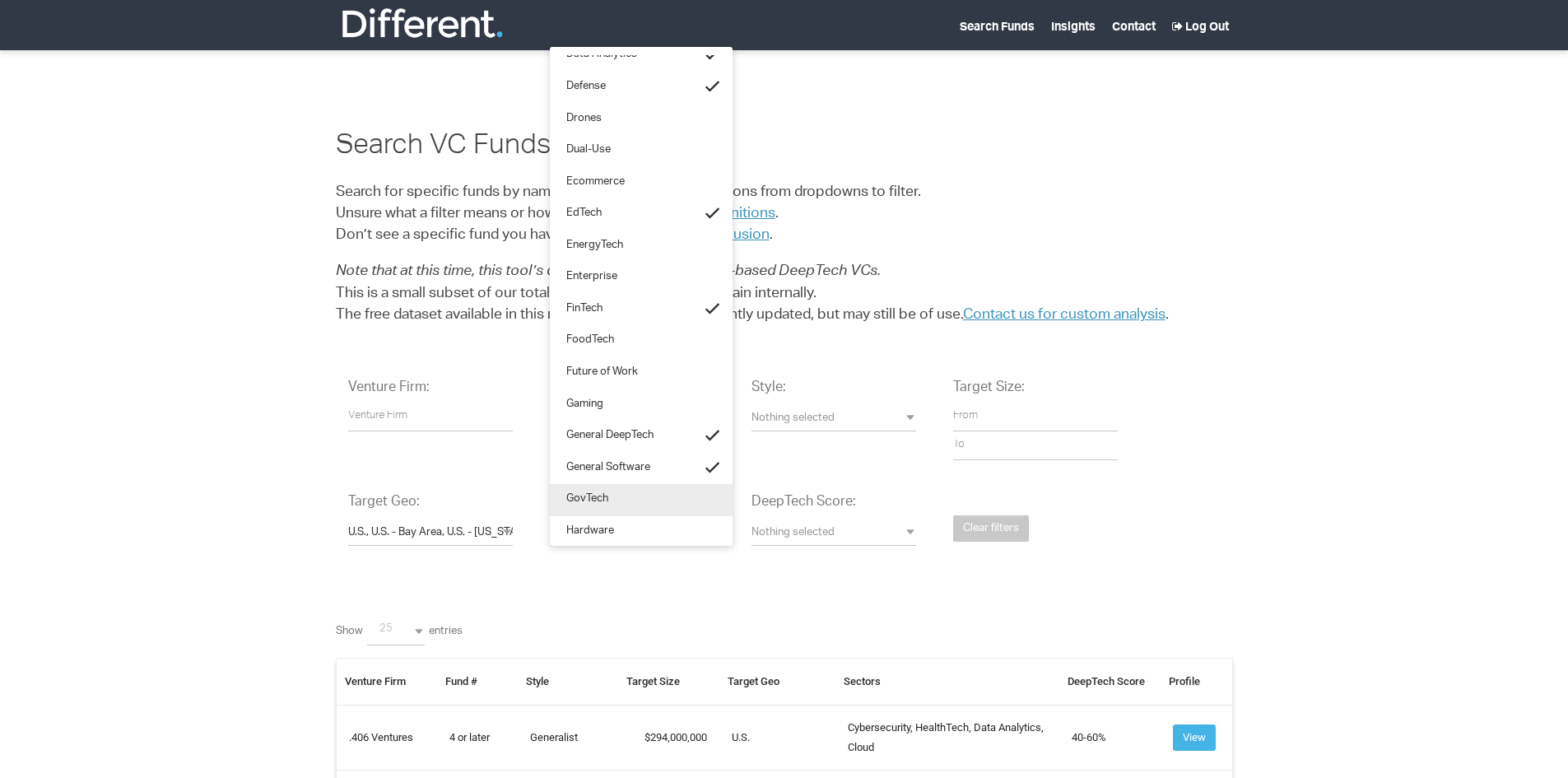
click at [612, 492] on link "GovTech" at bounding box center [641, 499] width 183 height 32
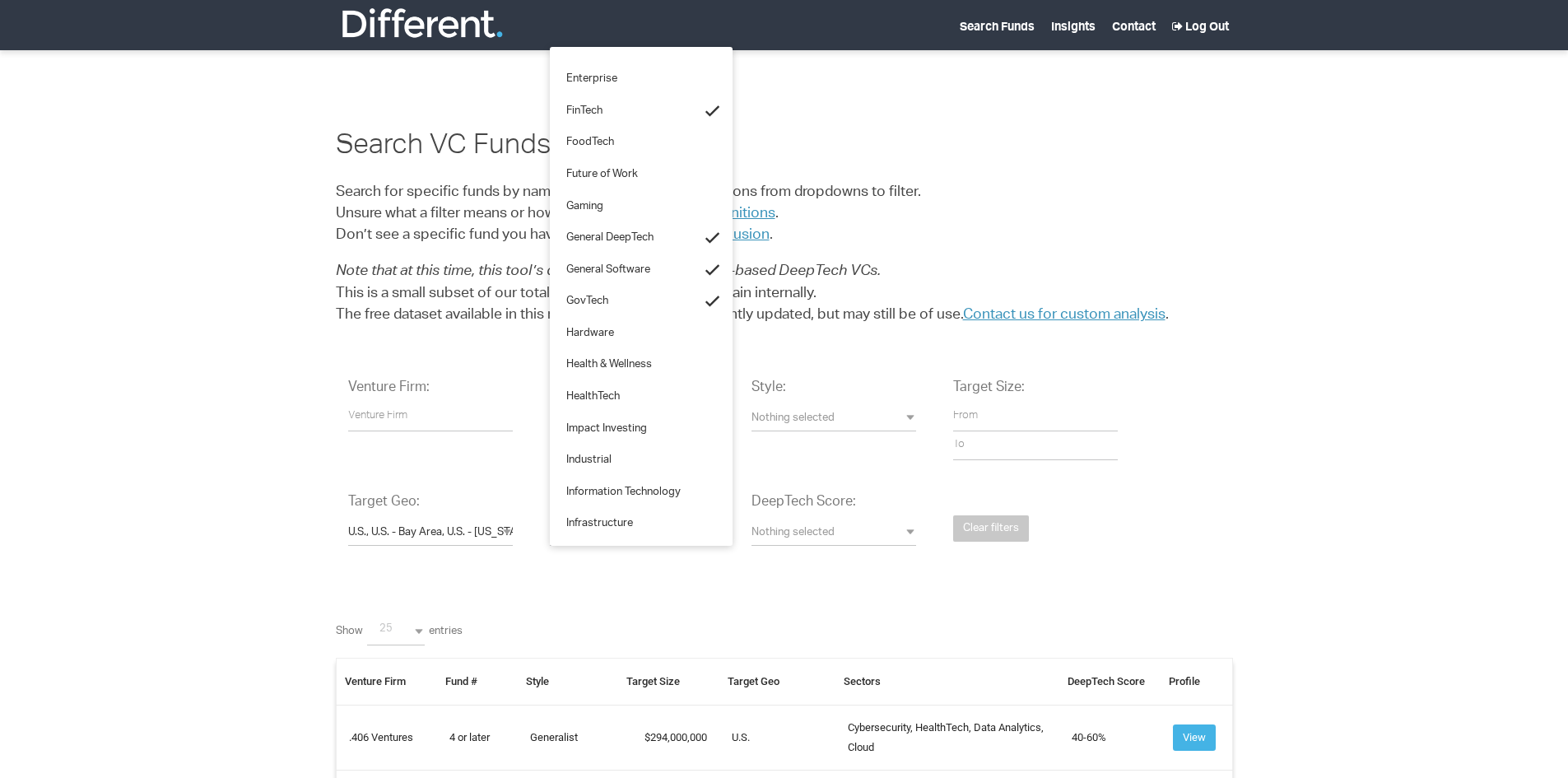
scroll to position [945, 0]
click at [593, 297] on span "Hardware" at bounding box center [590, 302] width 47 height 15
click at [597, 462] on span "Information Technology" at bounding box center [624, 460] width 115 height 15
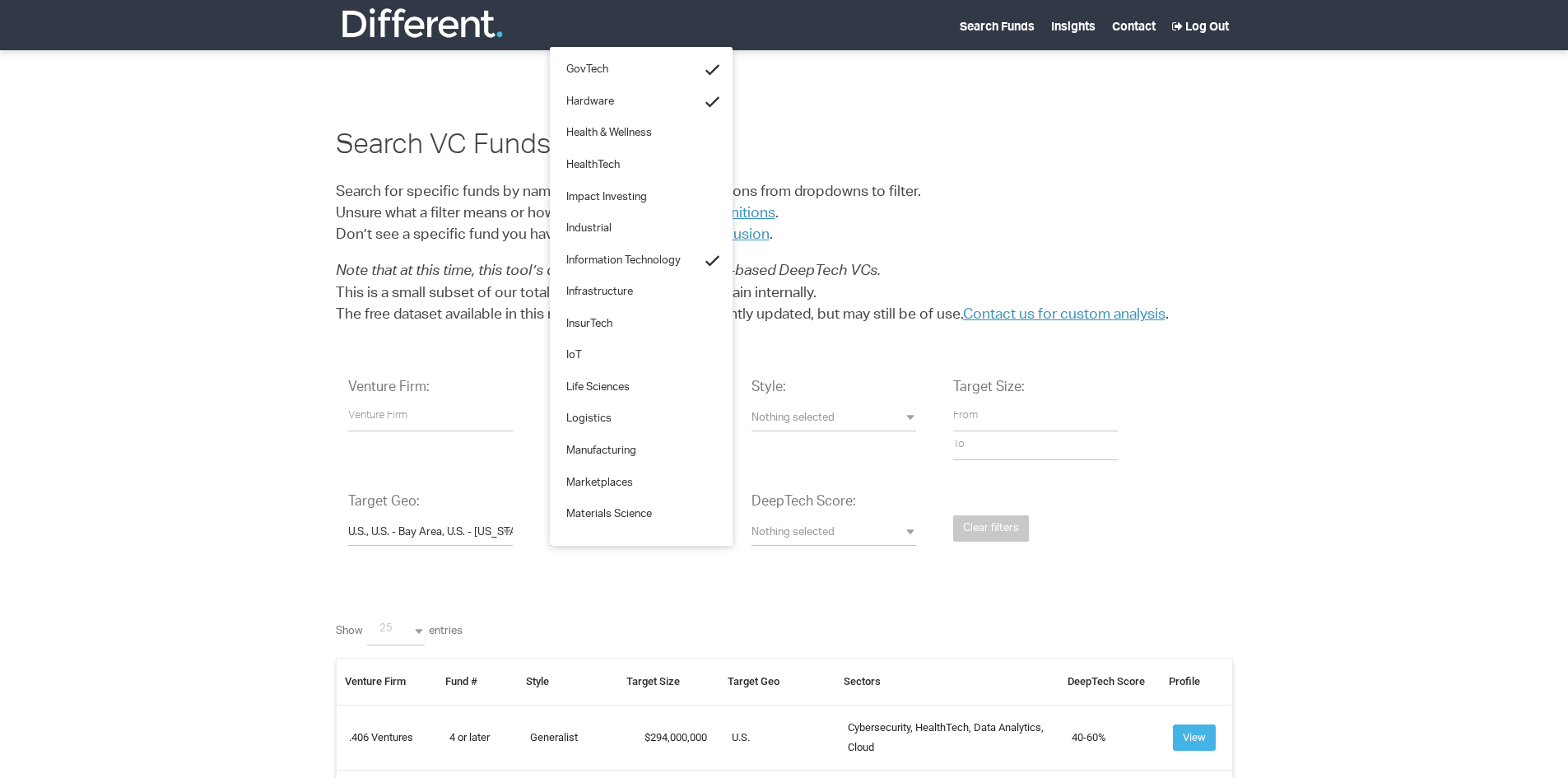
scroll to position [1175, 0]
click at [575, 325] on span "IoT" at bounding box center [574, 324] width 15 height 15
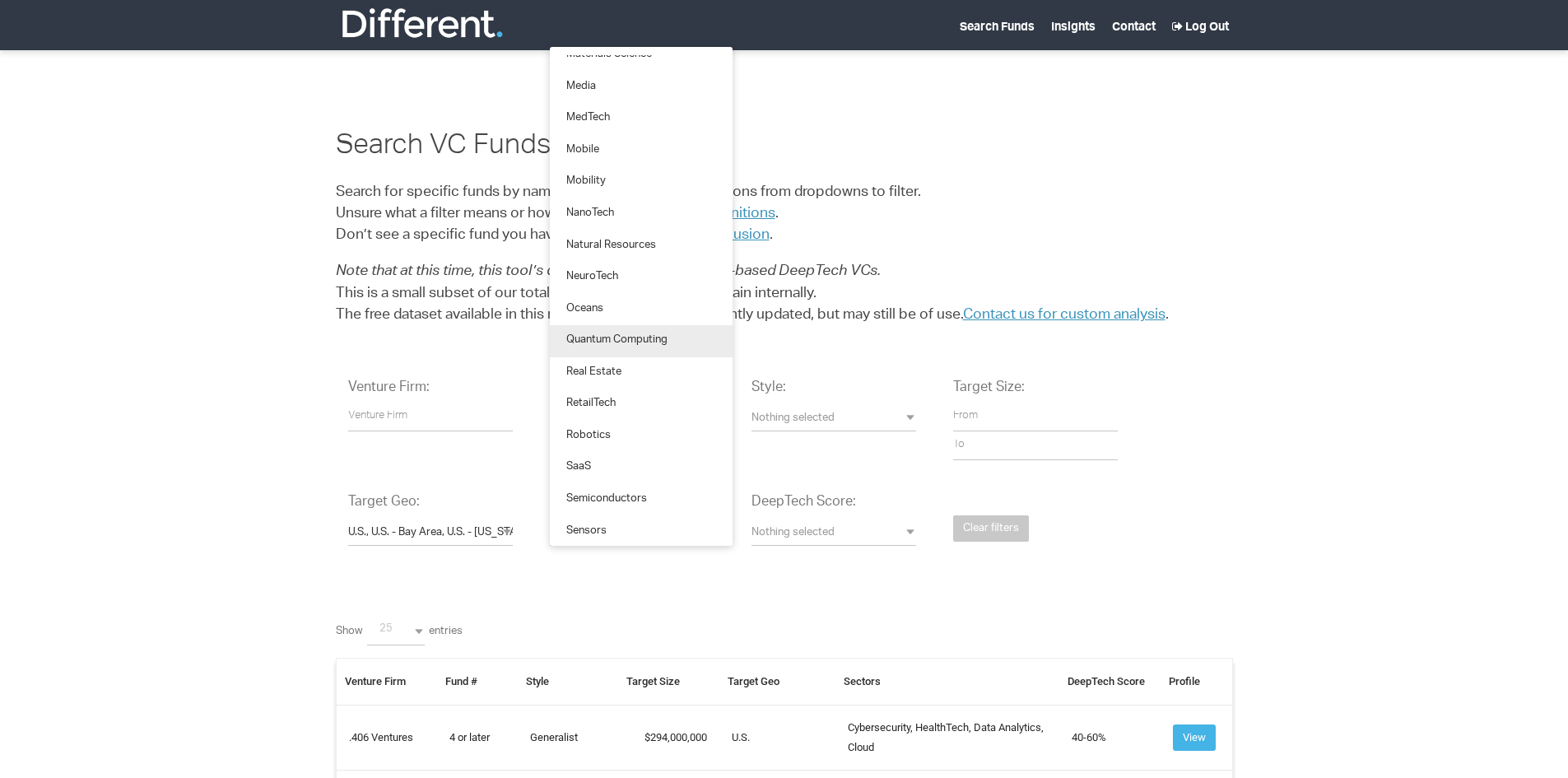
click at [636, 343] on span "Quantum Computing" at bounding box center [616, 341] width 101 height 15
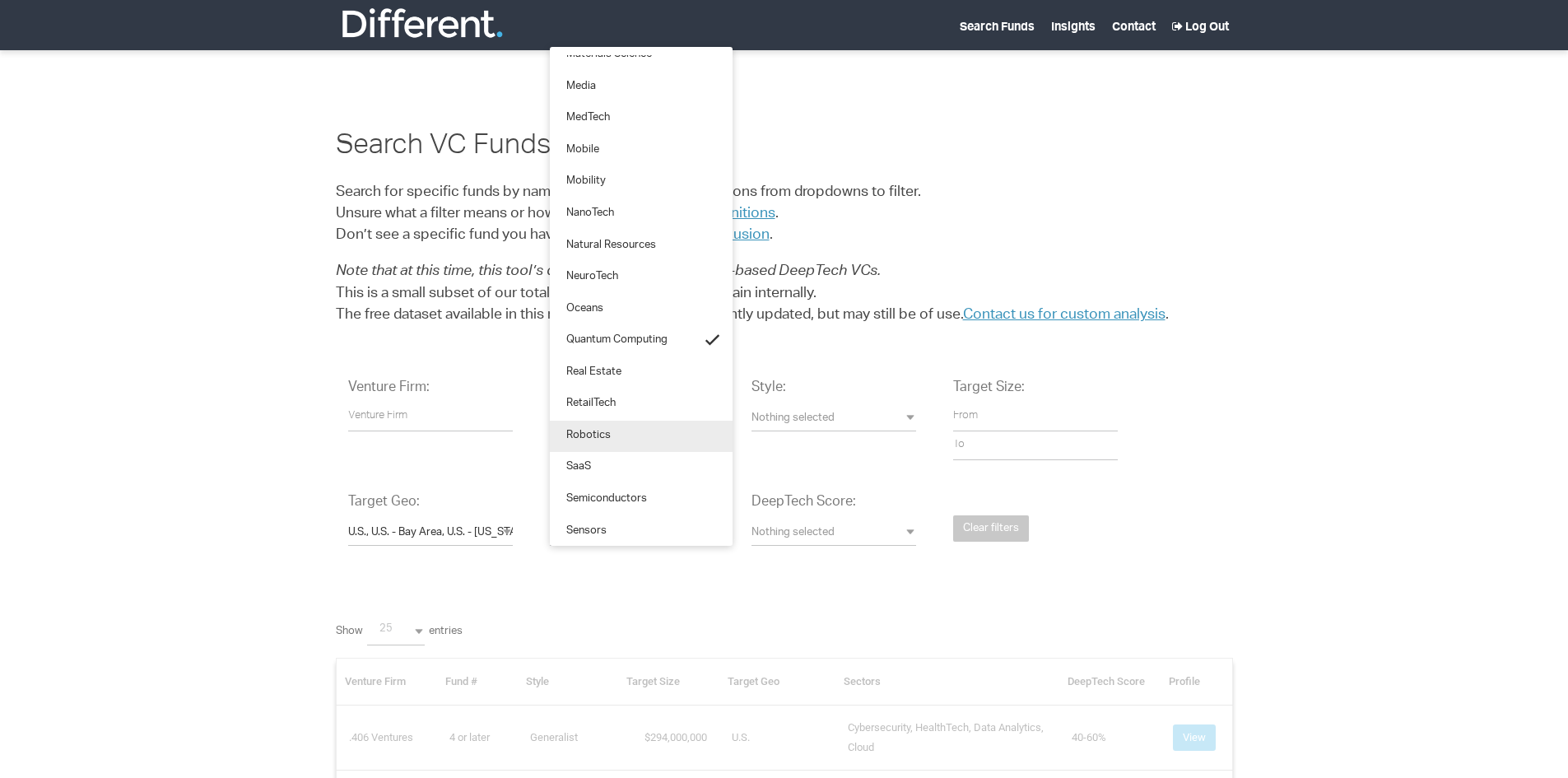
click at [612, 445] on link "Robotics" at bounding box center [641, 436] width 183 height 32
click at [596, 469] on link "SaaS" at bounding box center [641, 467] width 183 height 32
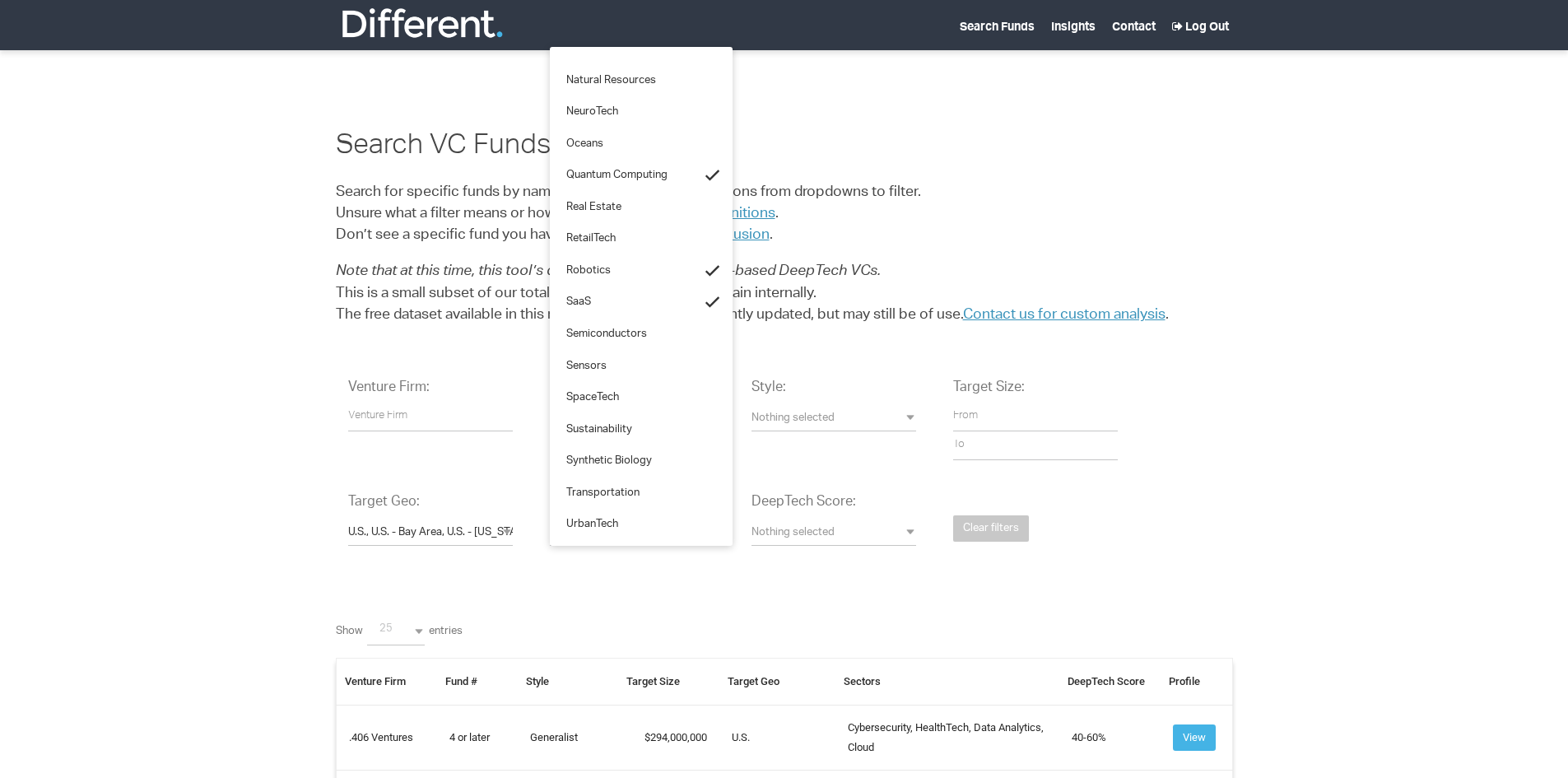
scroll to position [1772, 0]
click at [595, 388] on span "SpaceTech" at bounding box center [593, 394] width 53 height 15
click at [1134, 537] on div "Venture Firm: Fund #: Nothing selected 1 2 3 4 or later Accelerator Evergreen R…" at bounding box center [784, 475] width 897 height 218
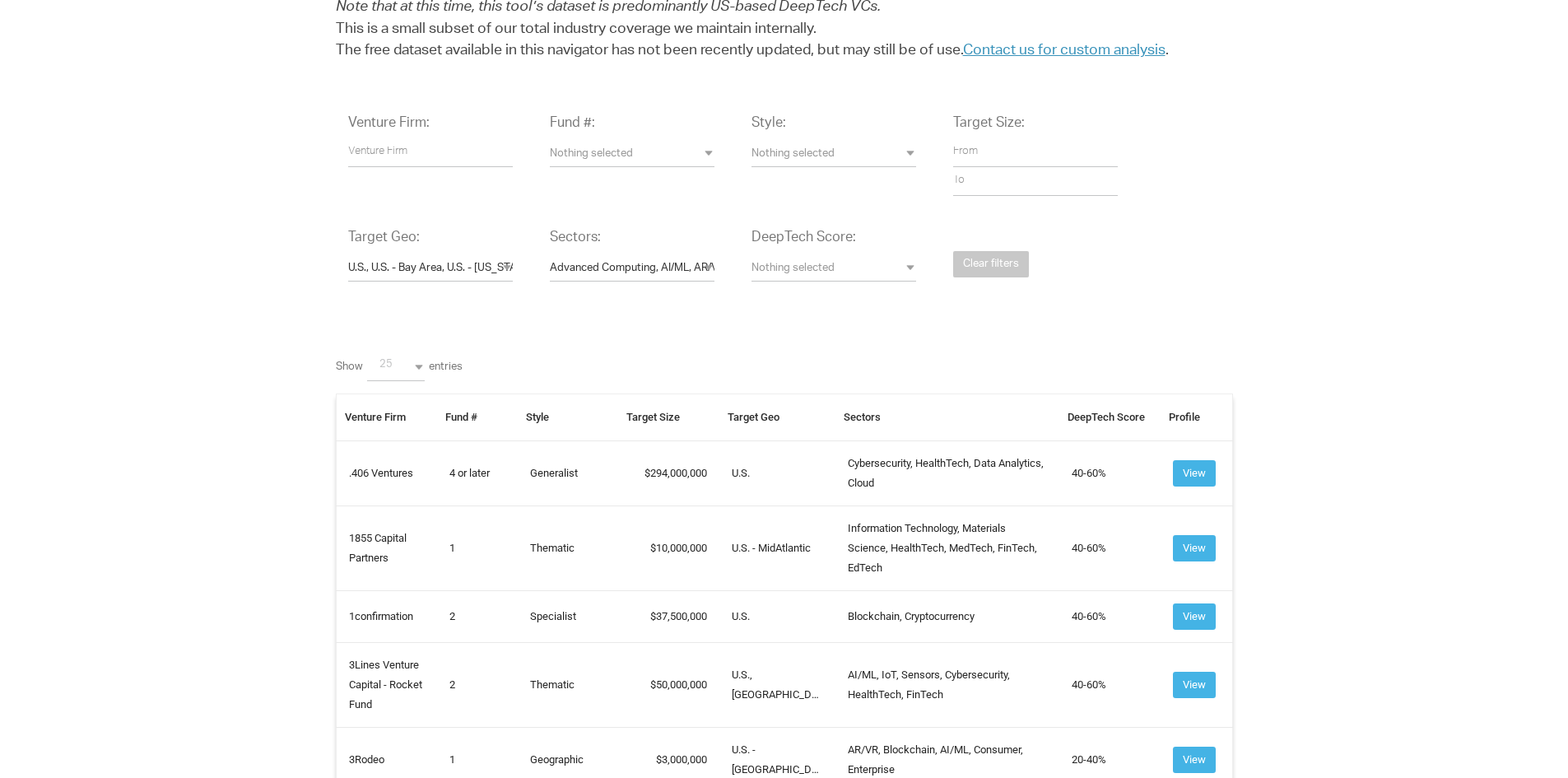
scroll to position [165, 0]
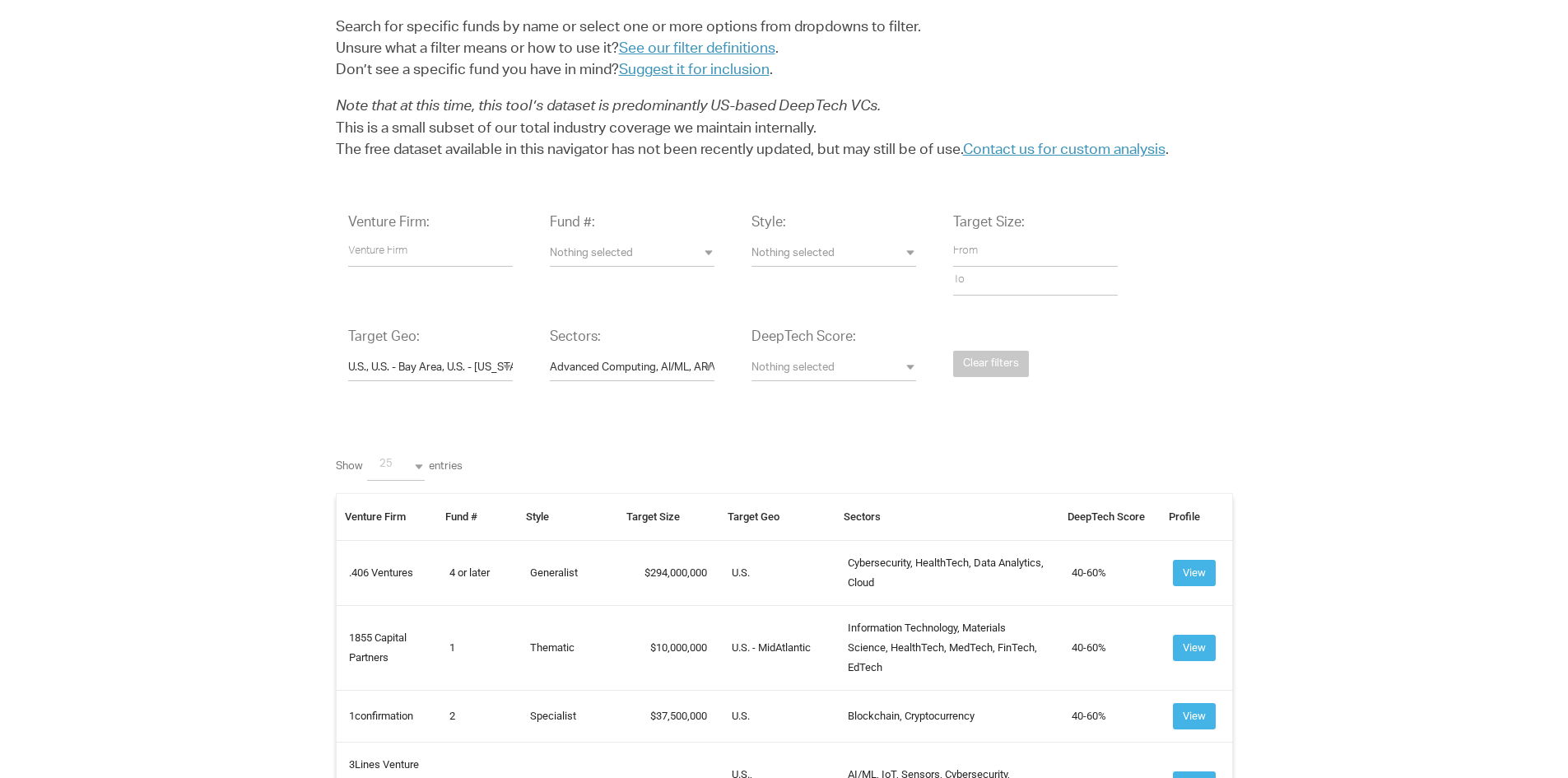
click at [598, 358] on button "Advanced Computing, AI/ML, AR/VR, Blockchain, Cloud, Cybersecurity, Data Analyt…" at bounding box center [632, 368] width 165 height 25
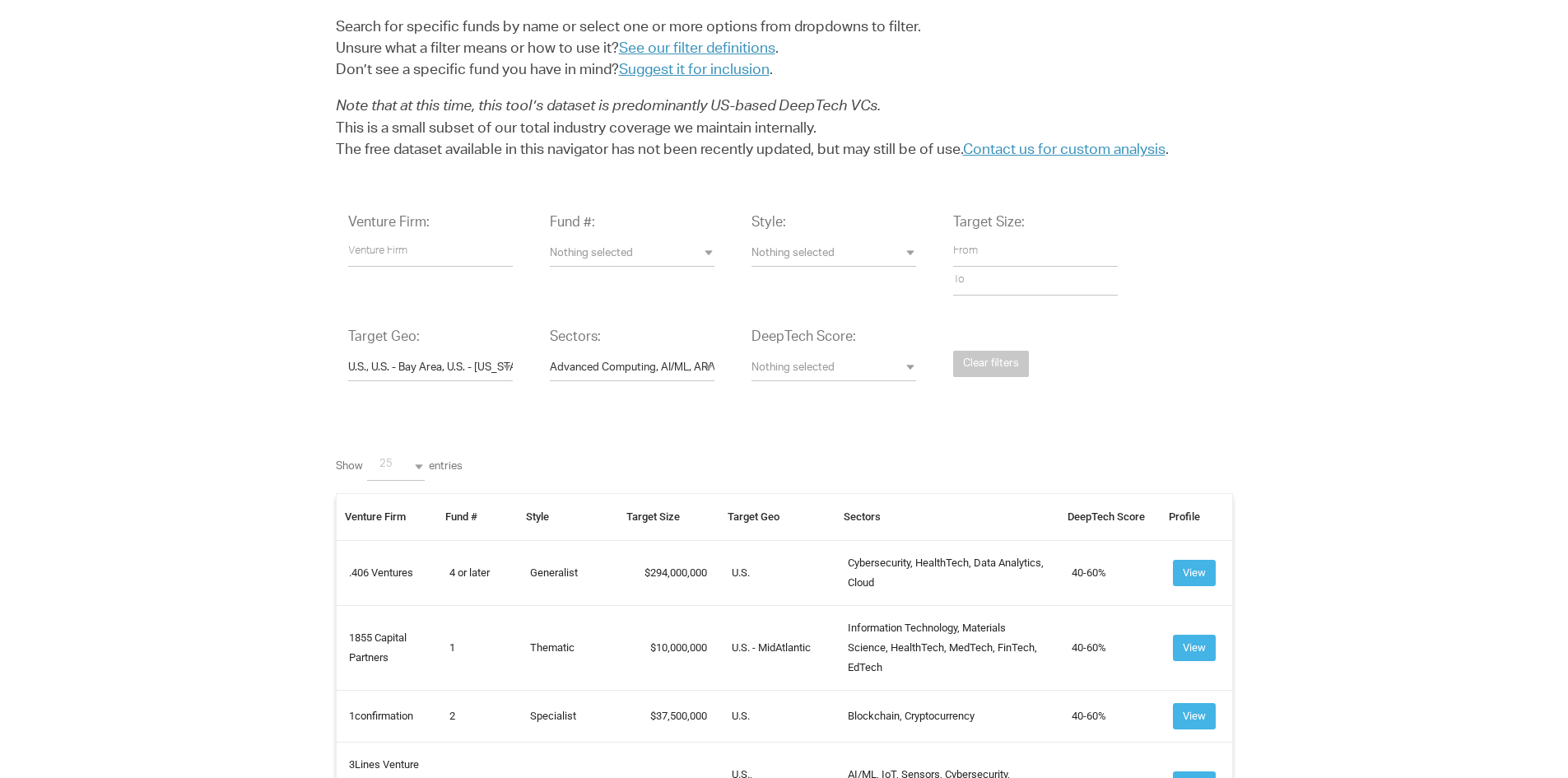
drag, startPoint x: 615, startPoint y: 369, endPoint x: 619, endPoint y: 406, distance: 37.2
click at [619, 406] on div "Sectors: Advanced Computing, AI/ML, AR/VR, Blockchain, Cloud, Cybersecurity, Da…" at bounding box center [632, 363] width 189 height 95
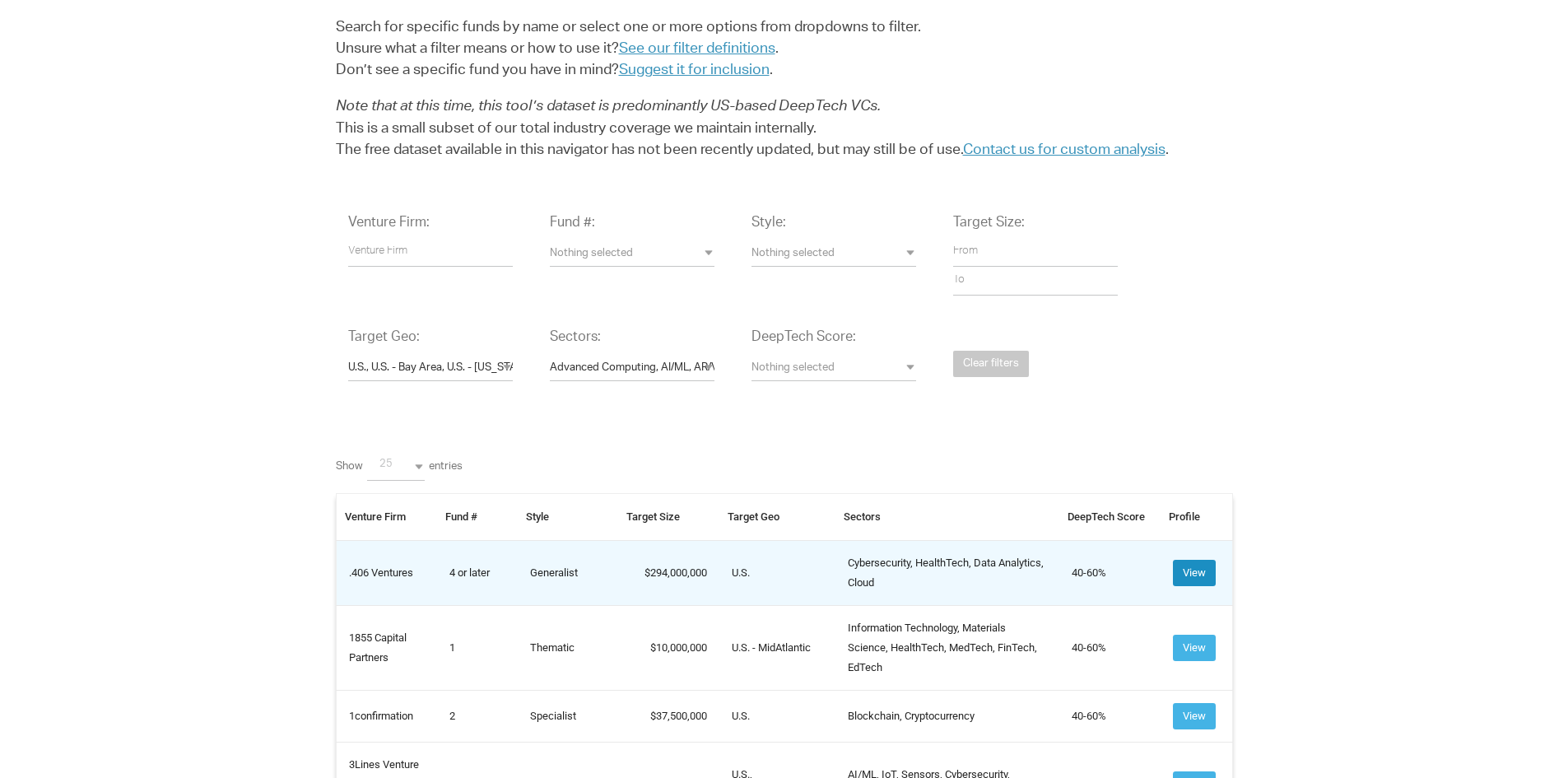
click at [1181, 569] on button "View" at bounding box center [1194, 573] width 43 height 26
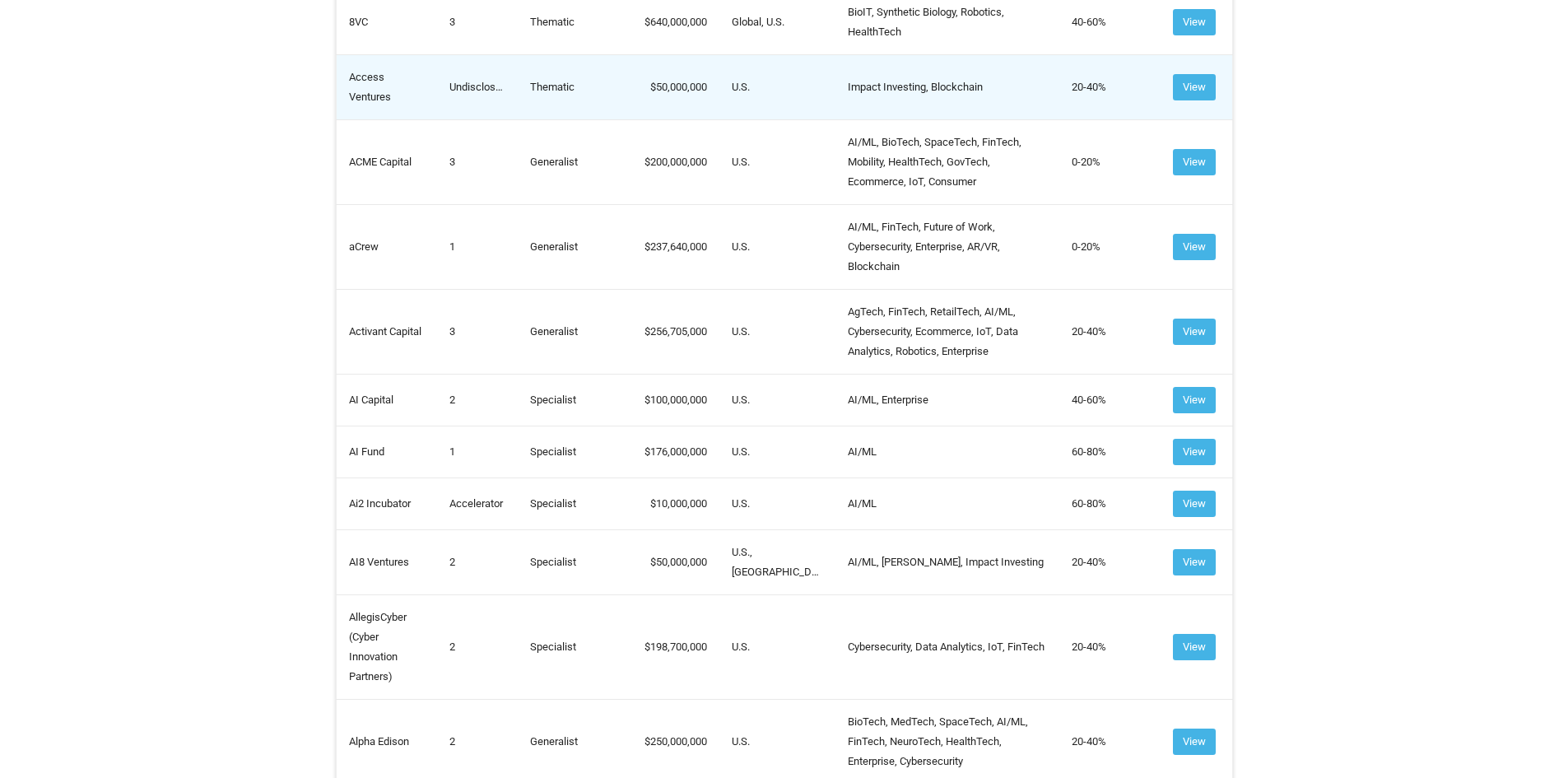
scroll to position [1317, 0]
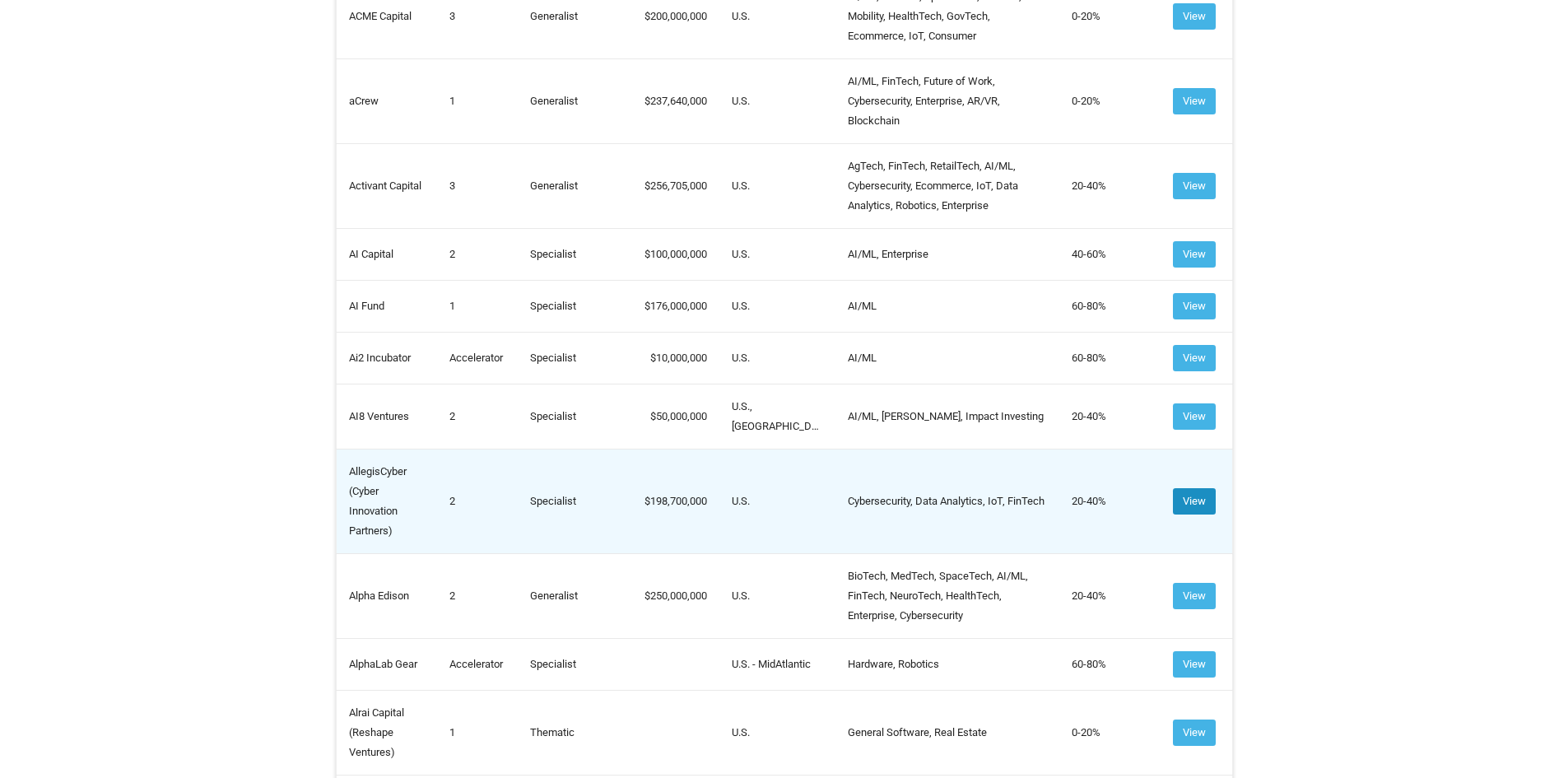
click at [1200, 488] on button "View" at bounding box center [1194, 501] width 43 height 26
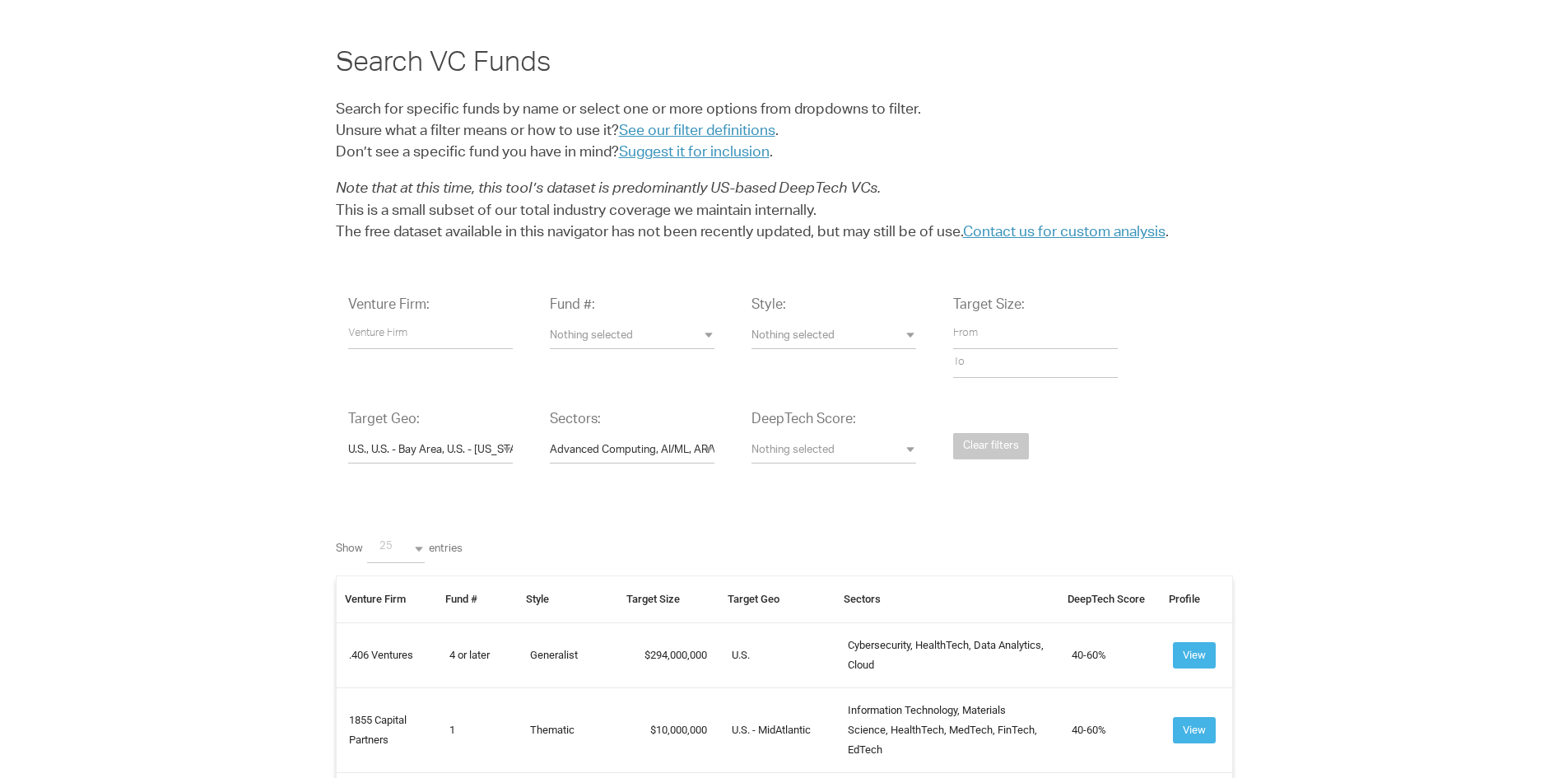
scroll to position [0, 0]
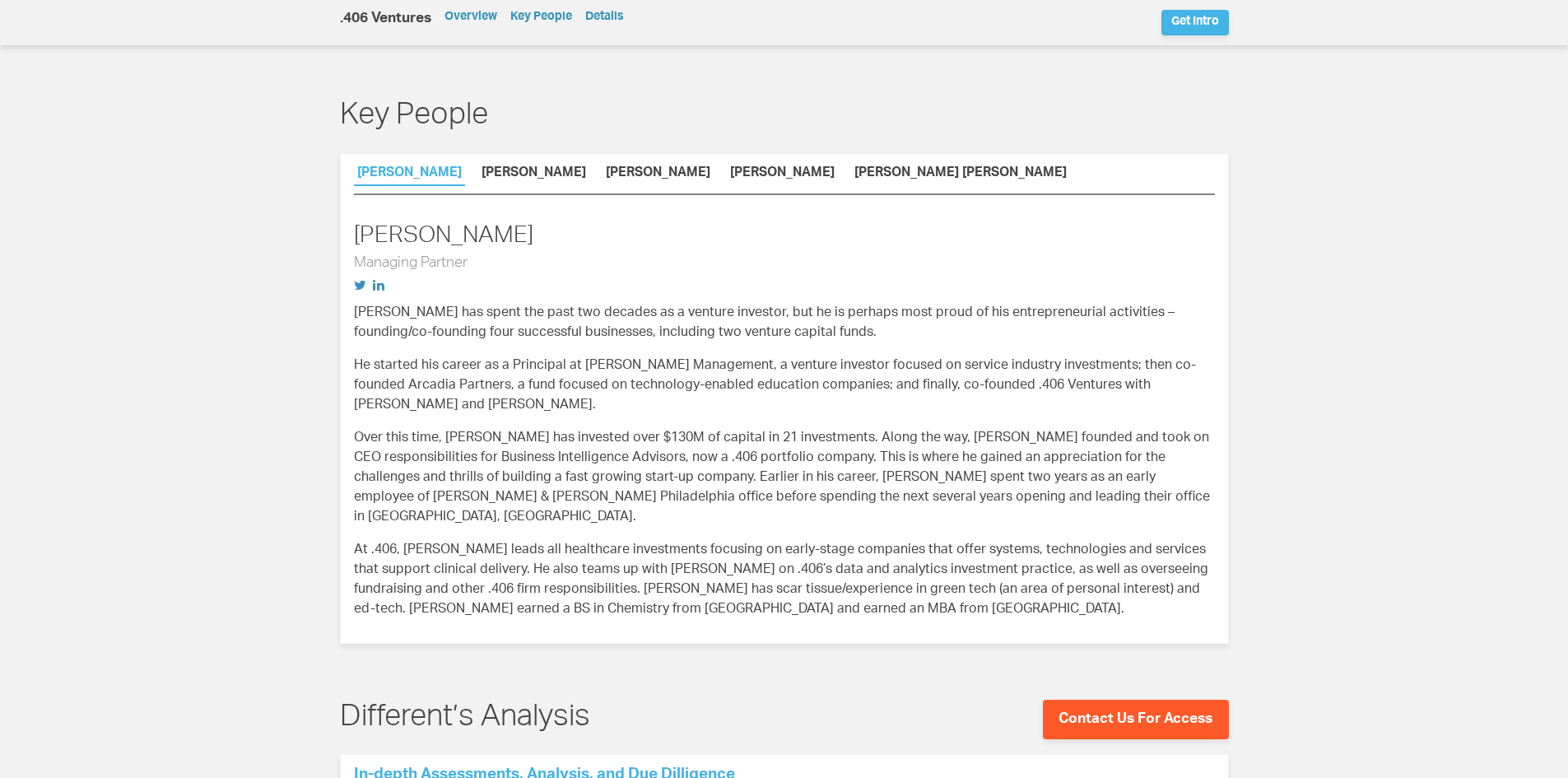
scroll to position [824, 0]
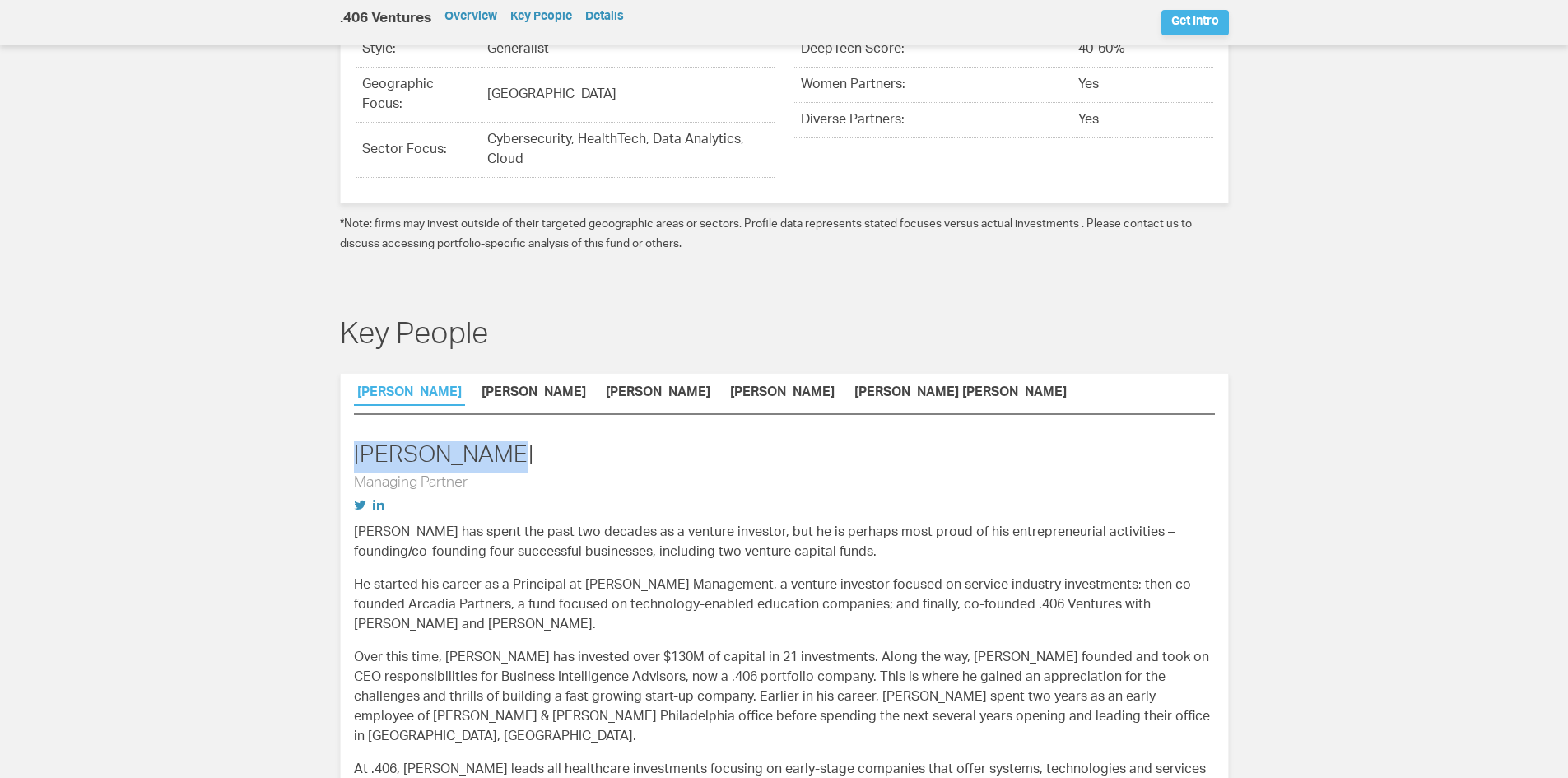
drag, startPoint x: 351, startPoint y: 396, endPoint x: 504, endPoint y: 408, distance: 153.5
click at [504, 408] on div "[PERSON_NAME] [PERSON_NAME] [PERSON_NAME] [PERSON_NAME] [PERSON_NAME] [PERSON_N…" at bounding box center [784, 618] width 889 height 491
copy h2 "[PERSON_NAME]"
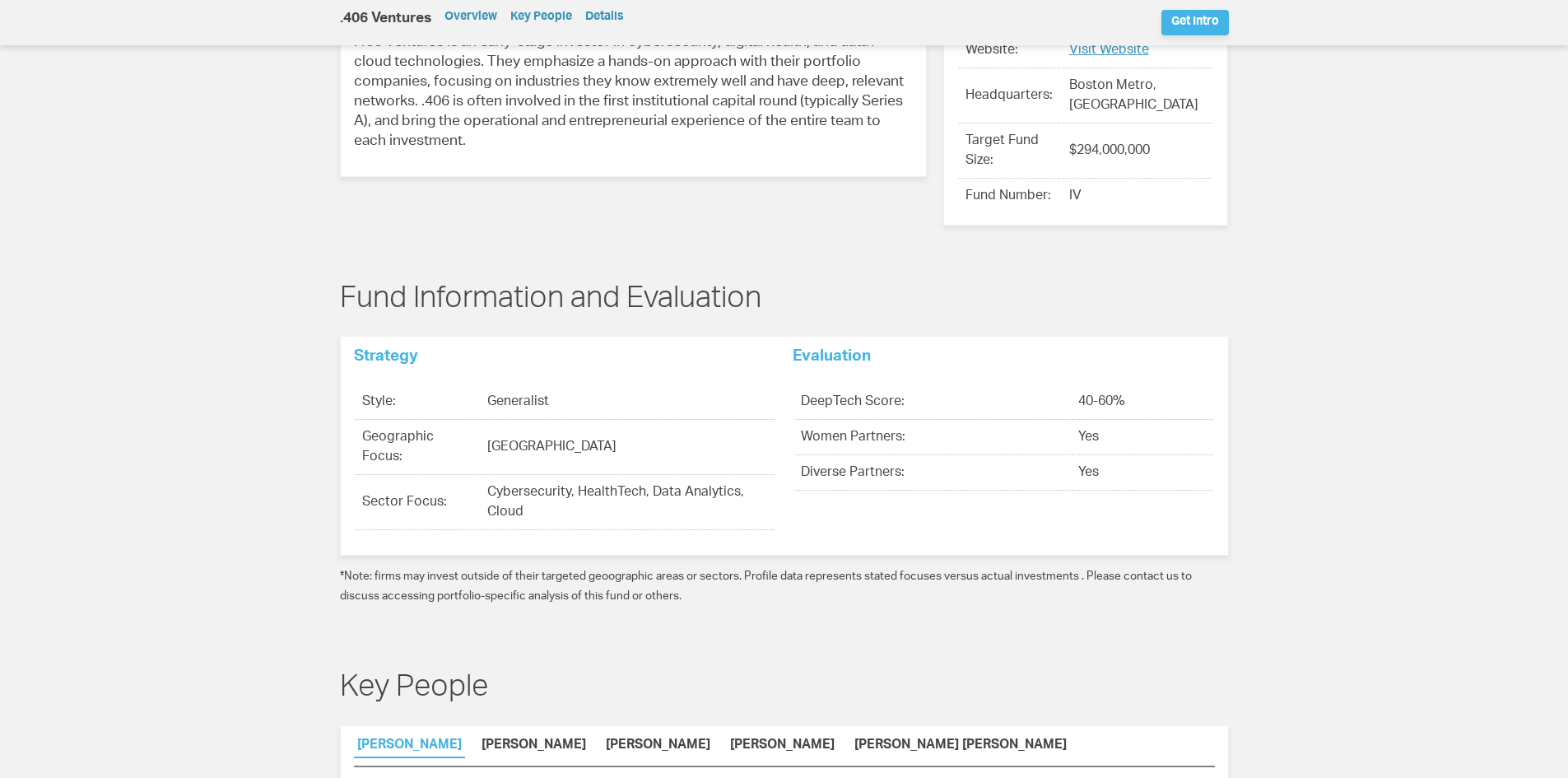
scroll to position [659, 0]
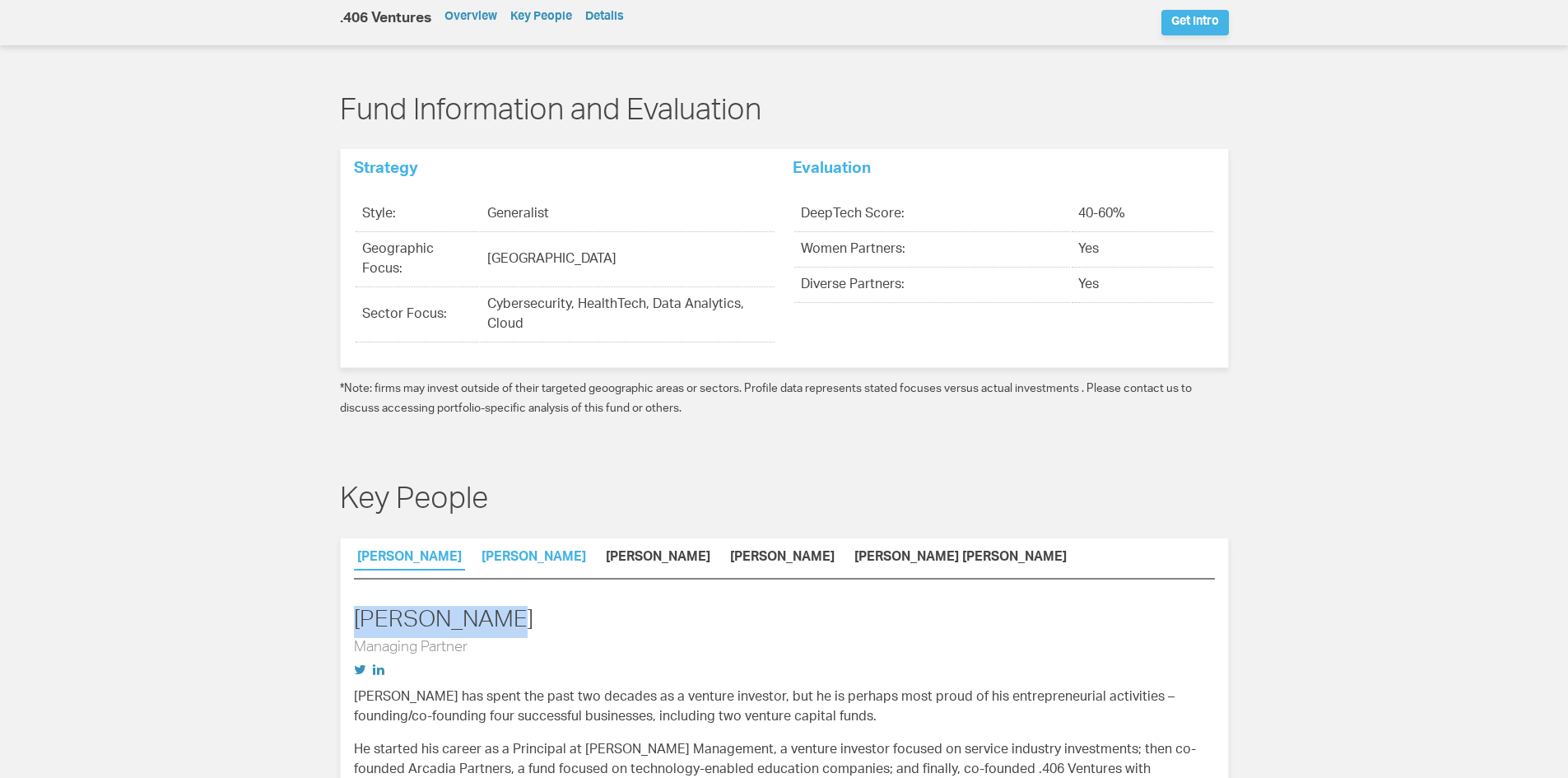
click at [510, 552] on link "Maria Cirino" at bounding box center [534, 560] width 111 height 17
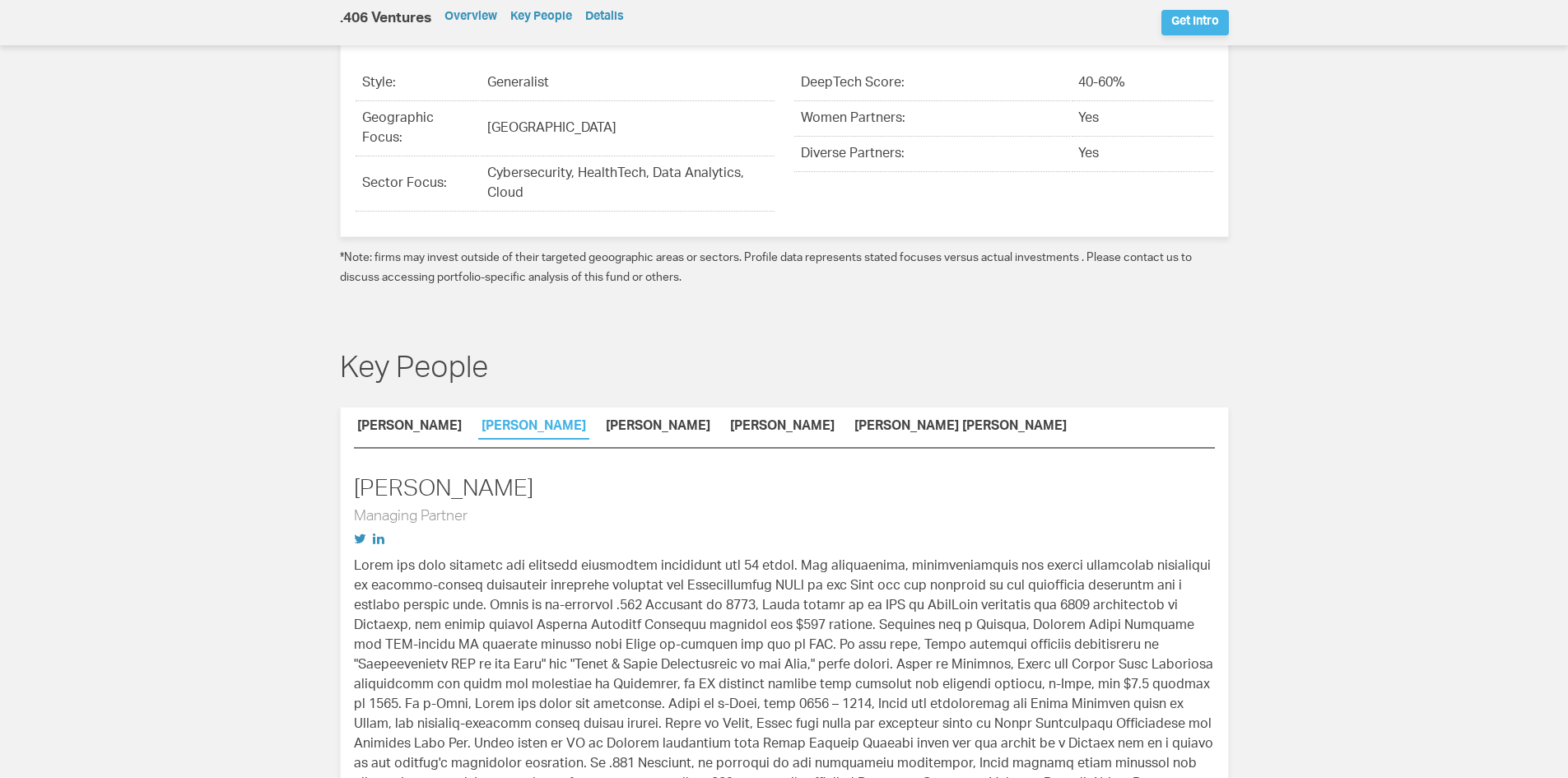
scroll to position [824, 0]
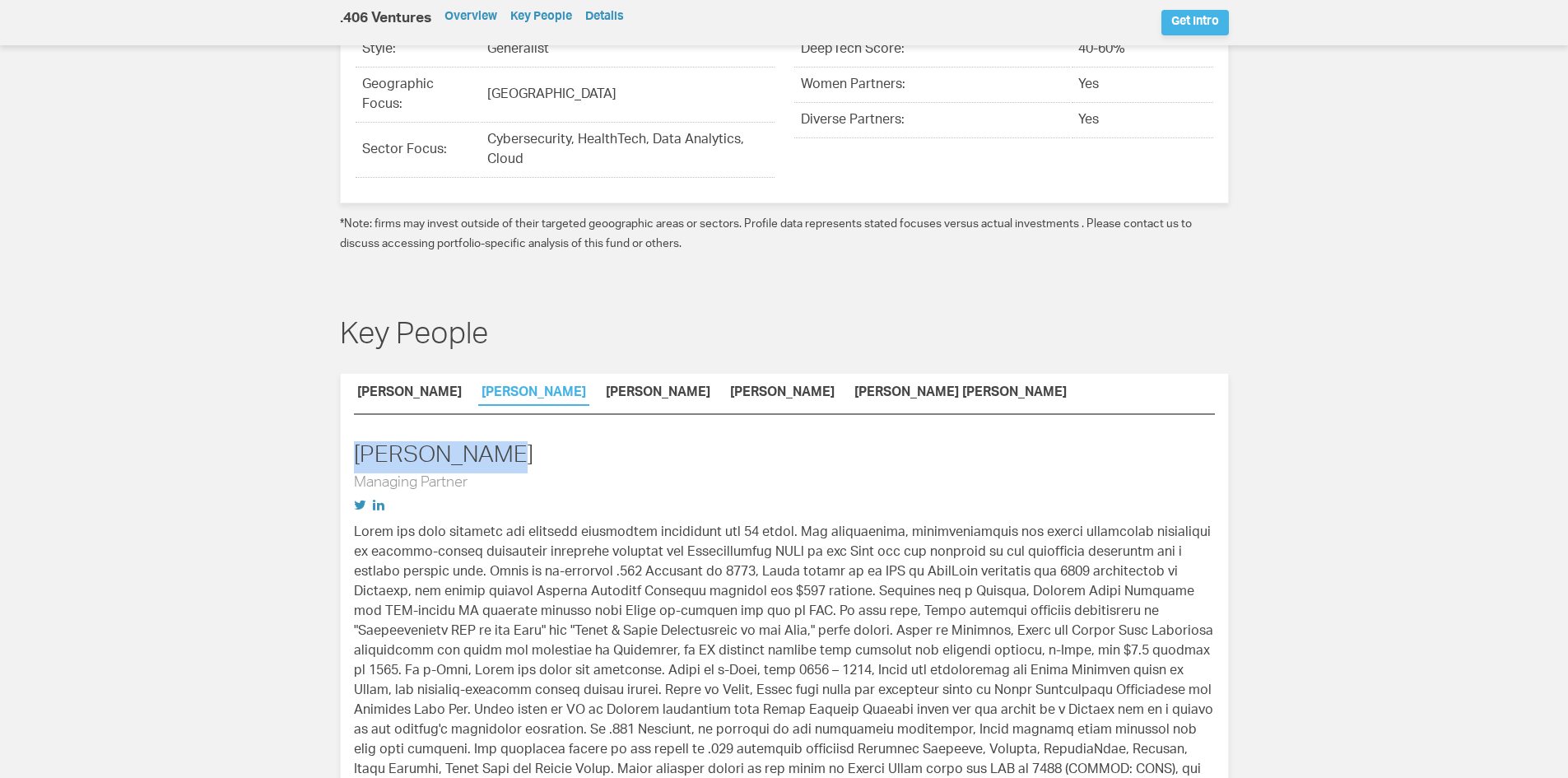
drag, startPoint x: 354, startPoint y: 401, endPoint x: 485, endPoint y: 411, distance: 131.4
click at [485, 441] on h2 "Maria Cirino" at bounding box center [784, 456] width 860 height 32
copy h2 "Maria Cirino"
click at [603, 387] on link "Greg Dracon" at bounding box center [658, 395] width 111 height 17
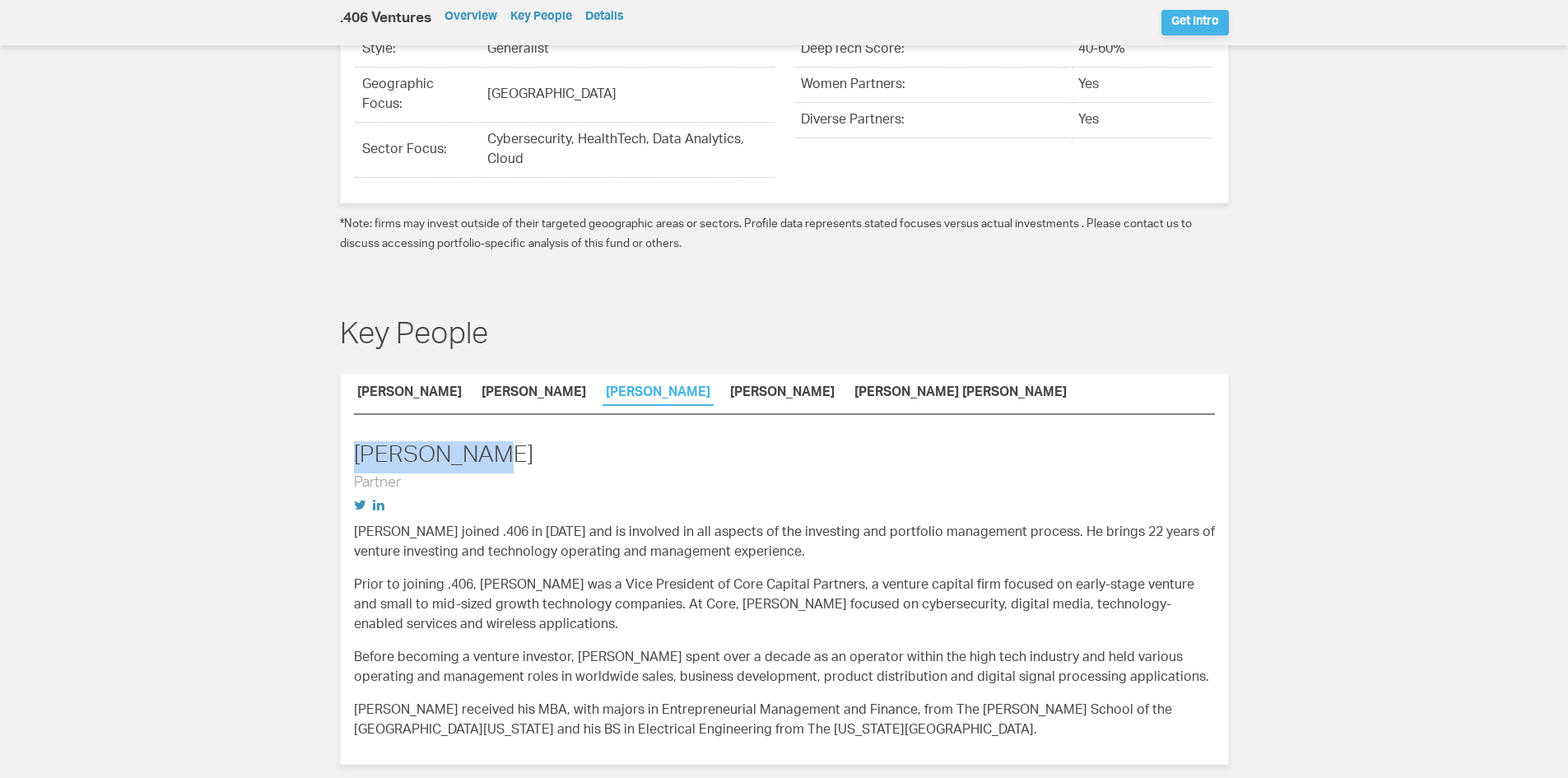
drag, startPoint x: 356, startPoint y: 399, endPoint x: 499, endPoint y: 399, distance: 143.0
click at [499, 441] on h2 "Greg Dracon" at bounding box center [784, 456] width 860 height 32
copy h2 "Greg Dracon"
click at [727, 387] on link "Graham Brooks" at bounding box center [782, 395] width 111 height 17
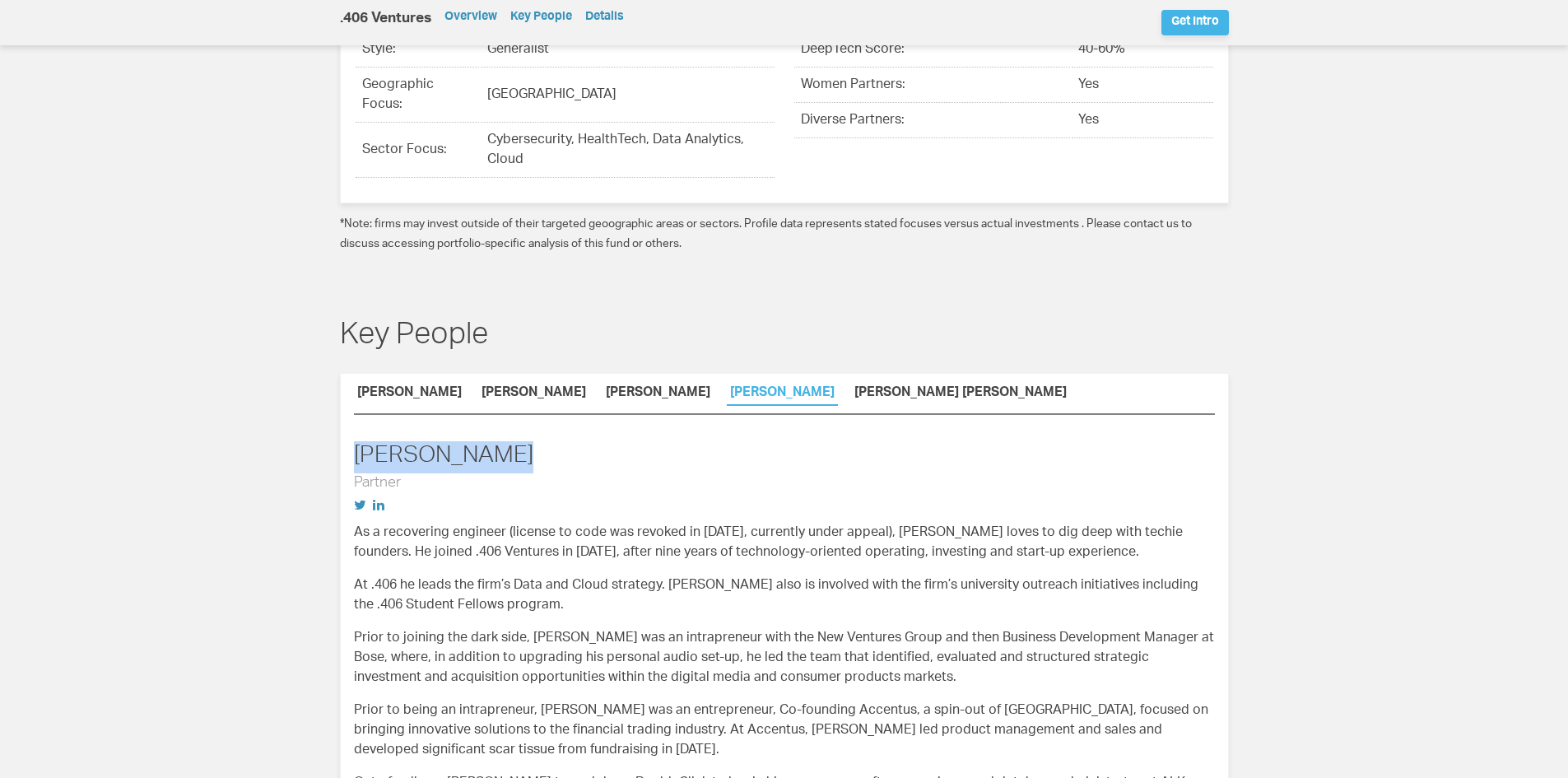
drag, startPoint x: 357, startPoint y: 396, endPoint x: 515, endPoint y: 404, distance: 158.2
click at [515, 441] on h2 "Graham Brooks" at bounding box center [784, 456] width 860 height 32
copy h2 "Graham Brooks"
click at [851, 387] on link "Payal Agrawal Divakaran" at bounding box center [961, 395] width 219 height 17
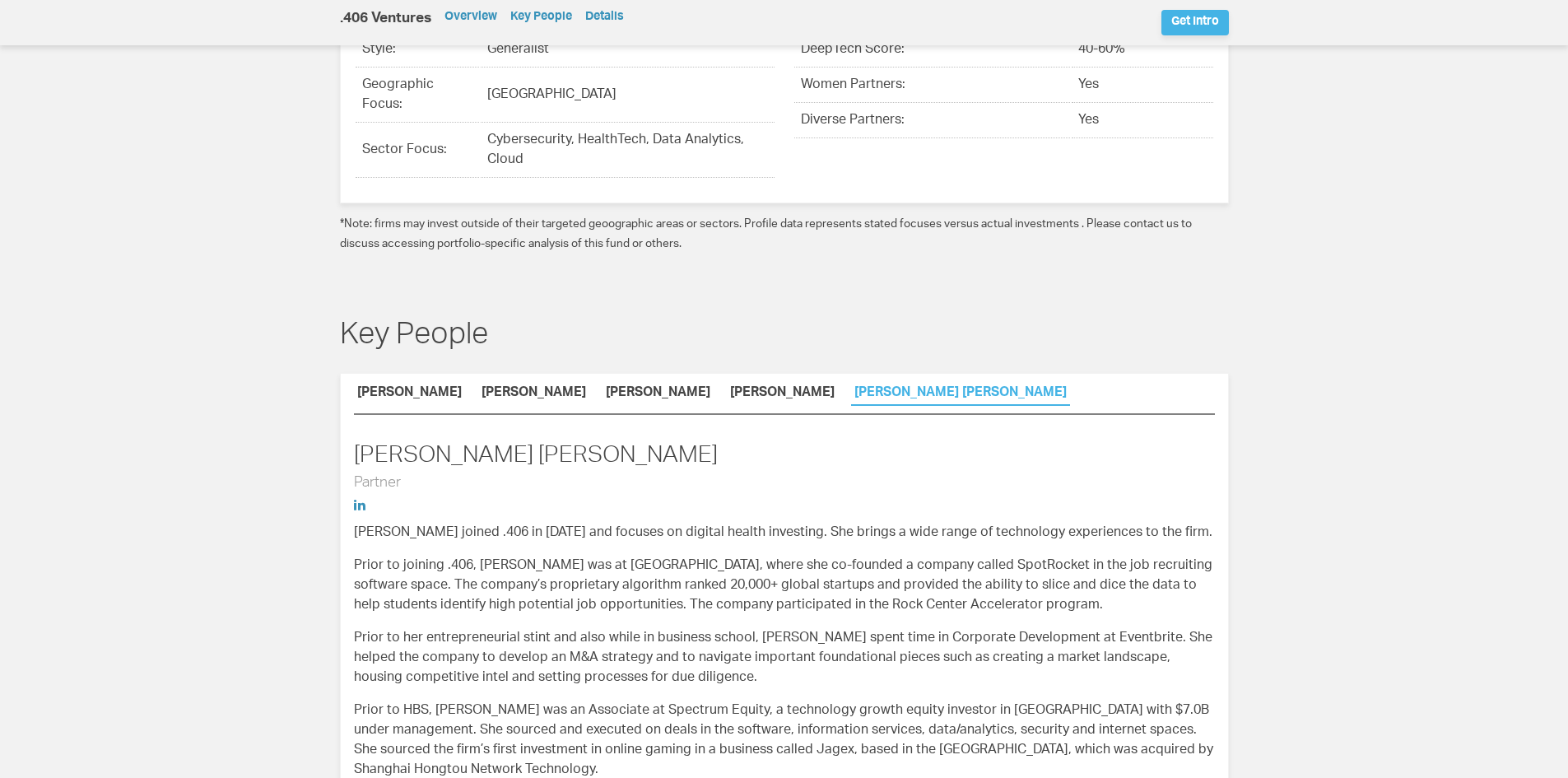
click at [727, 384] on li "Graham Brooks" at bounding box center [782, 394] width 111 height 20
click at [727, 387] on link "Graham Brooks" at bounding box center [782, 395] width 111 height 17
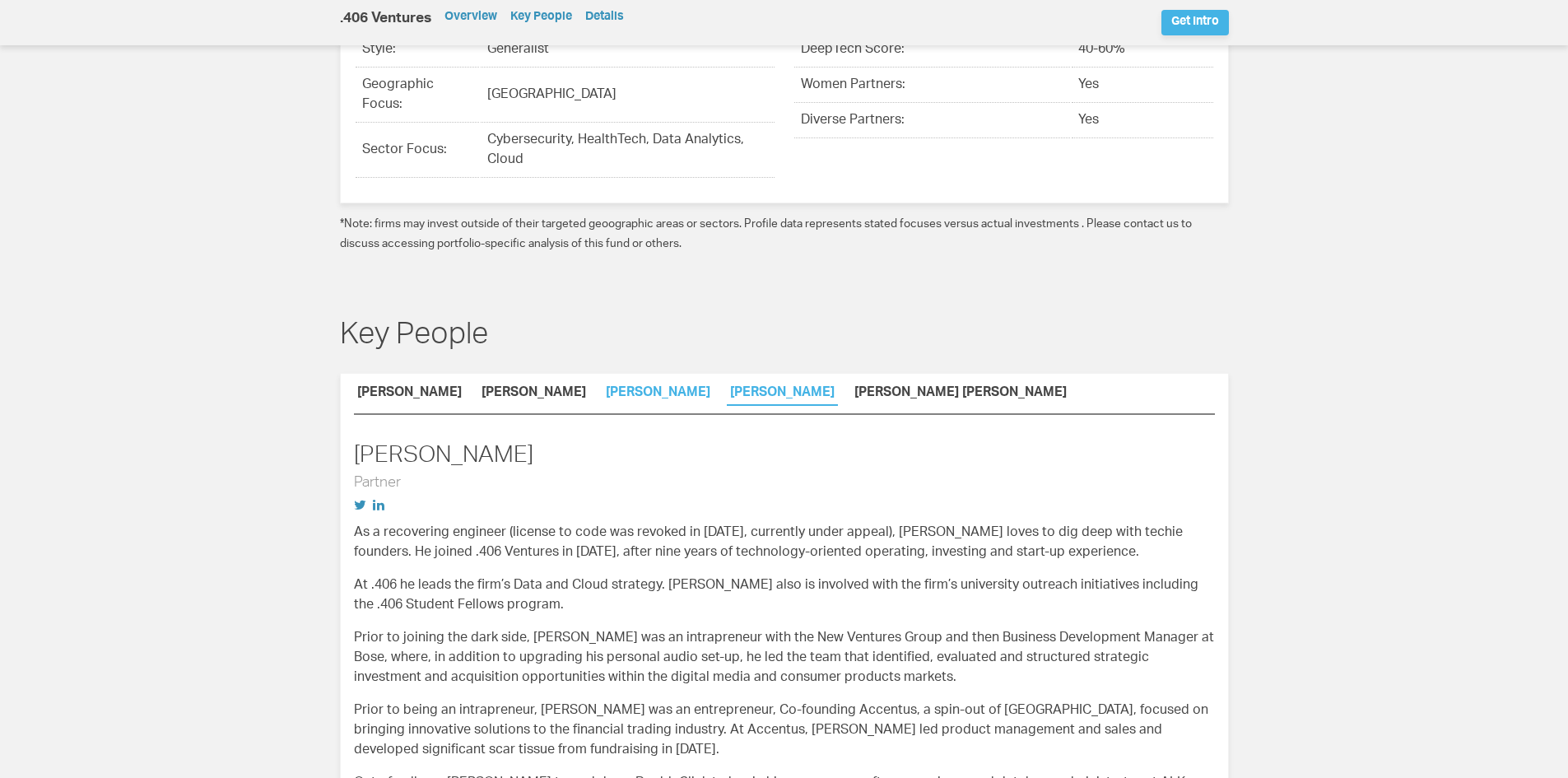
click at [613, 387] on link "Greg Dracon" at bounding box center [658, 395] width 111 height 17
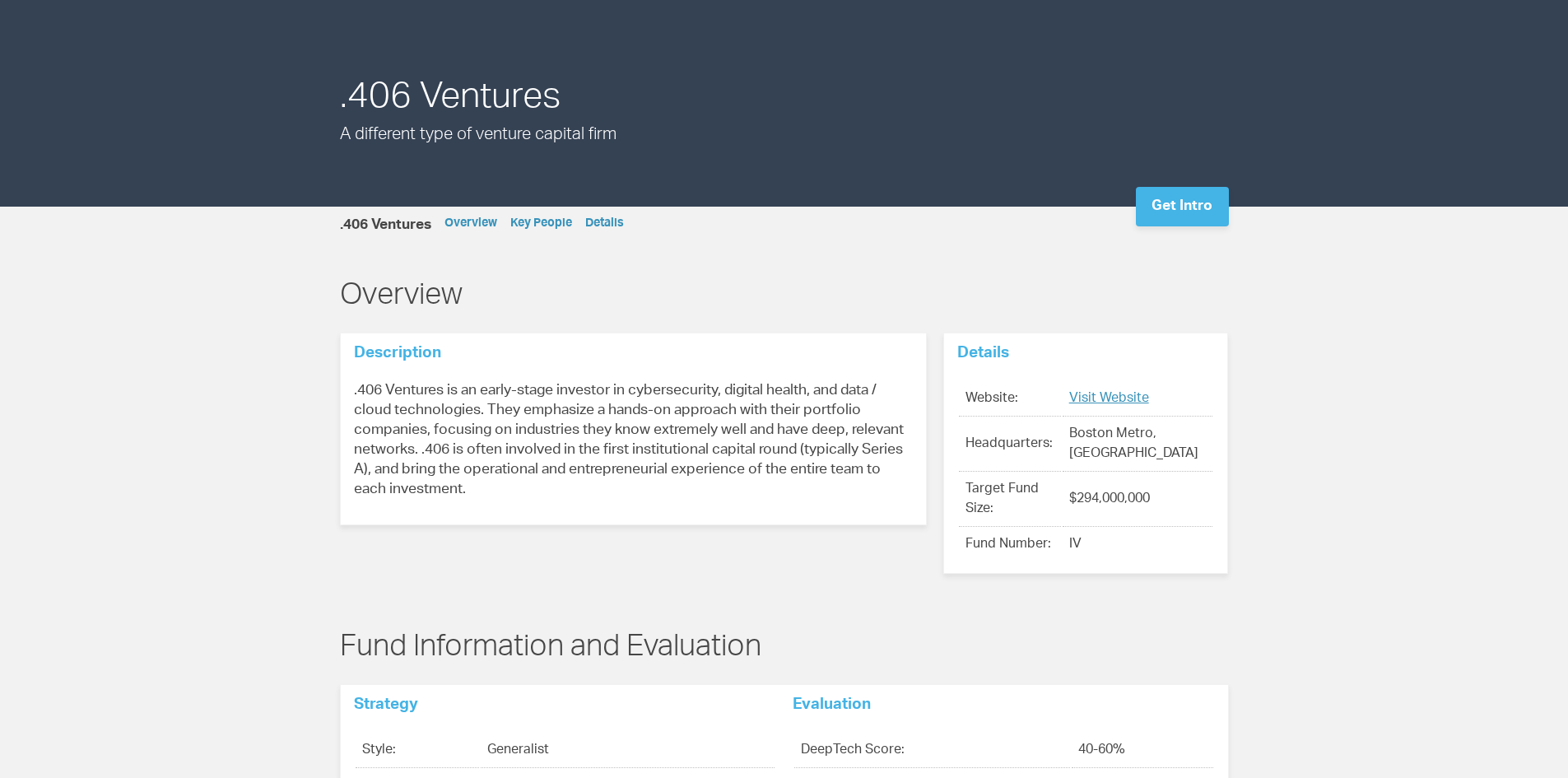
scroll to position [0, 0]
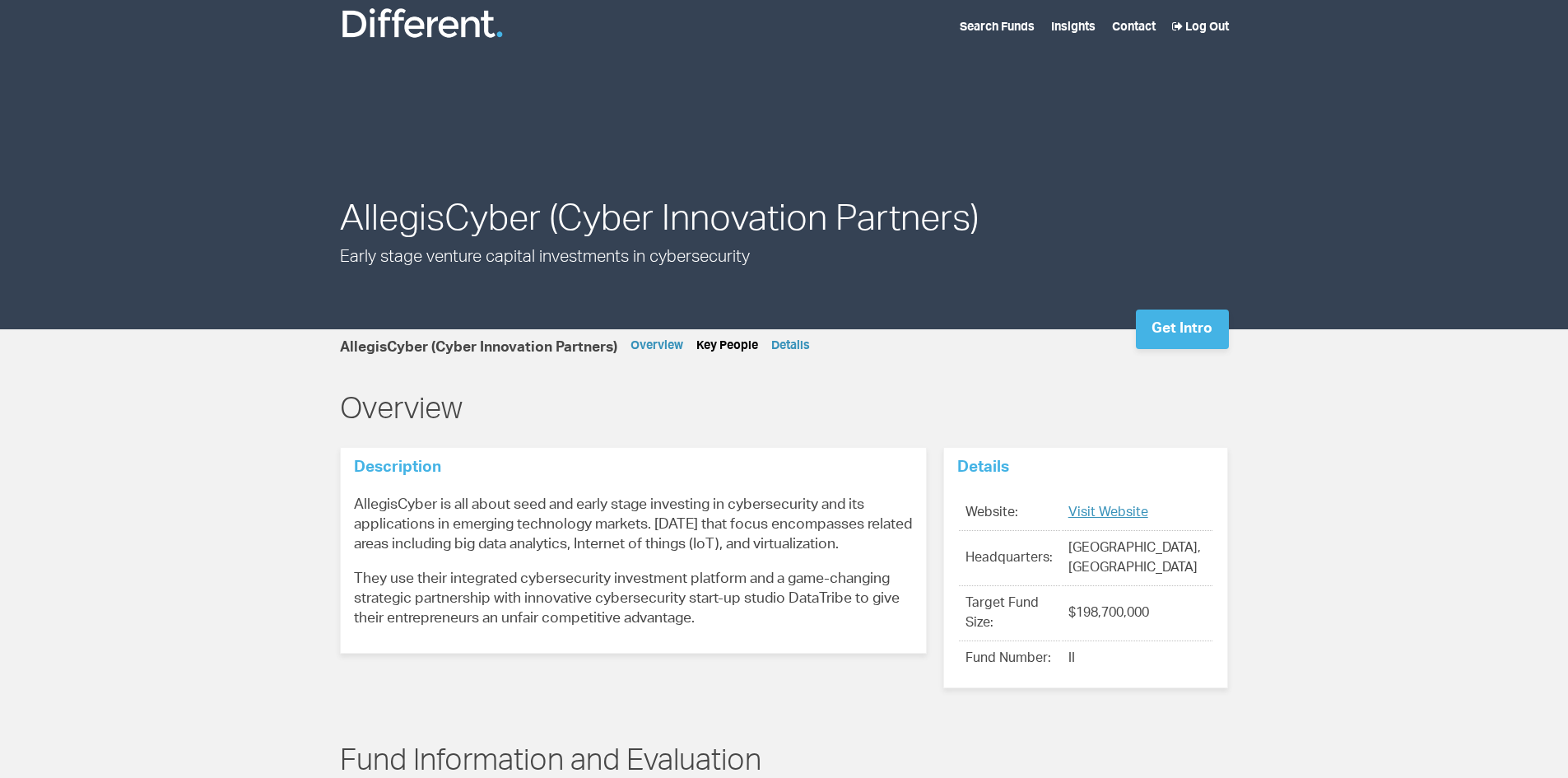
click at [722, 346] on link "Key People" at bounding box center [728, 346] width 62 height 12
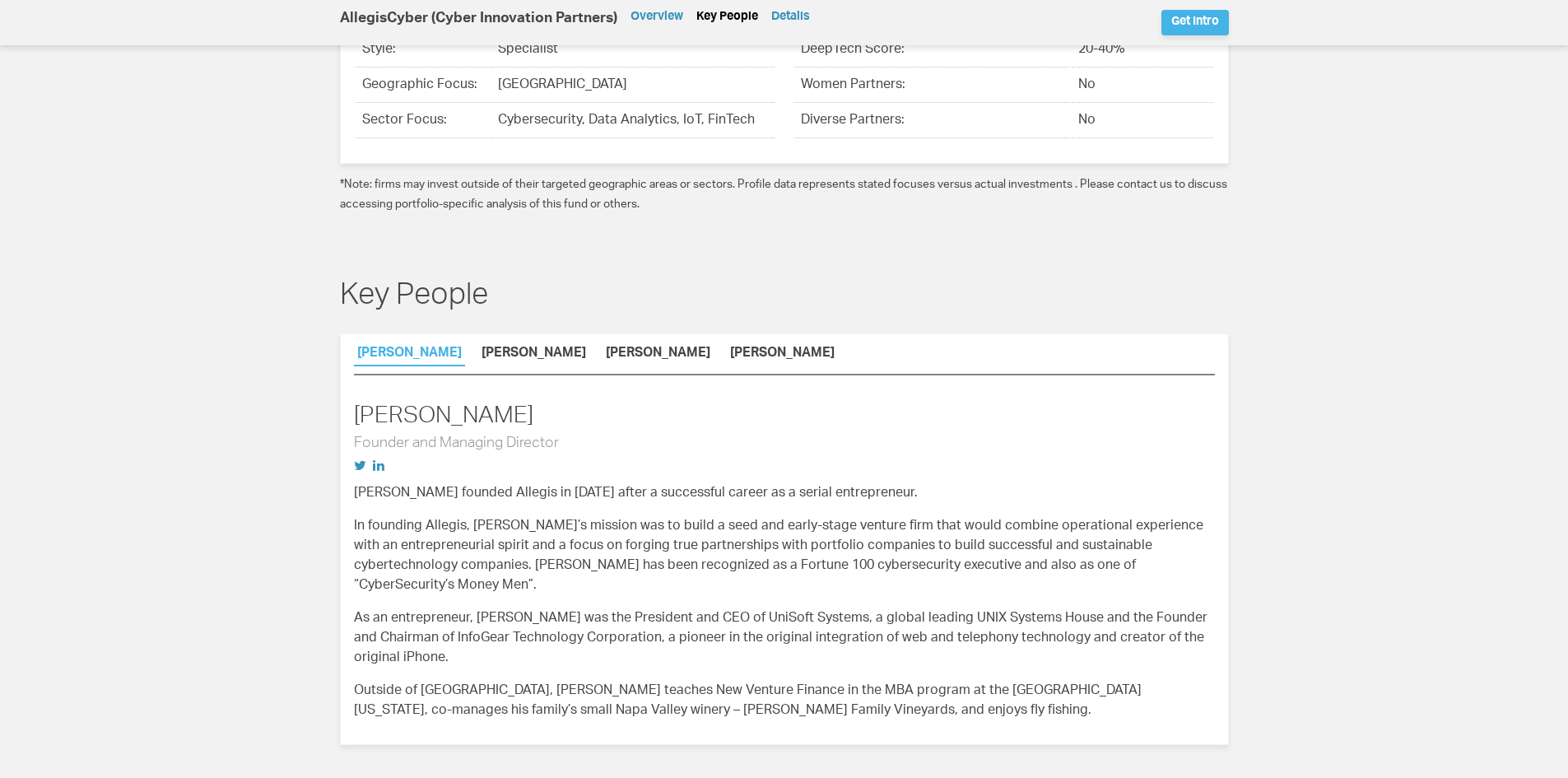
scroll to position [819, 0]
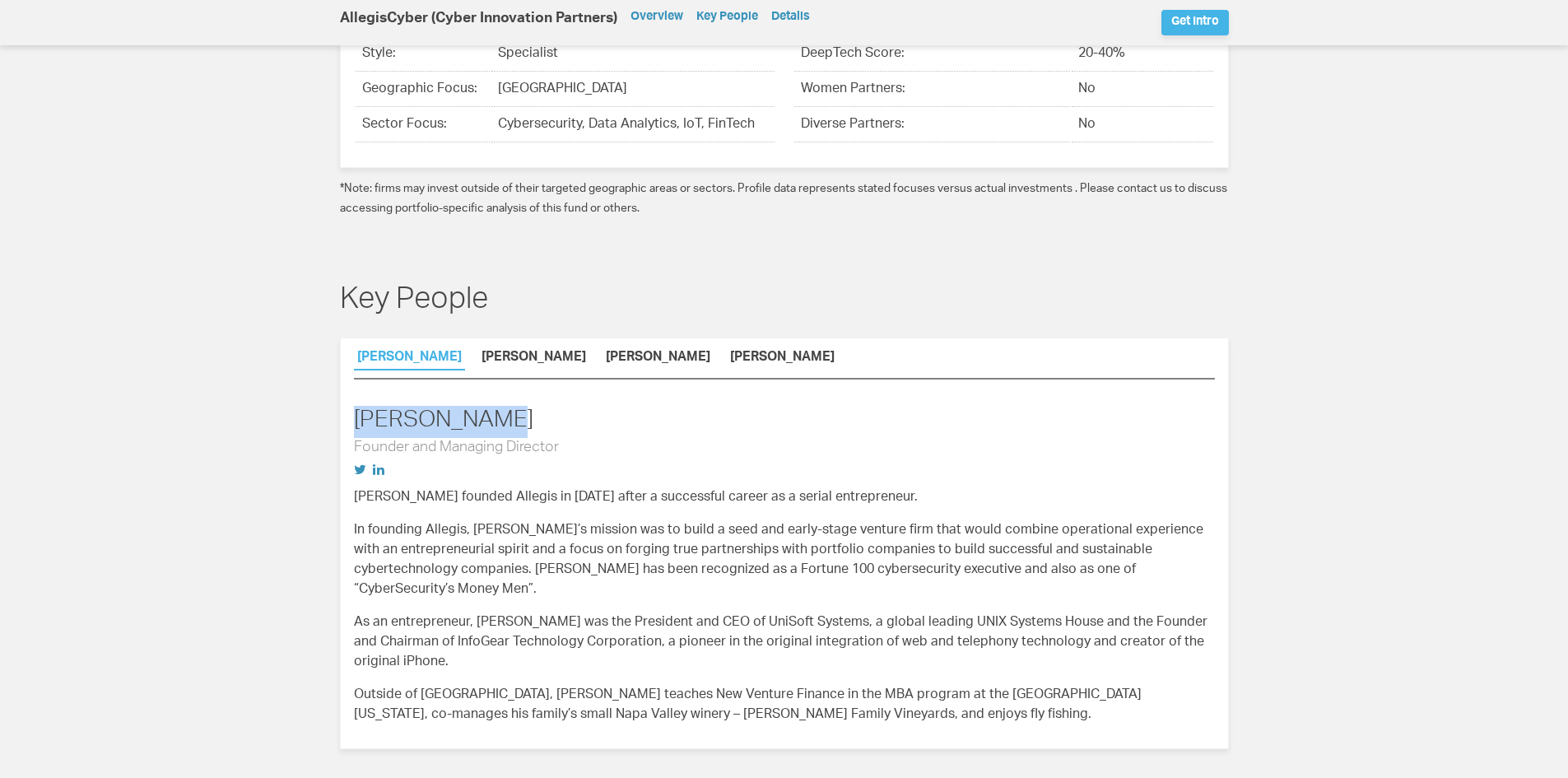
drag, startPoint x: 355, startPoint y: 398, endPoint x: 503, endPoint y: 404, distance: 148.1
click at [503, 406] on h2 "[PERSON_NAME]" at bounding box center [784, 422] width 860 height 32
copy h2 "[PERSON_NAME]"
click at [518, 352] on link "[PERSON_NAME]" at bounding box center [534, 360] width 111 height 17
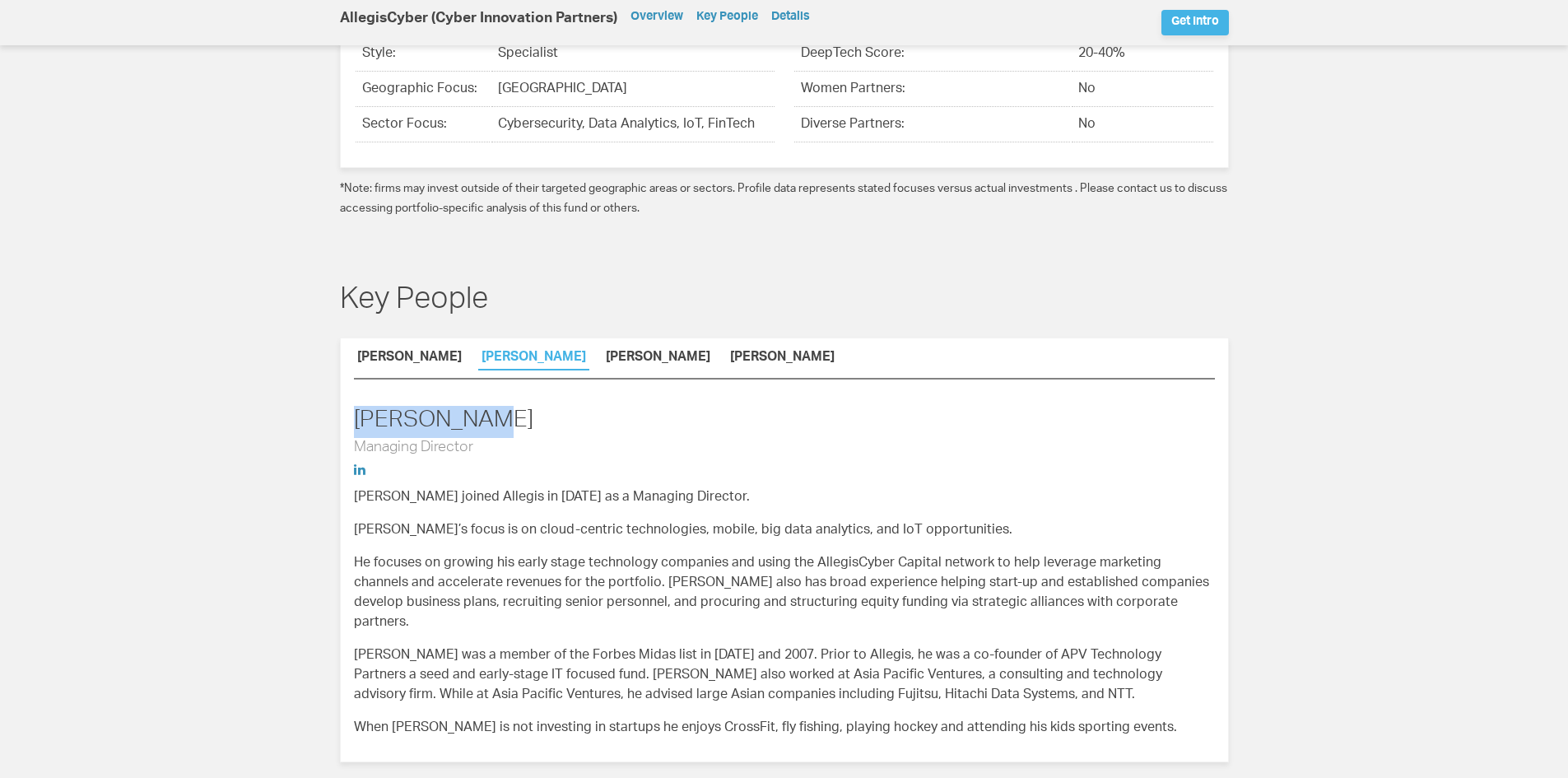
drag, startPoint x: 355, startPoint y: 396, endPoint x: 493, endPoint y: 399, distance: 138.0
click at [493, 406] on h2 "[PERSON_NAME]" at bounding box center [784, 422] width 860 height 32
copy h2 "[PERSON_NAME]"
click at [603, 352] on link "[PERSON_NAME]" at bounding box center [658, 360] width 111 height 17
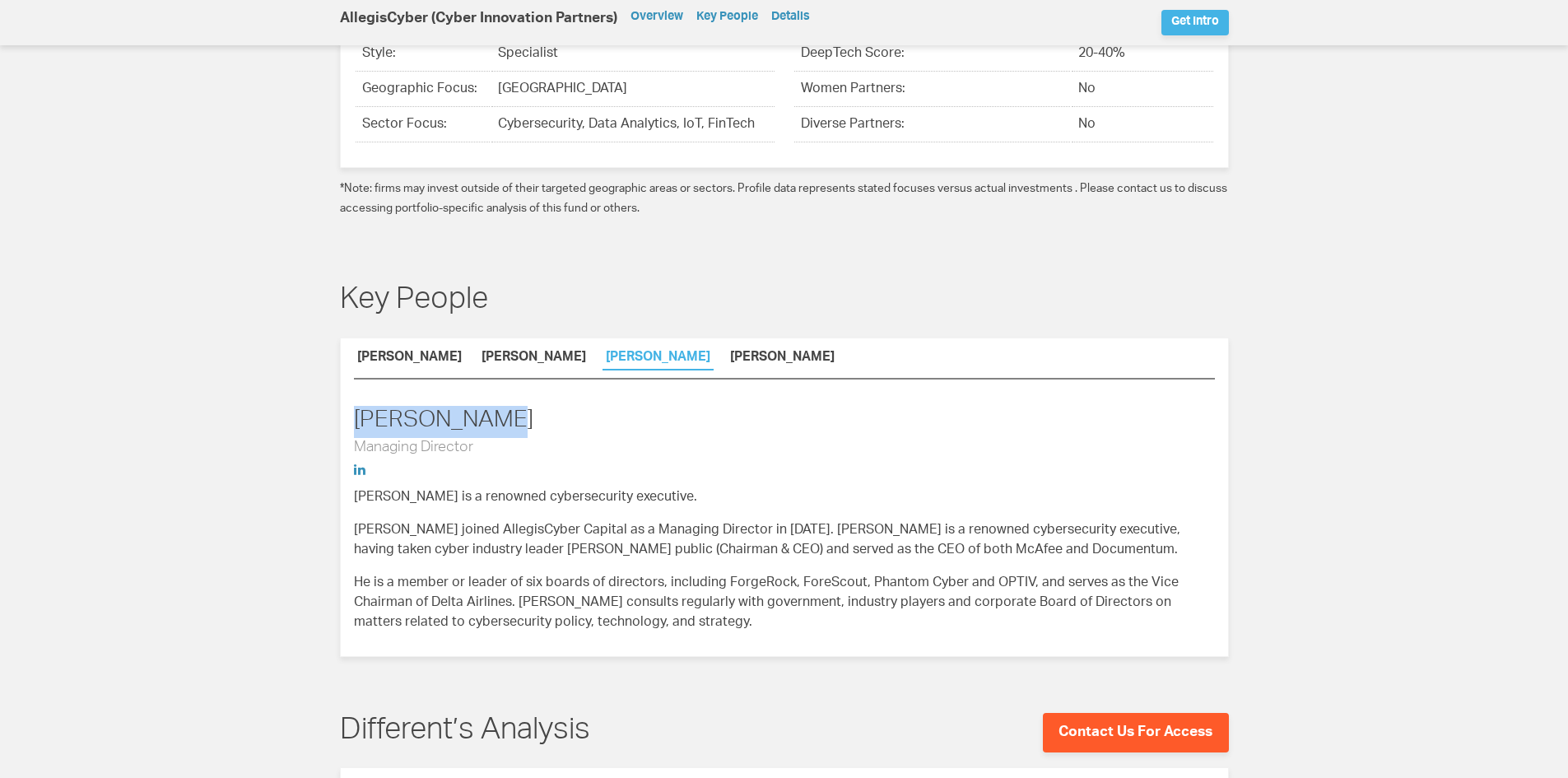
drag, startPoint x: 358, startPoint y: 404, endPoint x: 501, endPoint y: 408, distance: 143.1
click at [501, 408] on h2 "[PERSON_NAME]" at bounding box center [784, 422] width 860 height 32
copy h2 "[PERSON_NAME]"
click at [727, 352] on link "[PERSON_NAME]" at bounding box center [782, 360] width 111 height 17
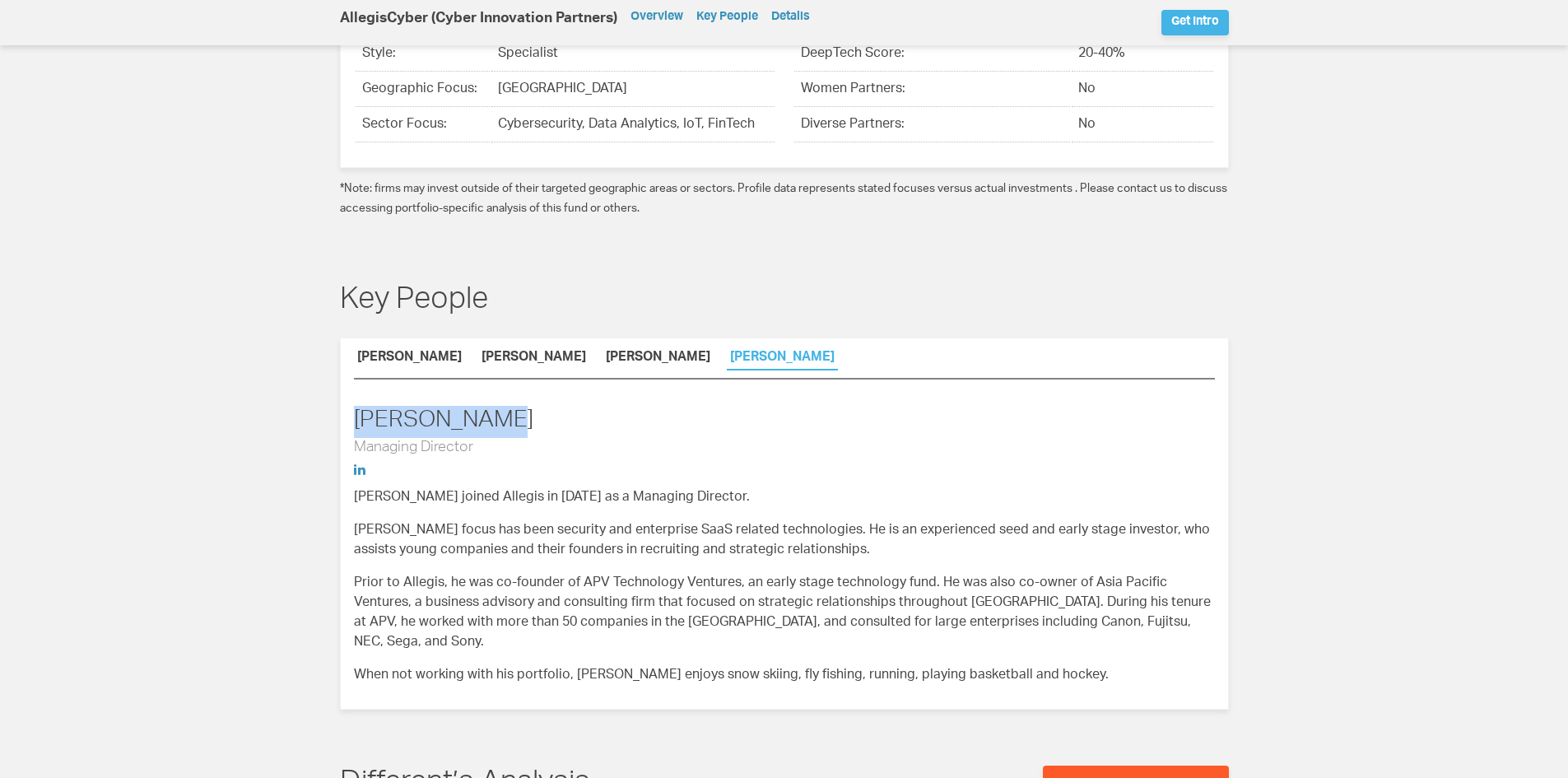
drag, startPoint x: 357, startPoint y: 403, endPoint x: 481, endPoint y: 414, distance: 124.5
click at [481, 414] on h2 "[PERSON_NAME]" at bounding box center [784, 422] width 860 height 32
copy h2 "[PERSON_NAME]"
